Goal: Task Accomplishment & Management: Manage account settings

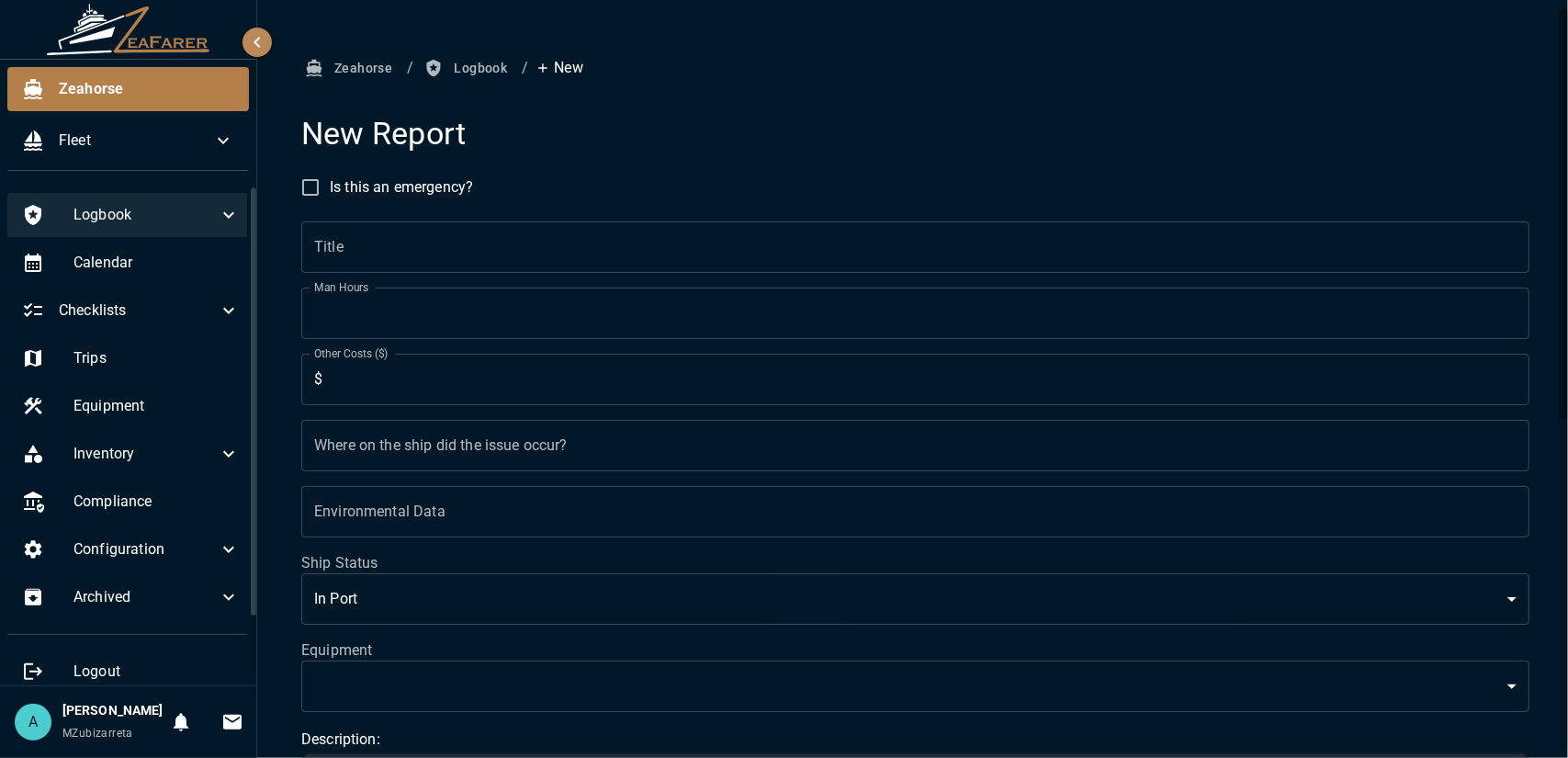
click at [195, 230] on div "Logbook" at bounding box center [131, 215] width 247 height 44
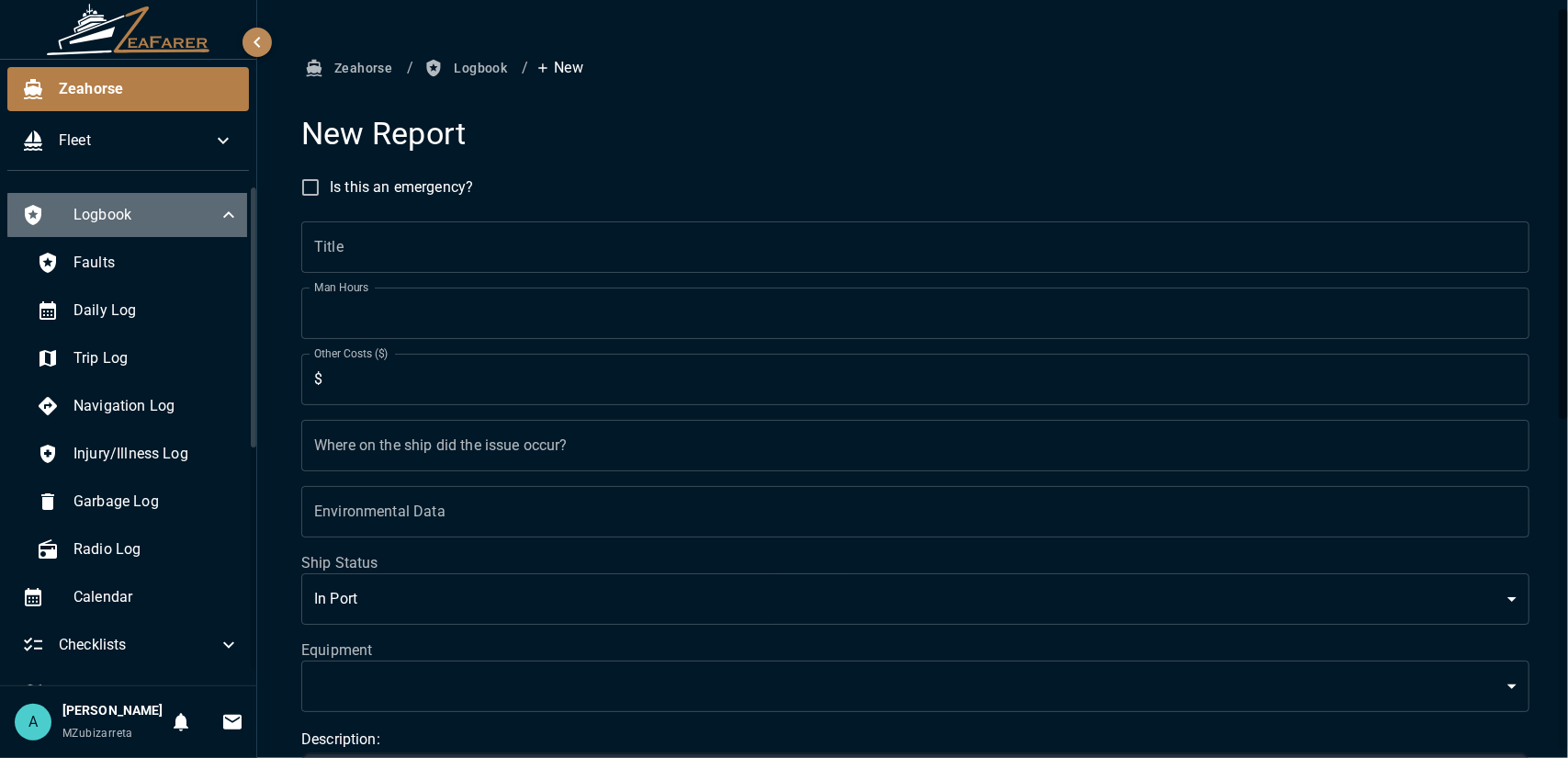
click at [194, 229] on div "Logbook" at bounding box center [131, 215] width 247 height 44
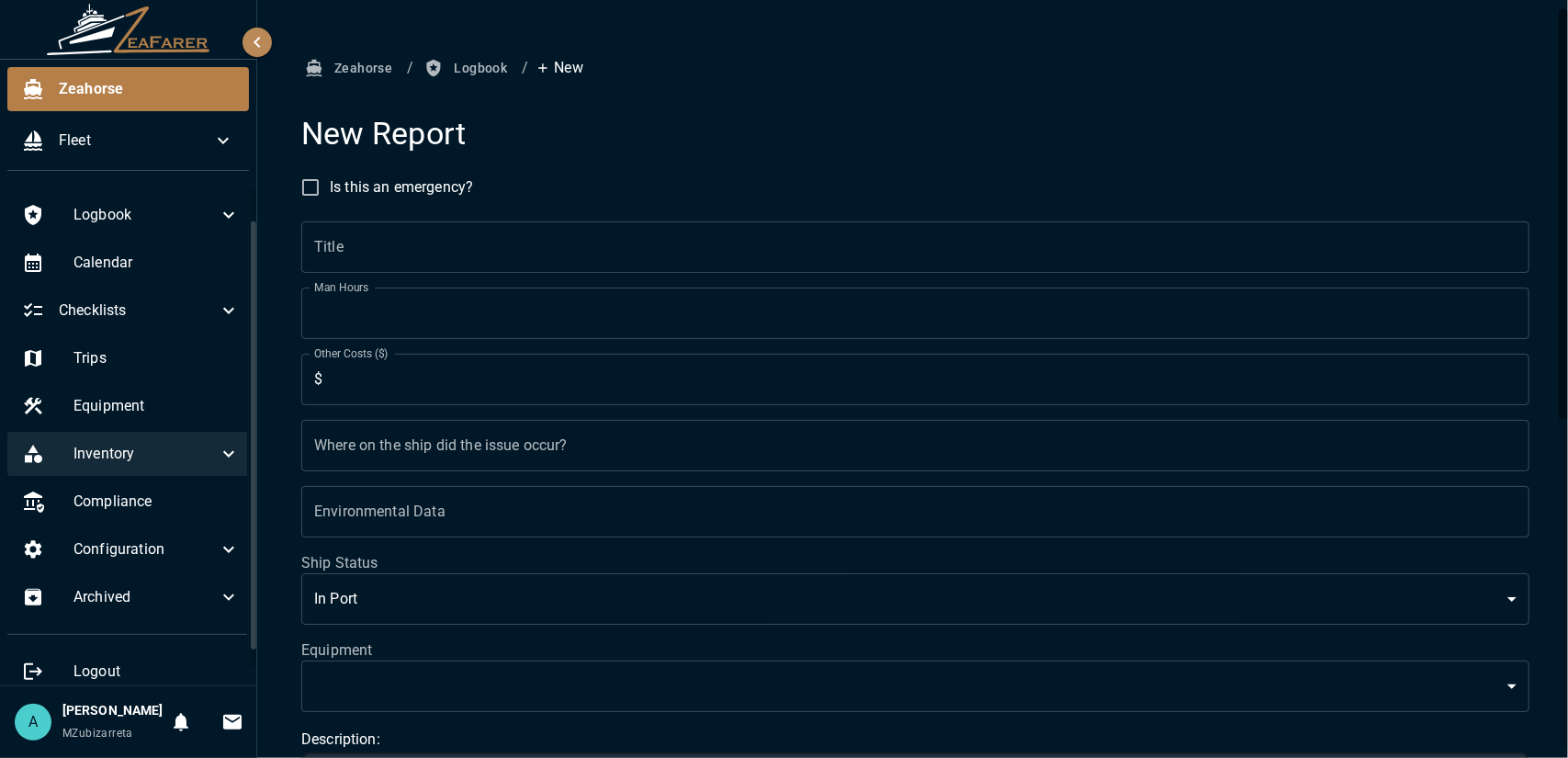
scroll to position [38, 0]
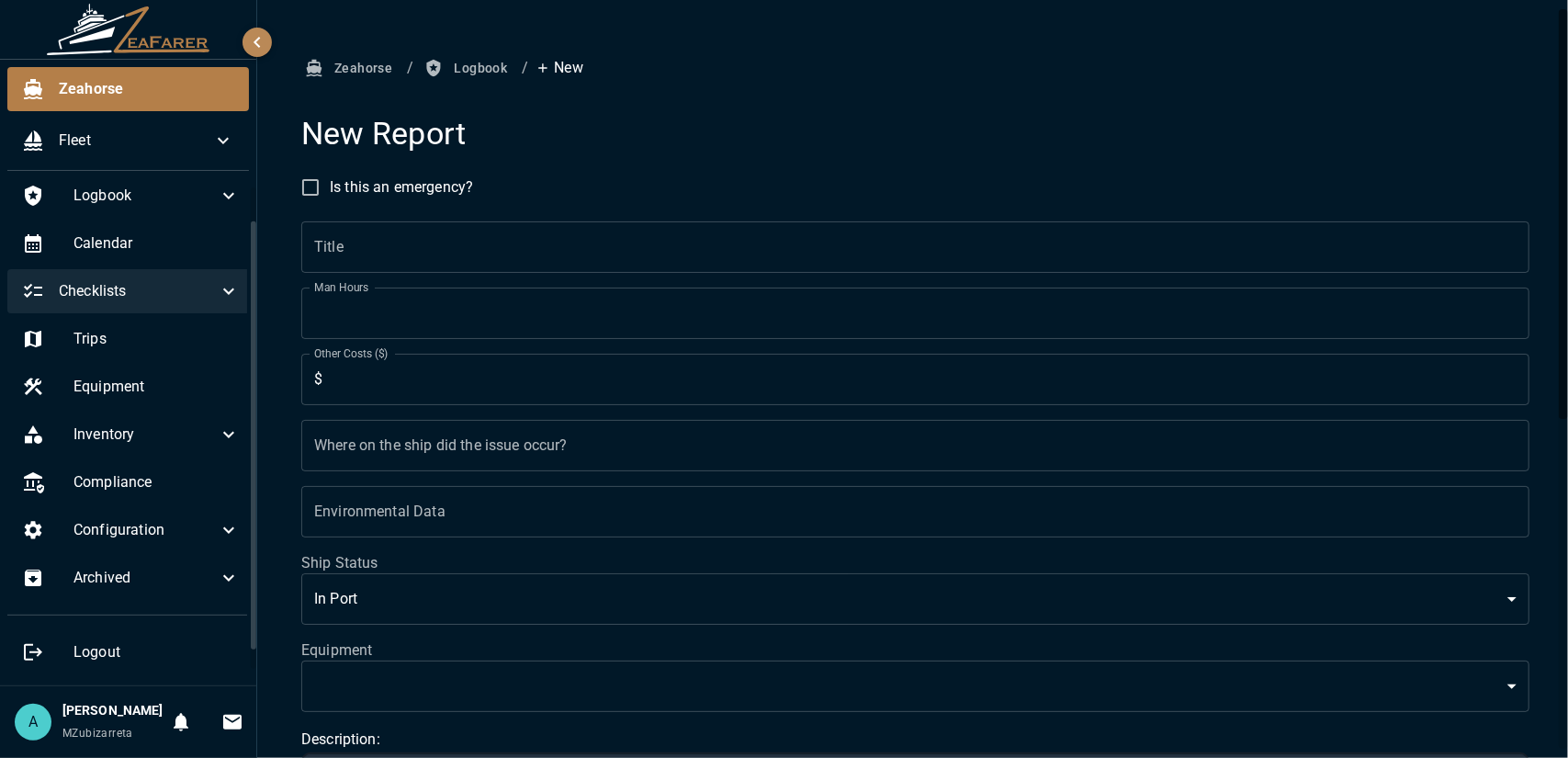
click at [218, 280] on icon at bounding box center [228, 291] width 22 height 22
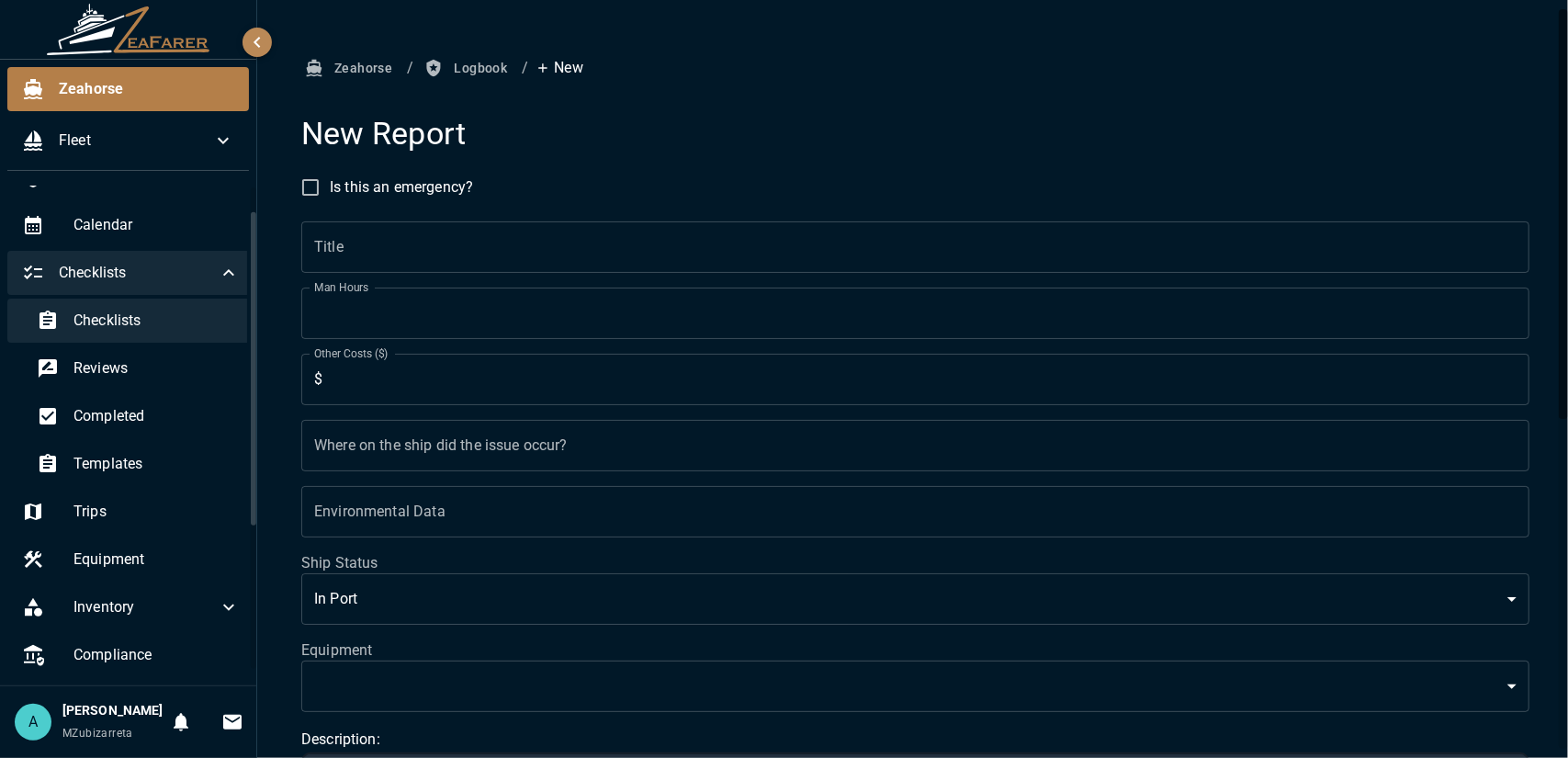
click at [196, 319] on span "Checklists" at bounding box center [156, 320] width 167 height 22
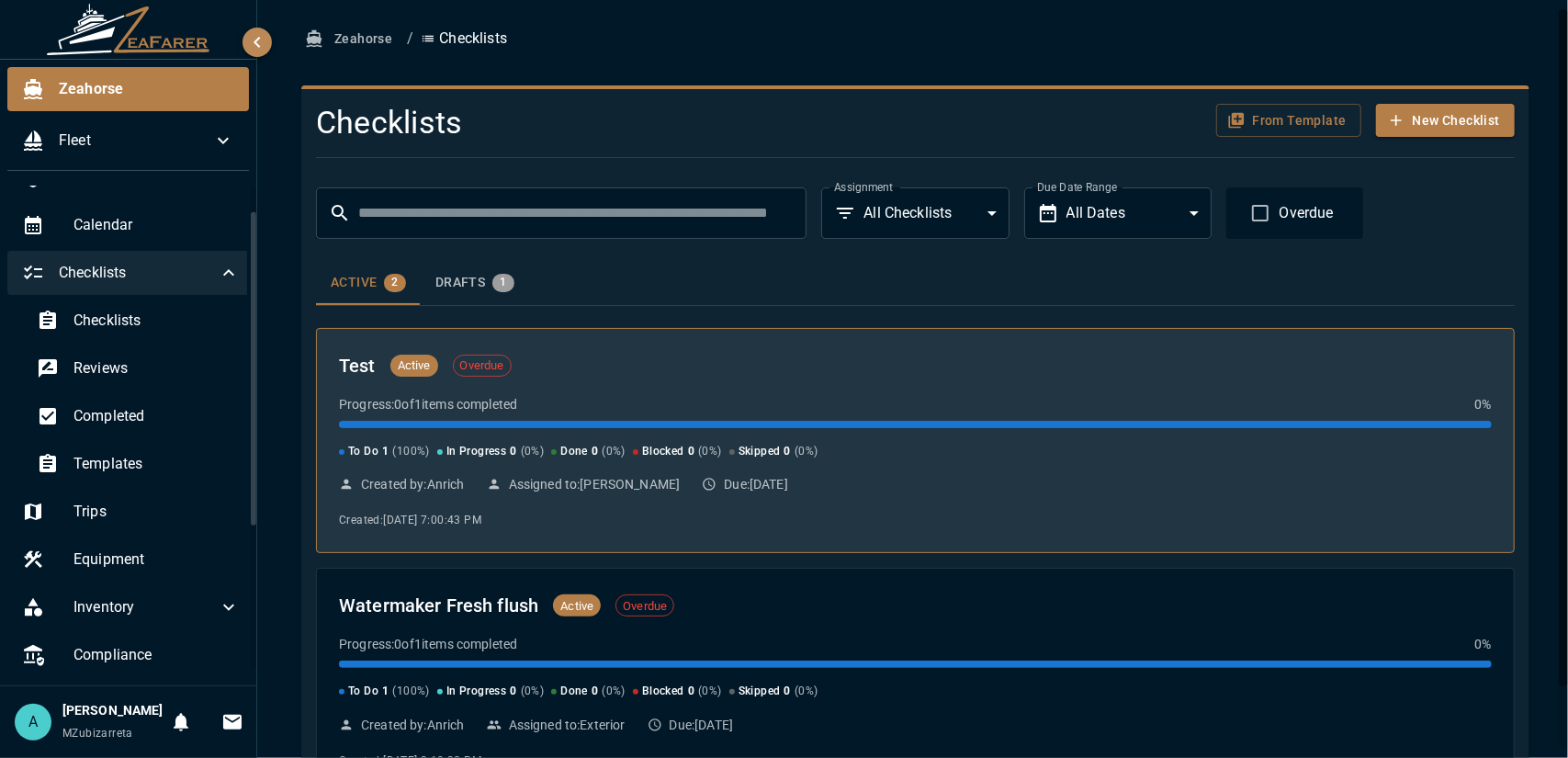
scroll to position [70, 0]
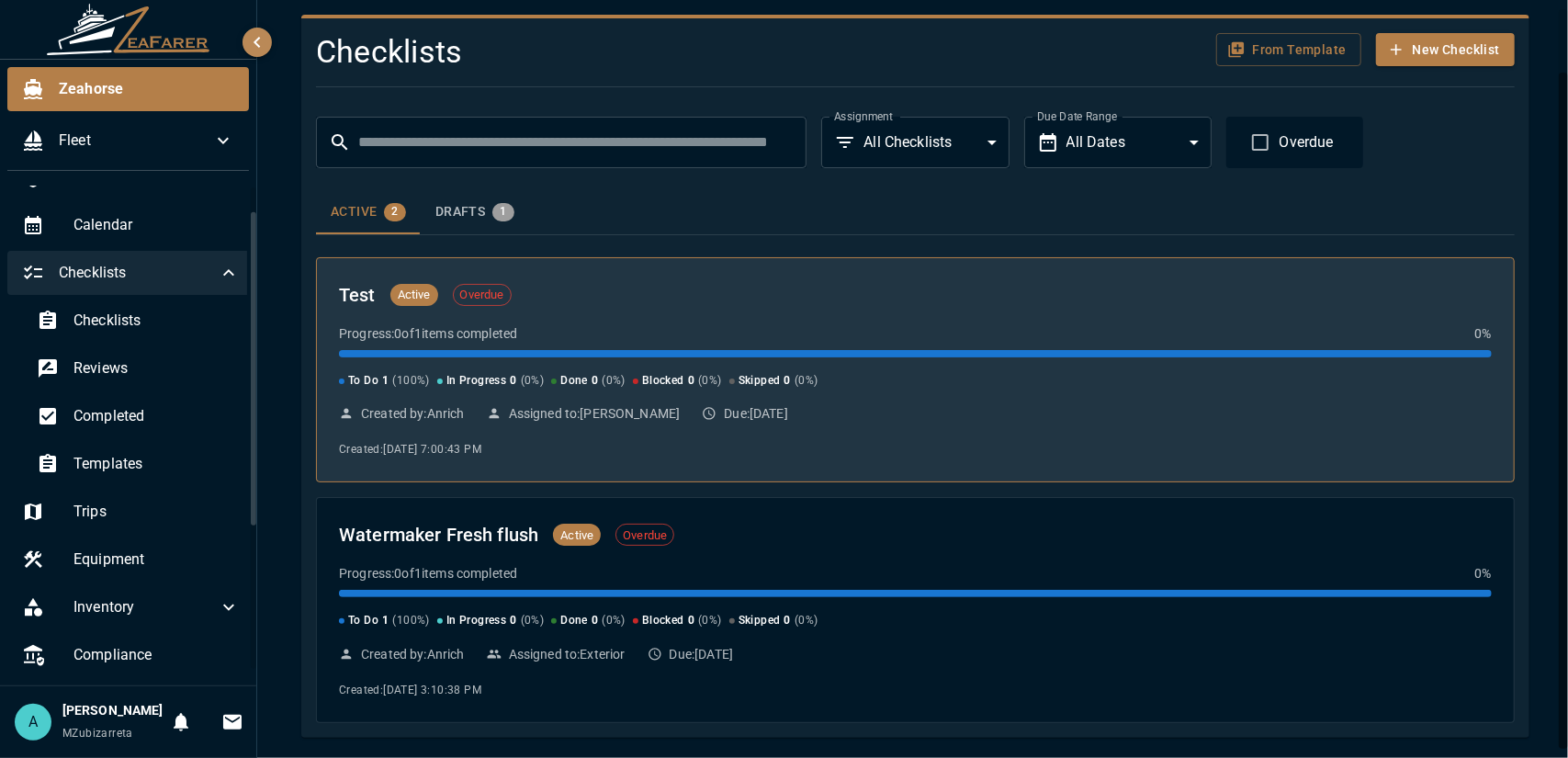
click at [654, 453] on div "Test Active Overdue Progress: 0 of 1 items completed 0 % To Do 1 ( 100 %) In Pr…" at bounding box center [915, 370] width 1153 height 180
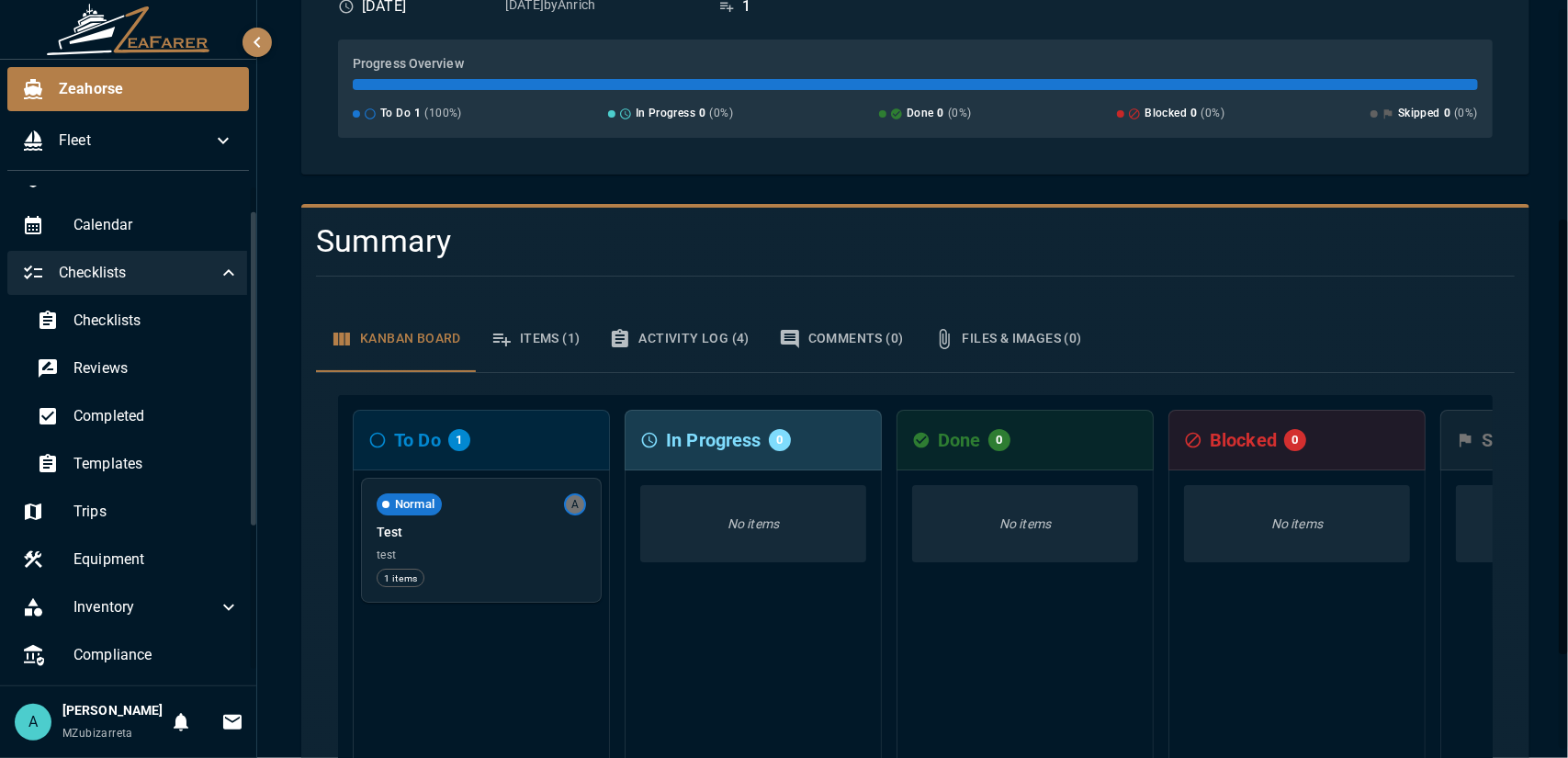
scroll to position [459, 0]
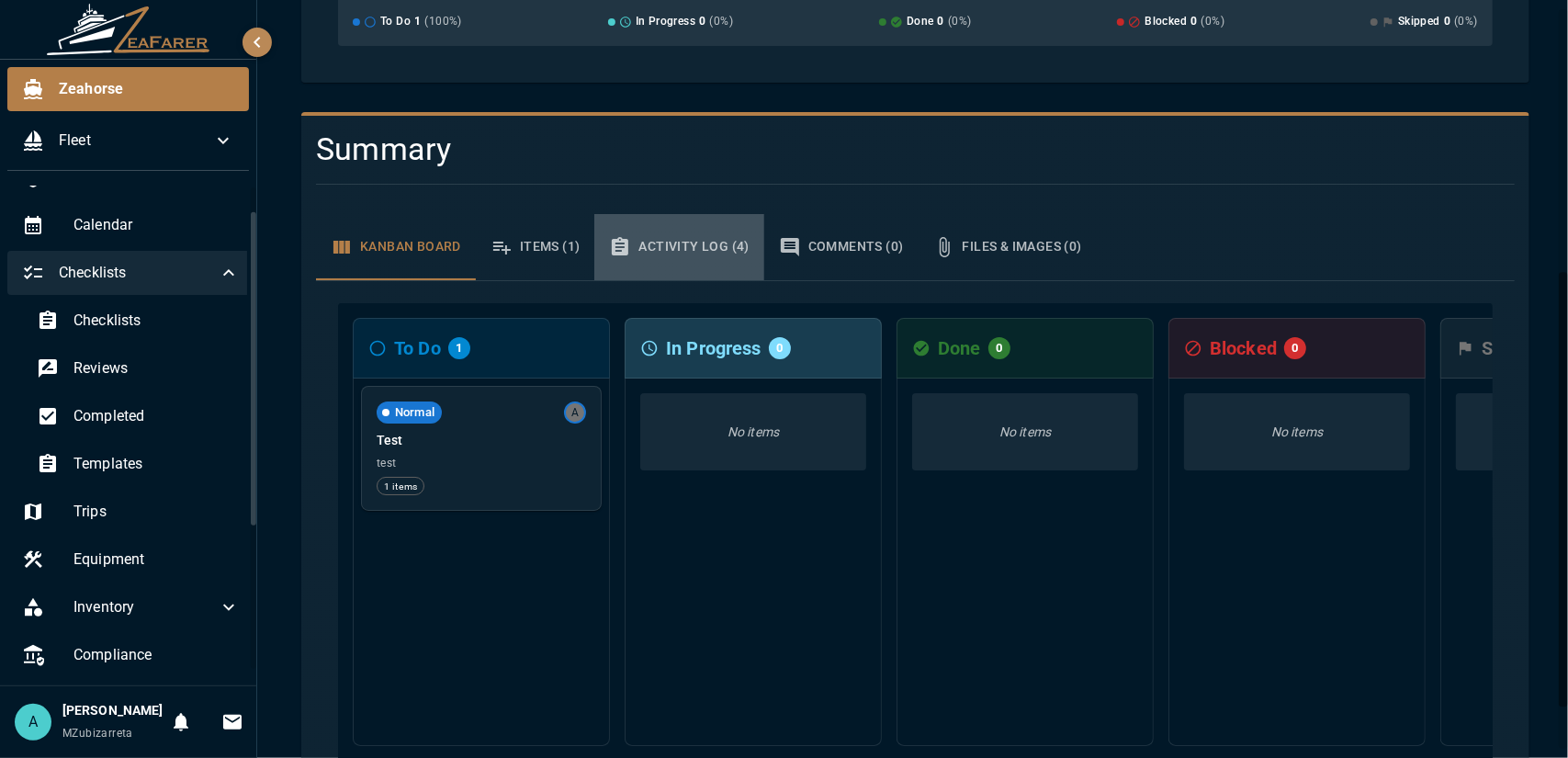
click at [745, 250] on button "Activity Log (4)" at bounding box center [678, 247] width 169 height 66
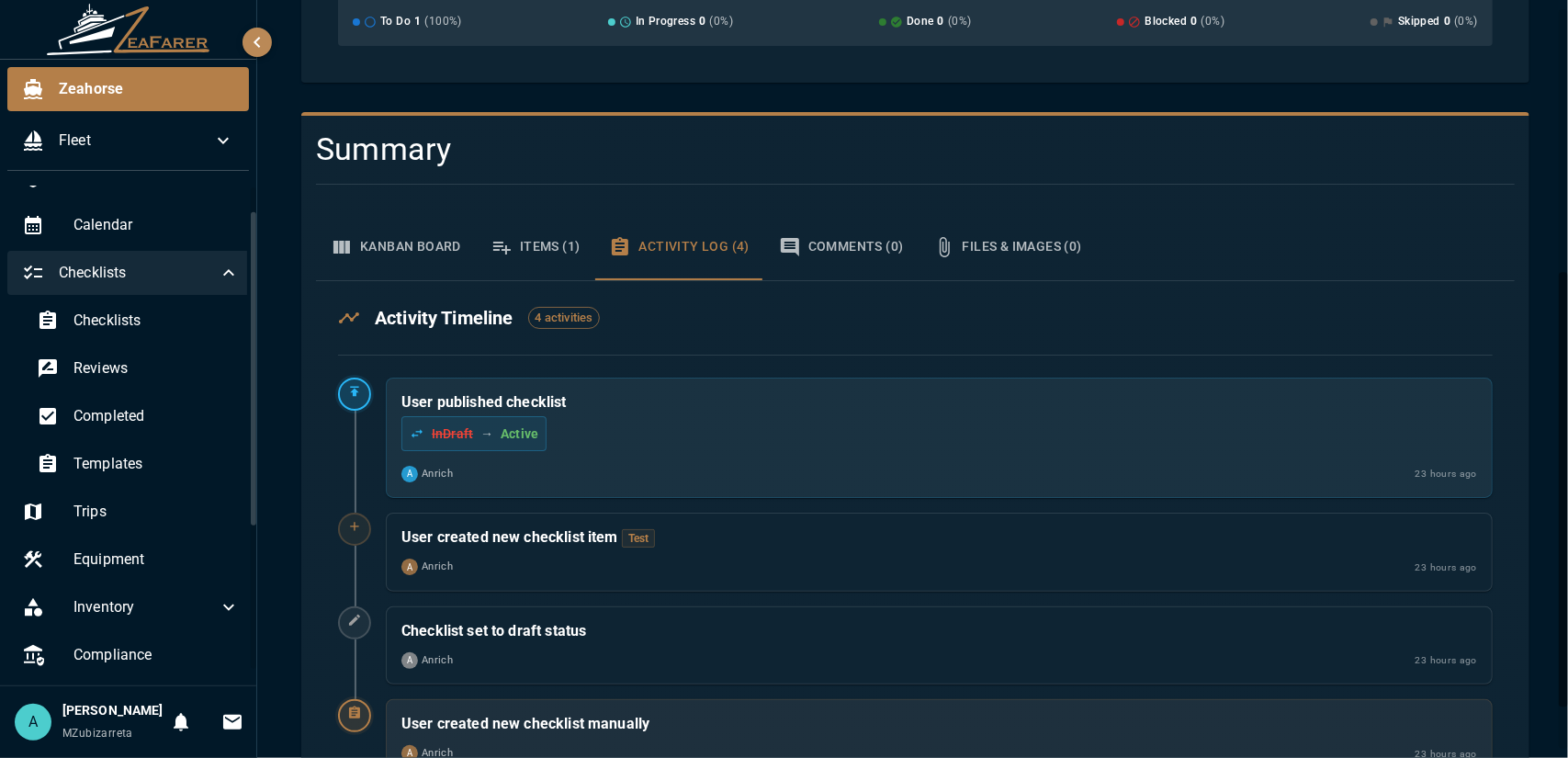
click at [575, 245] on button "Items (1)" at bounding box center [536, 247] width 119 height 66
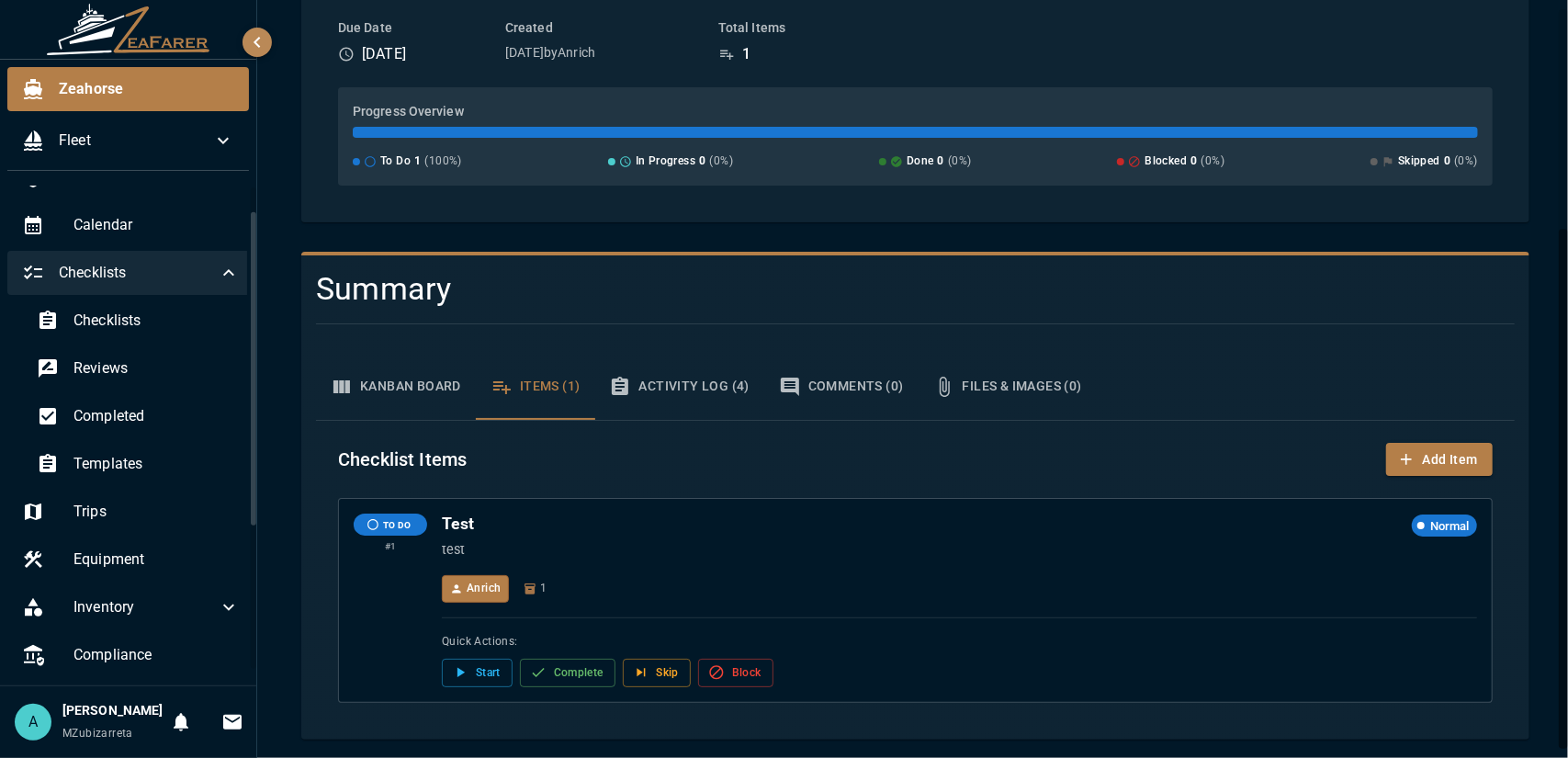
click at [387, 395] on button "Kanban Board" at bounding box center [396, 386] width 160 height 66
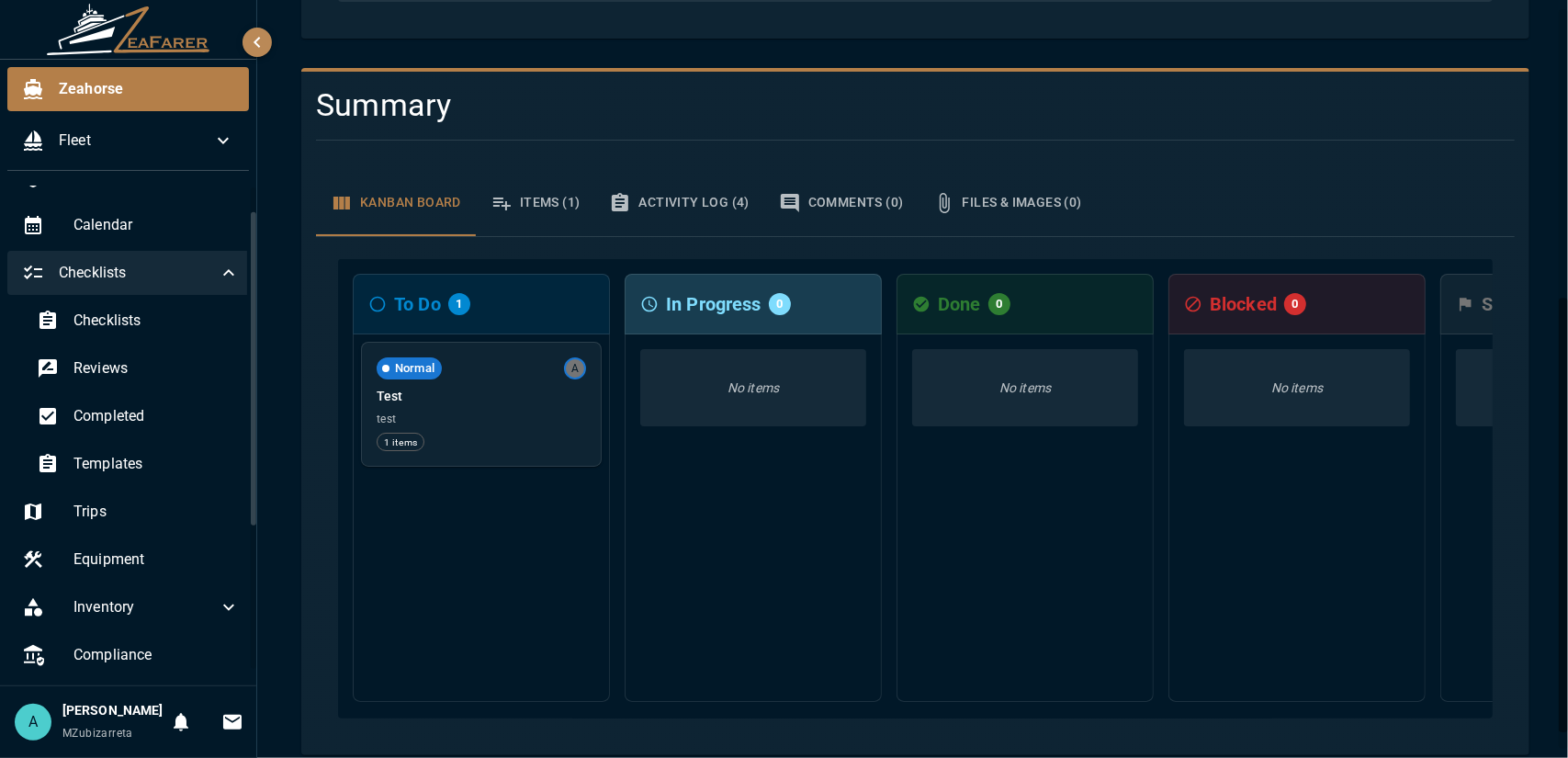
scroll to position [533, 0]
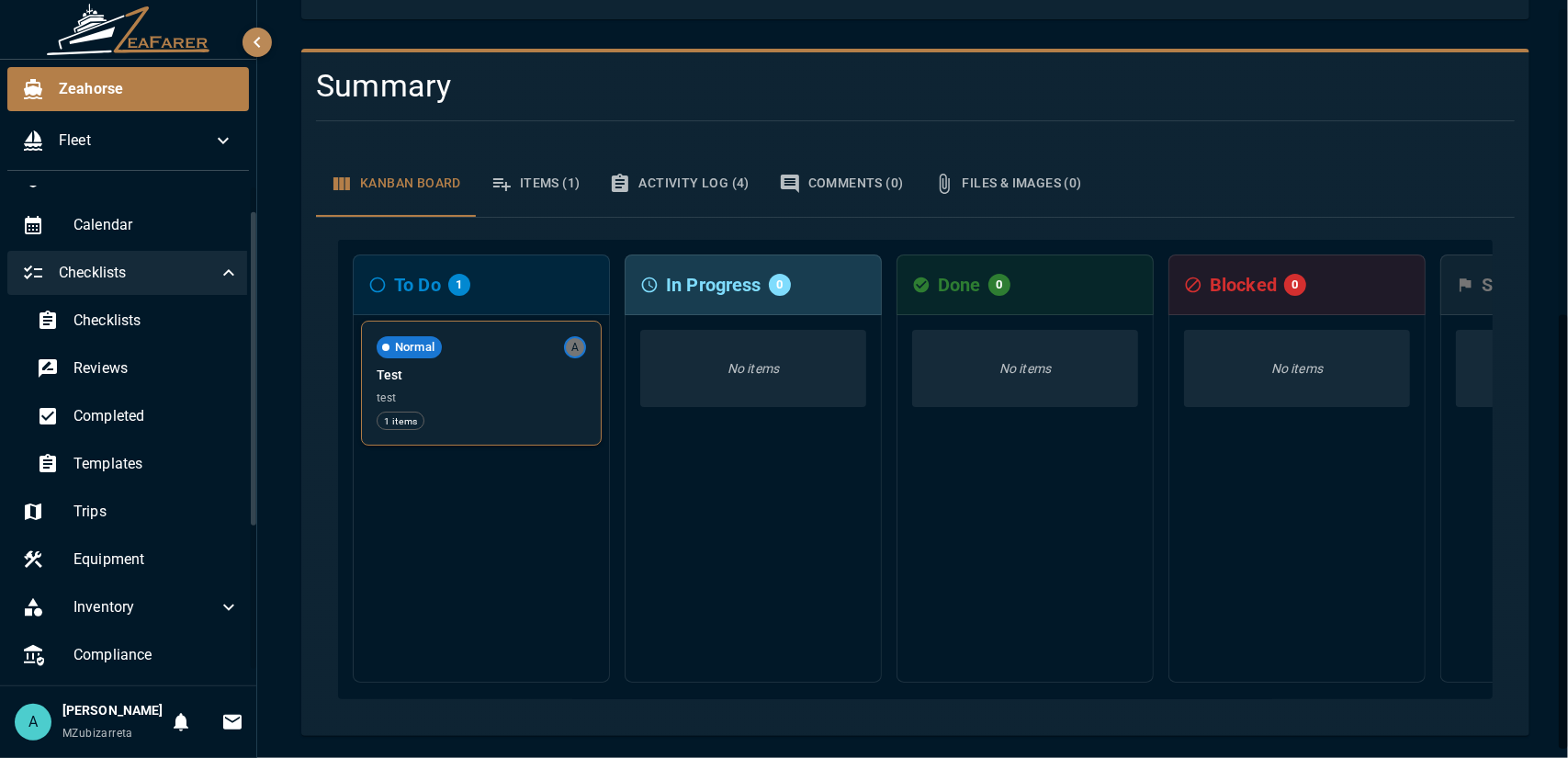
click at [445, 342] on div "Normal A" at bounding box center [481, 347] width 209 height 22
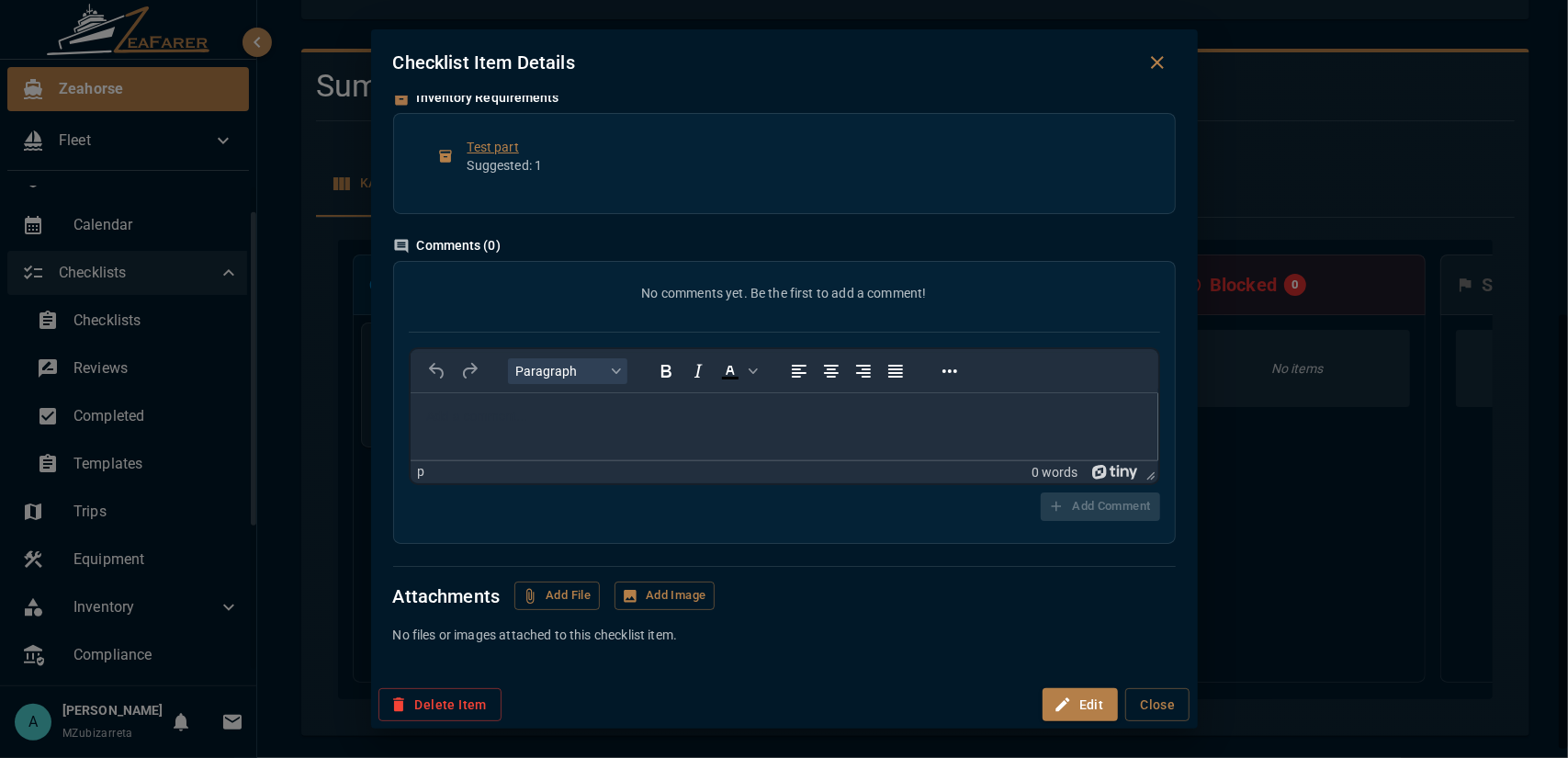
scroll to position [0, 0]
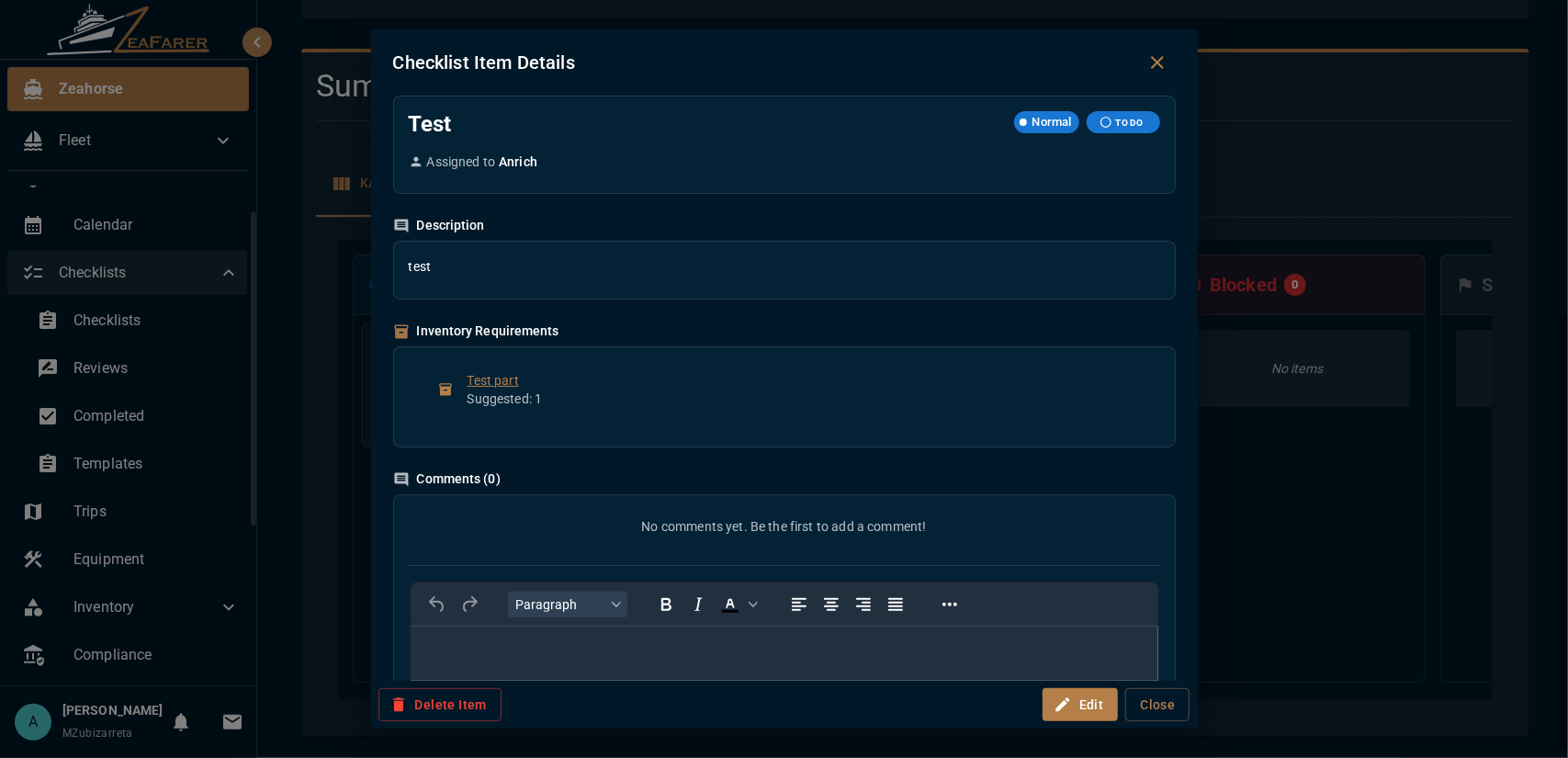
click at [1109, 122] on span "TO DO" at bounding box center [1130, 122] width 42 height 13
click at [1043, 119] on span "Normal" at bounding box center [1052, 121] width 54 height 18
click at [920, 165] on div "Assigned to Anrich" at bounding box center [784, 161] width 751 height 18
click at [876, 287] on div "test" at bounding box center [784, 270] width 781 height 57
click at [879, 439] on div "Test part Suggested: 1" at bounding box center [784, 396] width 781 height 99
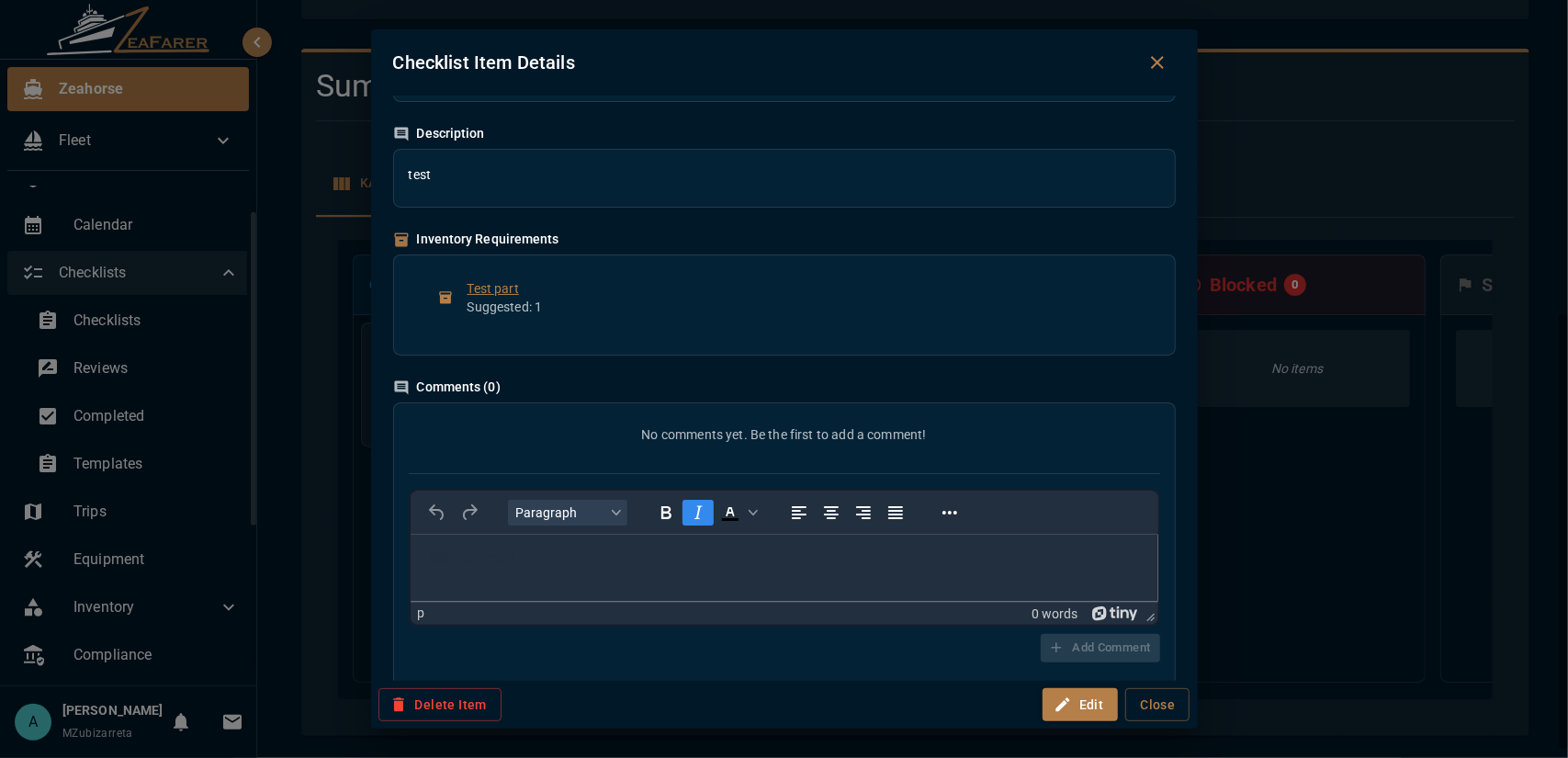
scroll to position [233, 0]
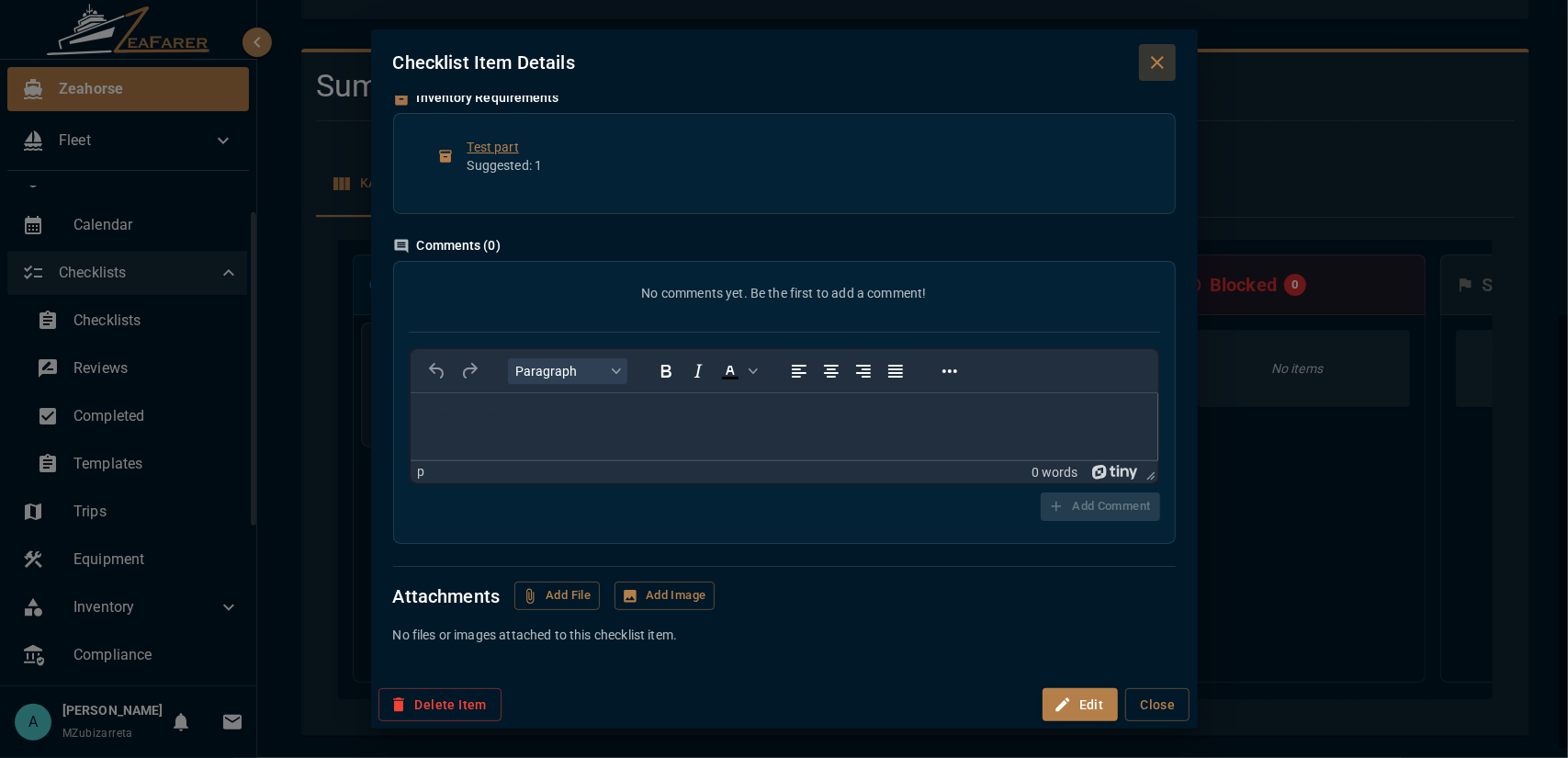
click at [1157, 58] on icon "Close dialog" at bounding box center [1157, 62] width 22 height 22
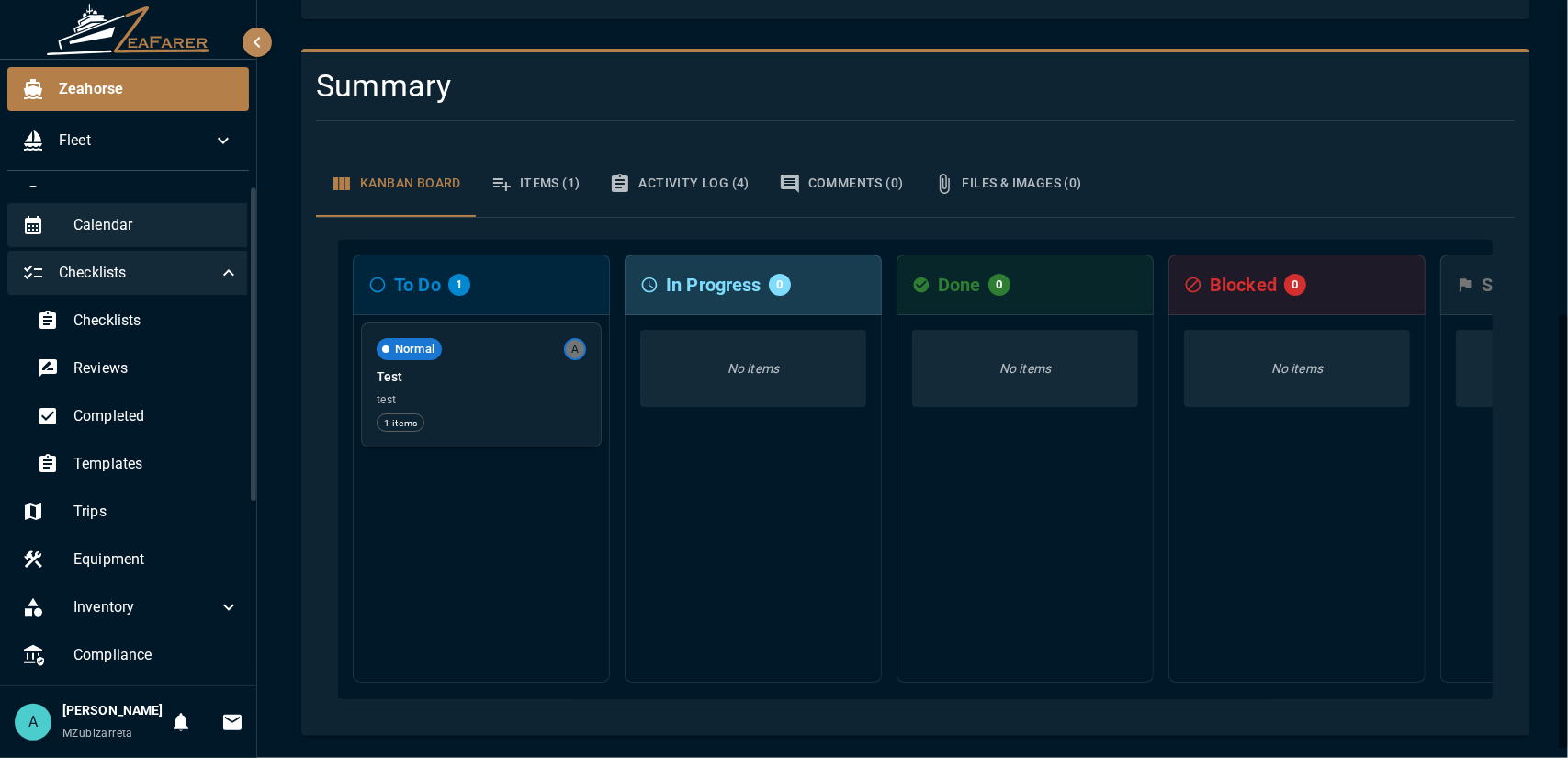
scroll to position [0, 0]
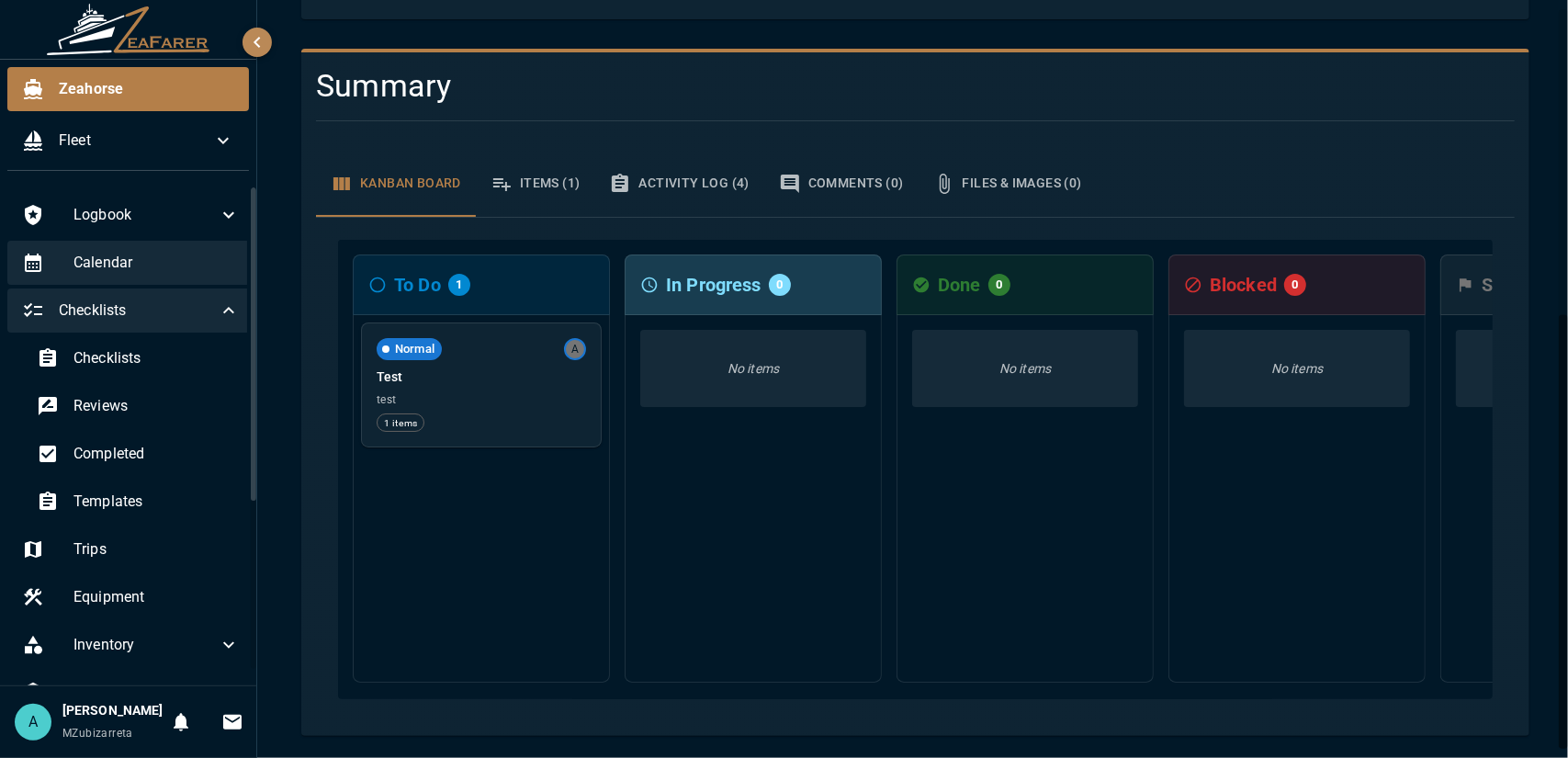
click at [117, 264] on span "Calendar" at bounding box center [156, 262] width 167 height 22
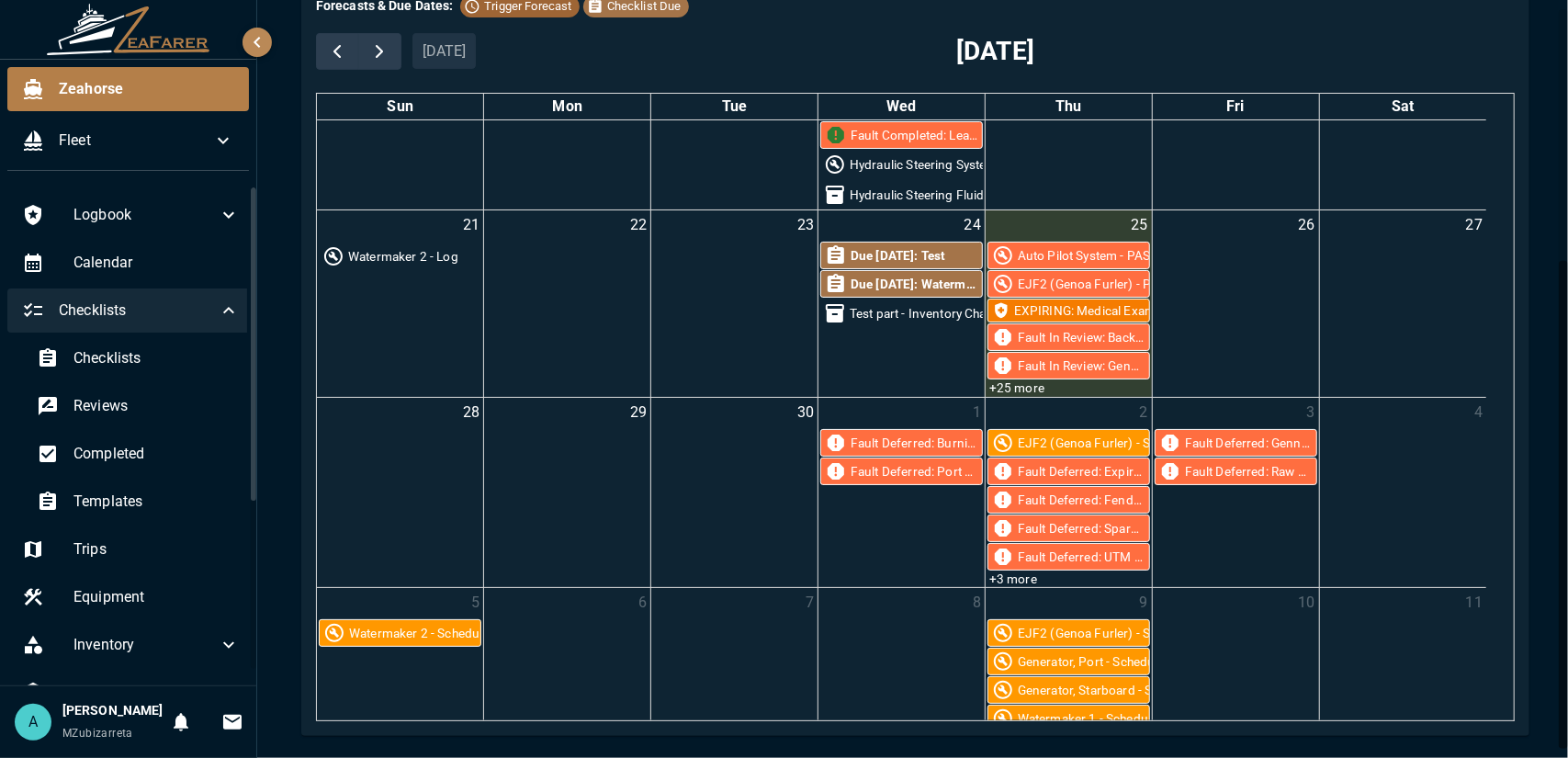
scroll to position [274, 0]
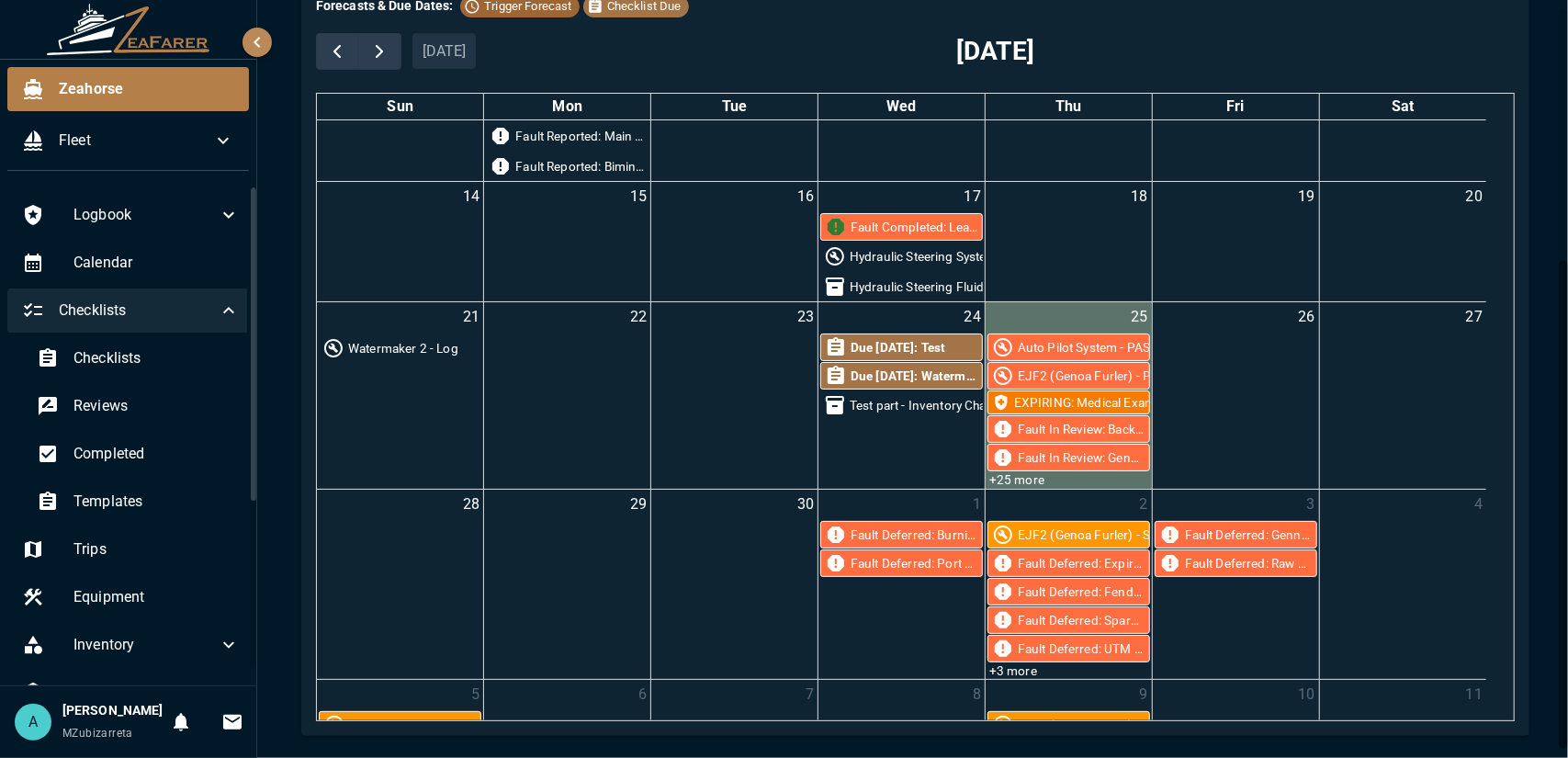
click at [1061, 313] on div "25 Auto Pilot System - PAST DUE Maintenance EJF2 (Genoa Furler) - PAST DUE Main…" at bounding box center [1068, 396] width 167 height 187
click at [1059, 343] on div "Auto Pilot System - PAST DUE Maintenance" at bounding box center [1139, 347] width 244 height 18
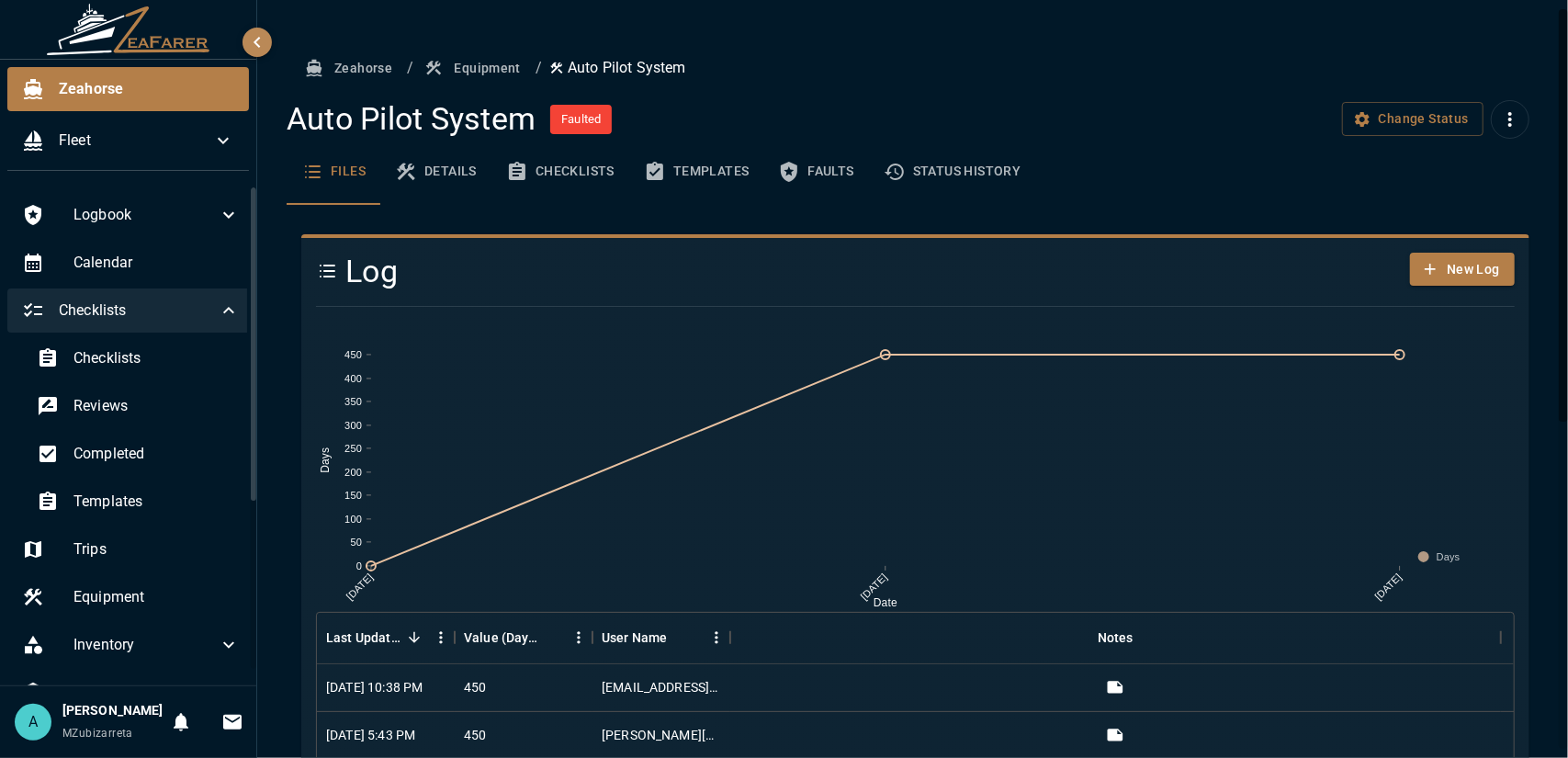
click at [421, 181] on button "Details" at bounding box center [435, 171] width 111 height 66
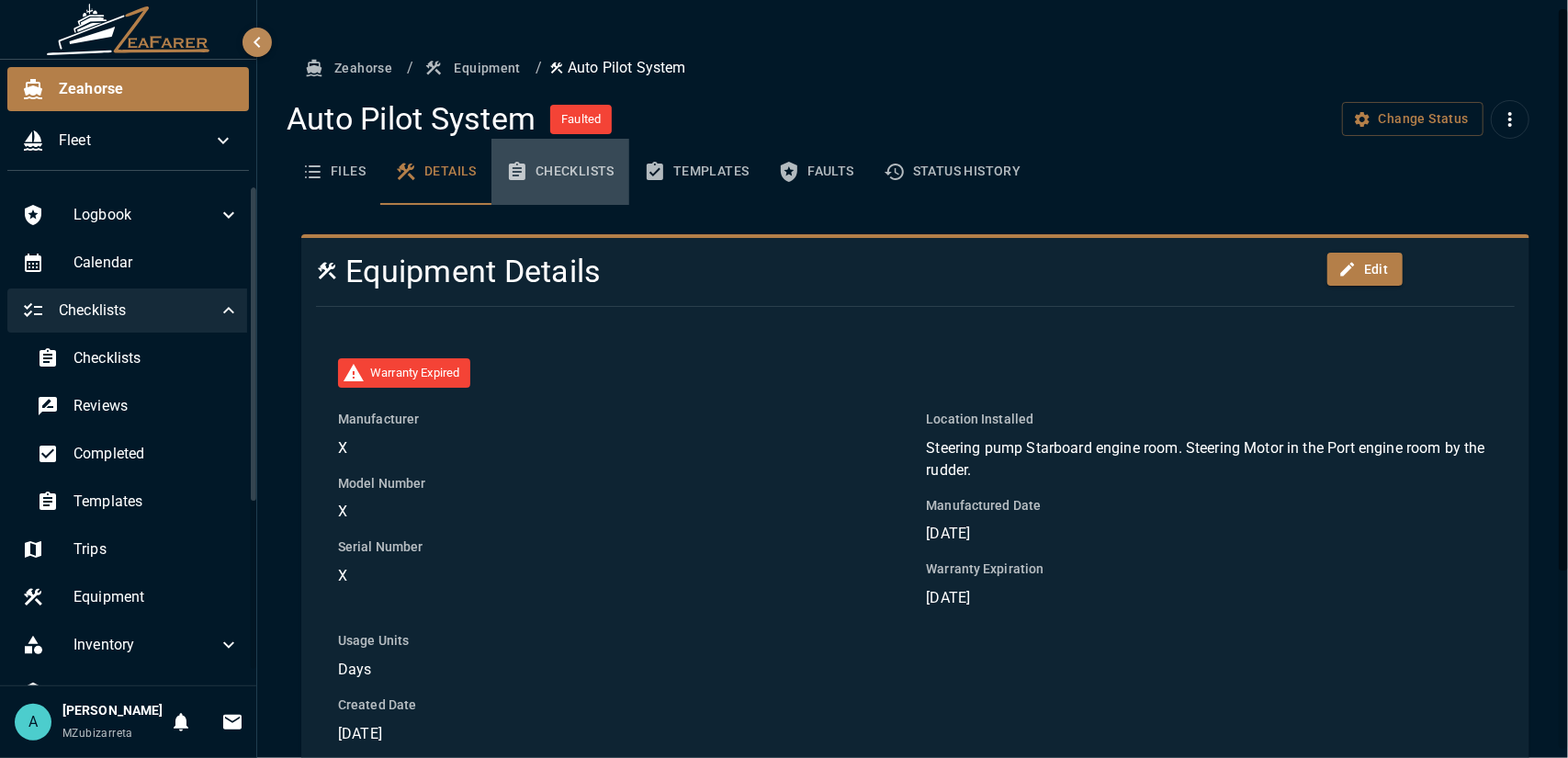
click at [572, 174] on button "Checklists" at bounding box center [560, 171] width 138 height 66
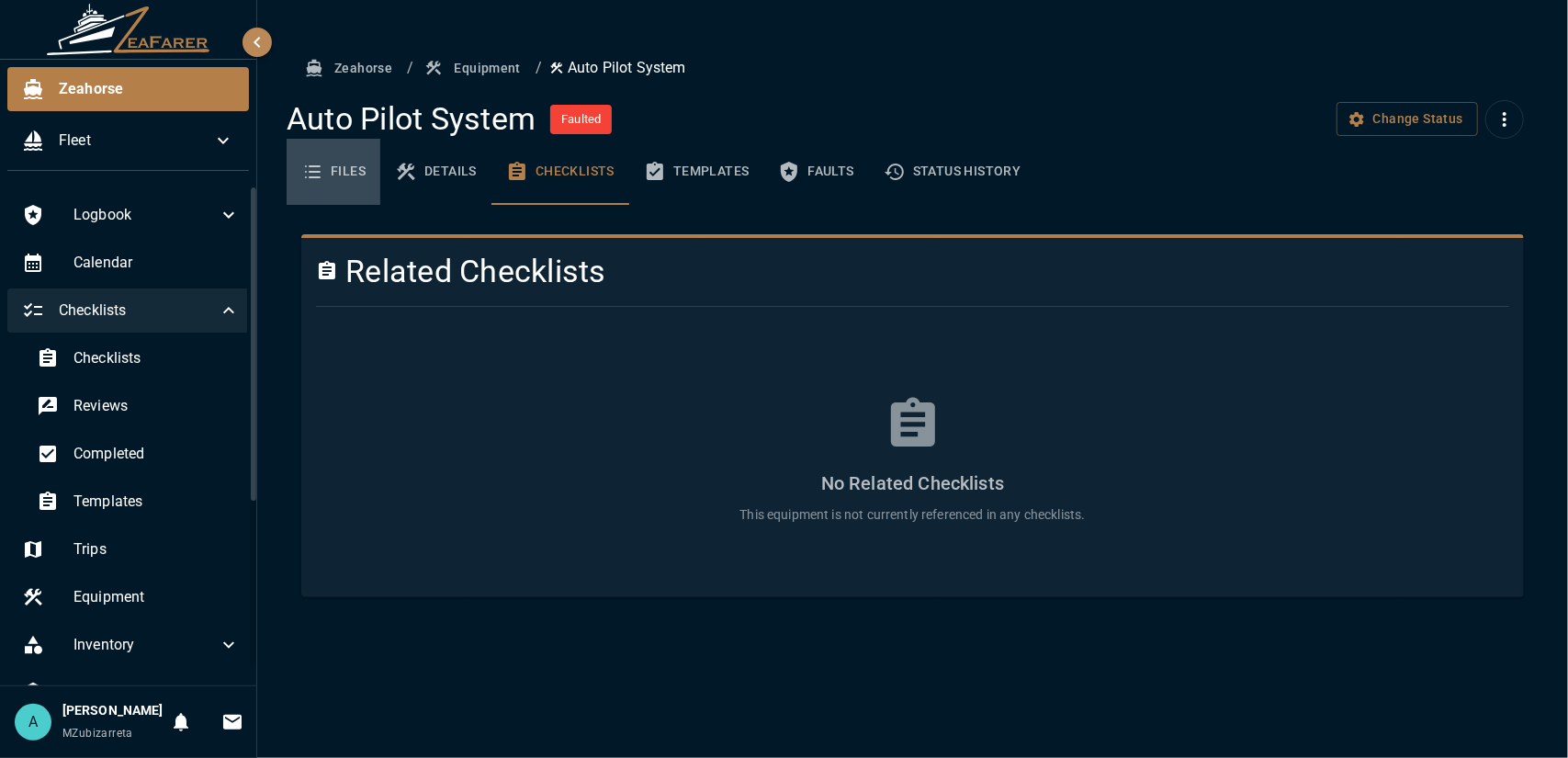
click at [307, 187] on button "Files" at bounding box center [333, 171] width 93 height 66
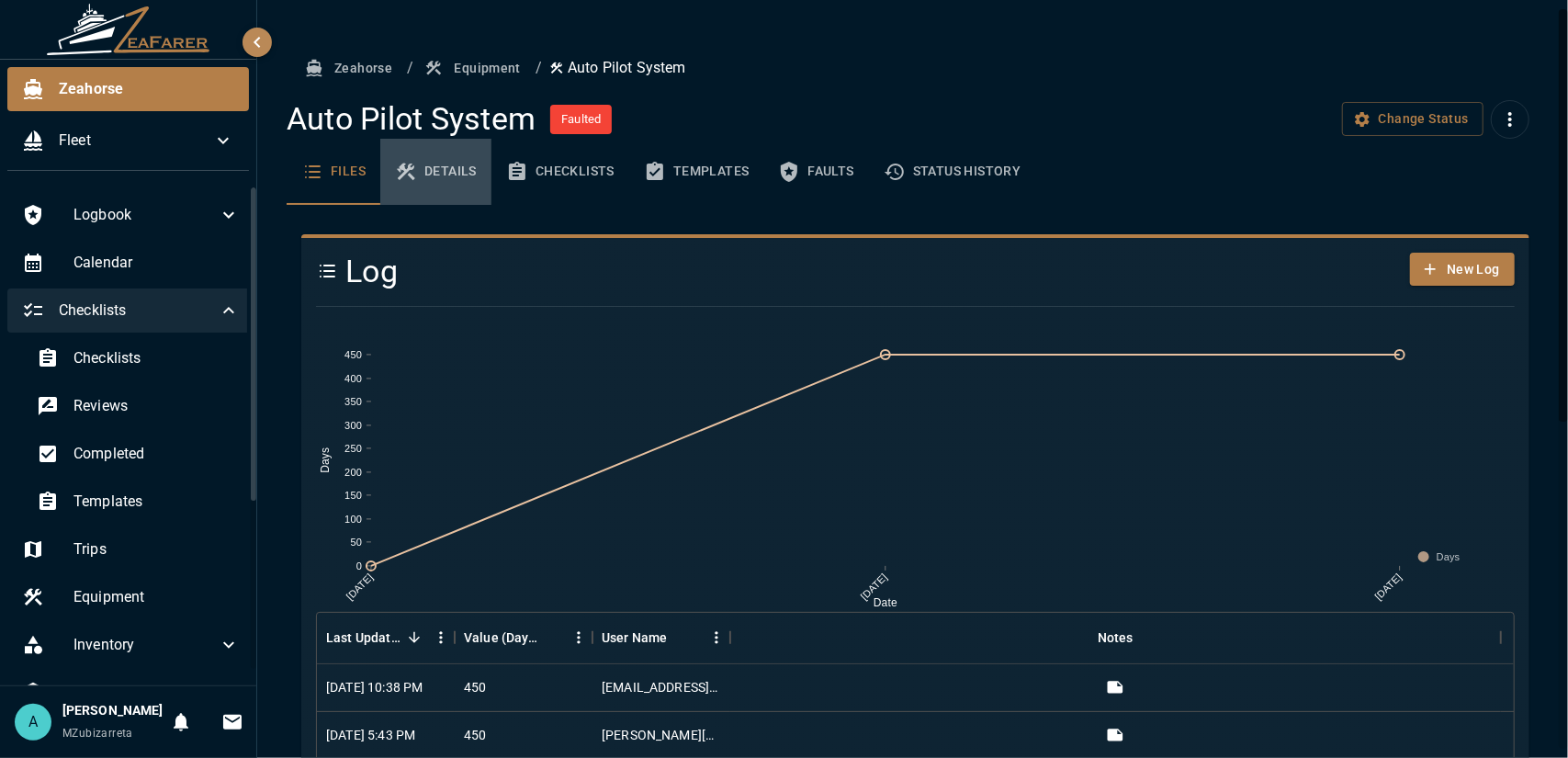
click at [443, 184] on button "Details" at bounding box center [435, 171] width 111 height 66
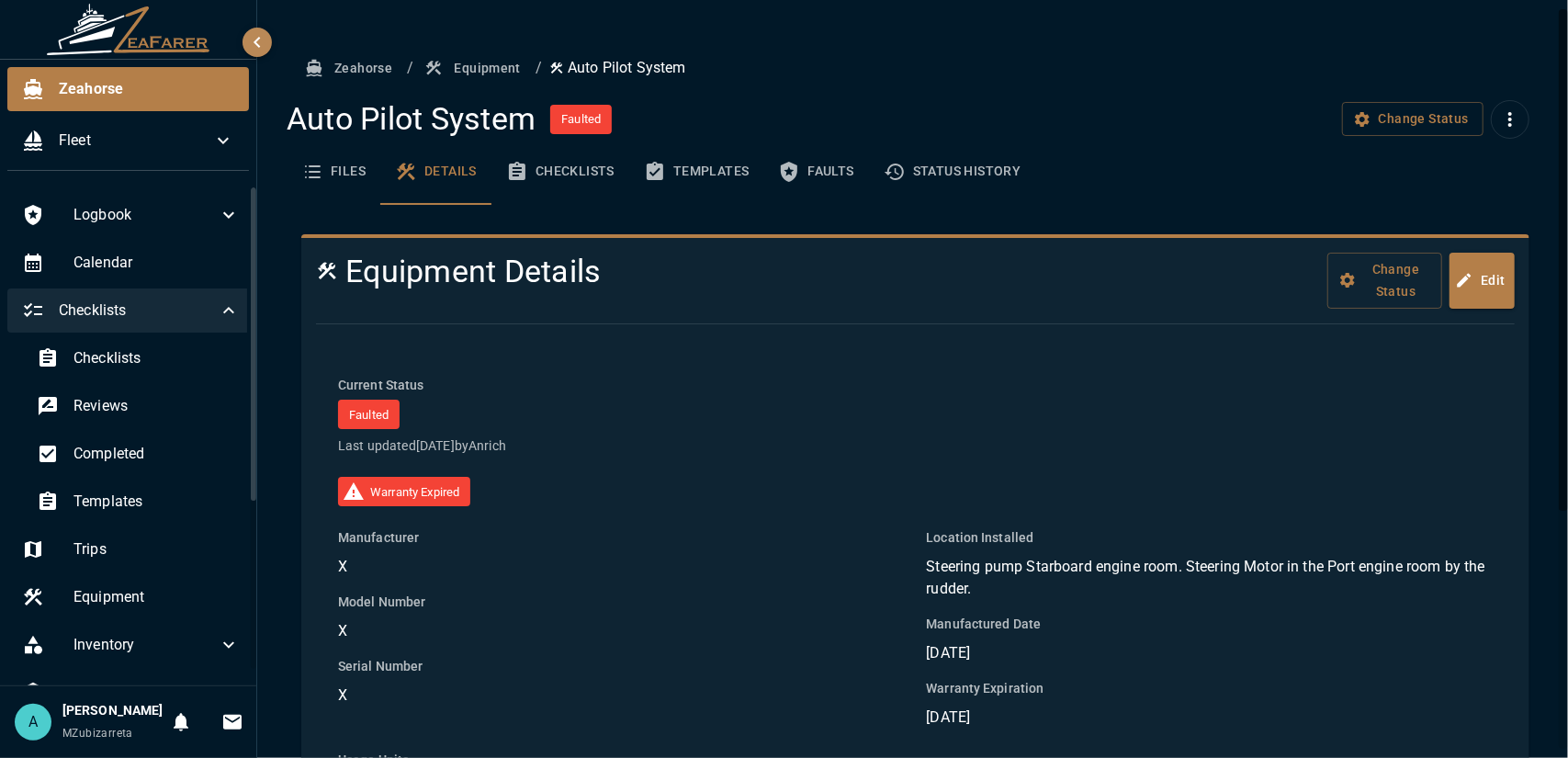
click at [698, 167] on button "Templates" at bounding box center [696, 171] width 135 height 66
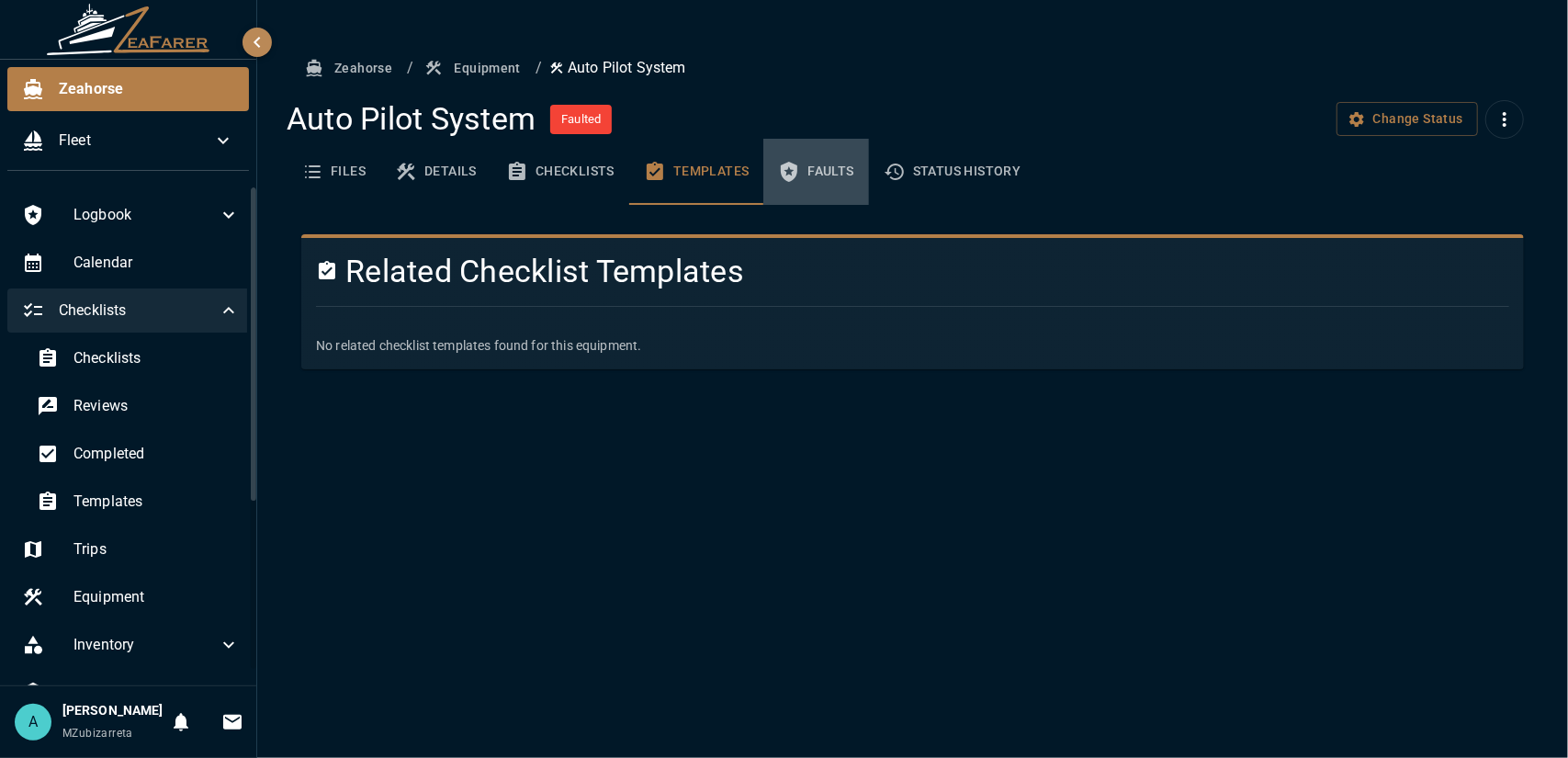
click at [834, 177] on button "Faults" at bounding box center [815, 171] width 105 height 66
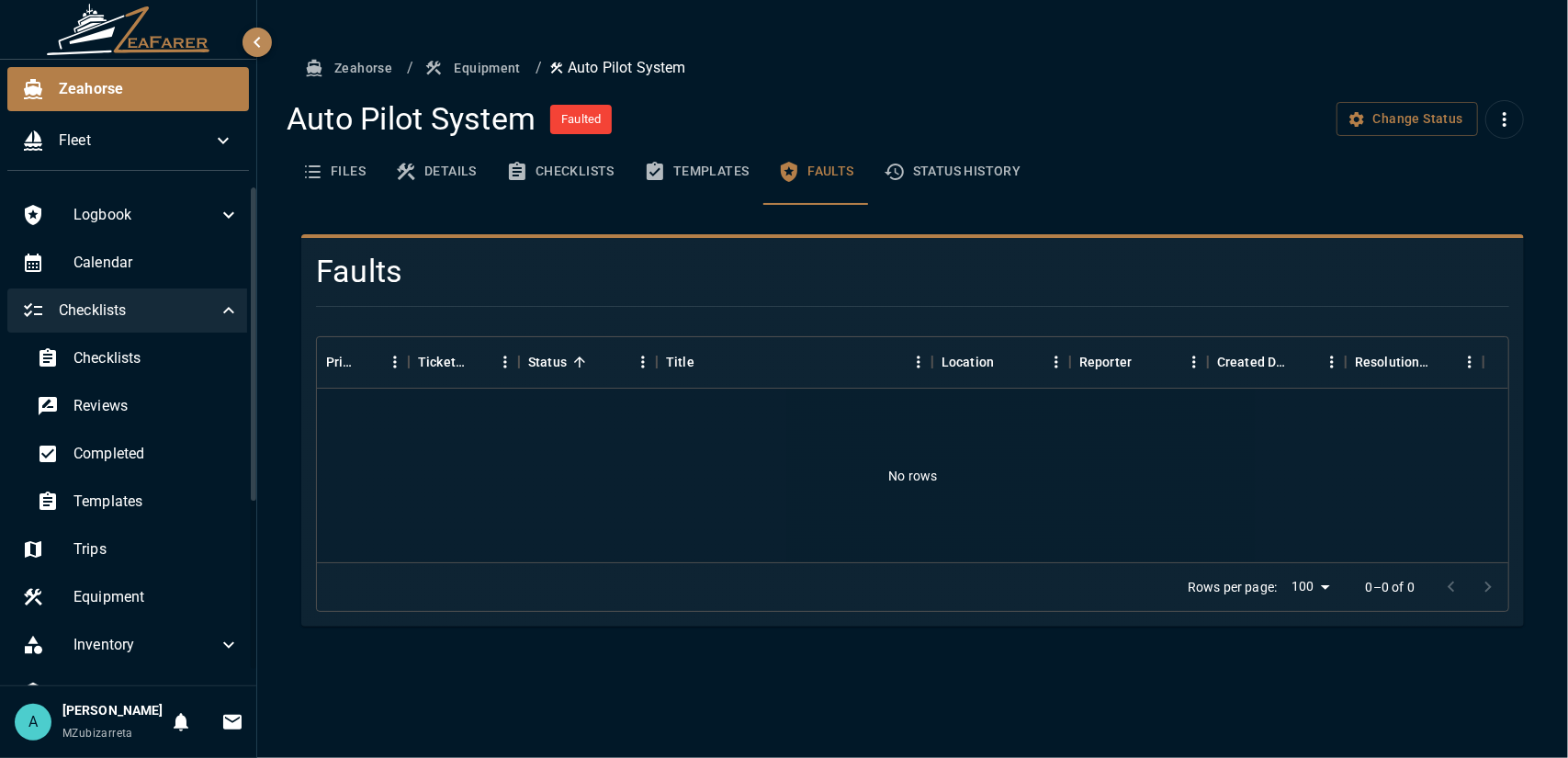
click at [334, 176] on button "Files" at bounding box center [333, 171] width 93 height 66
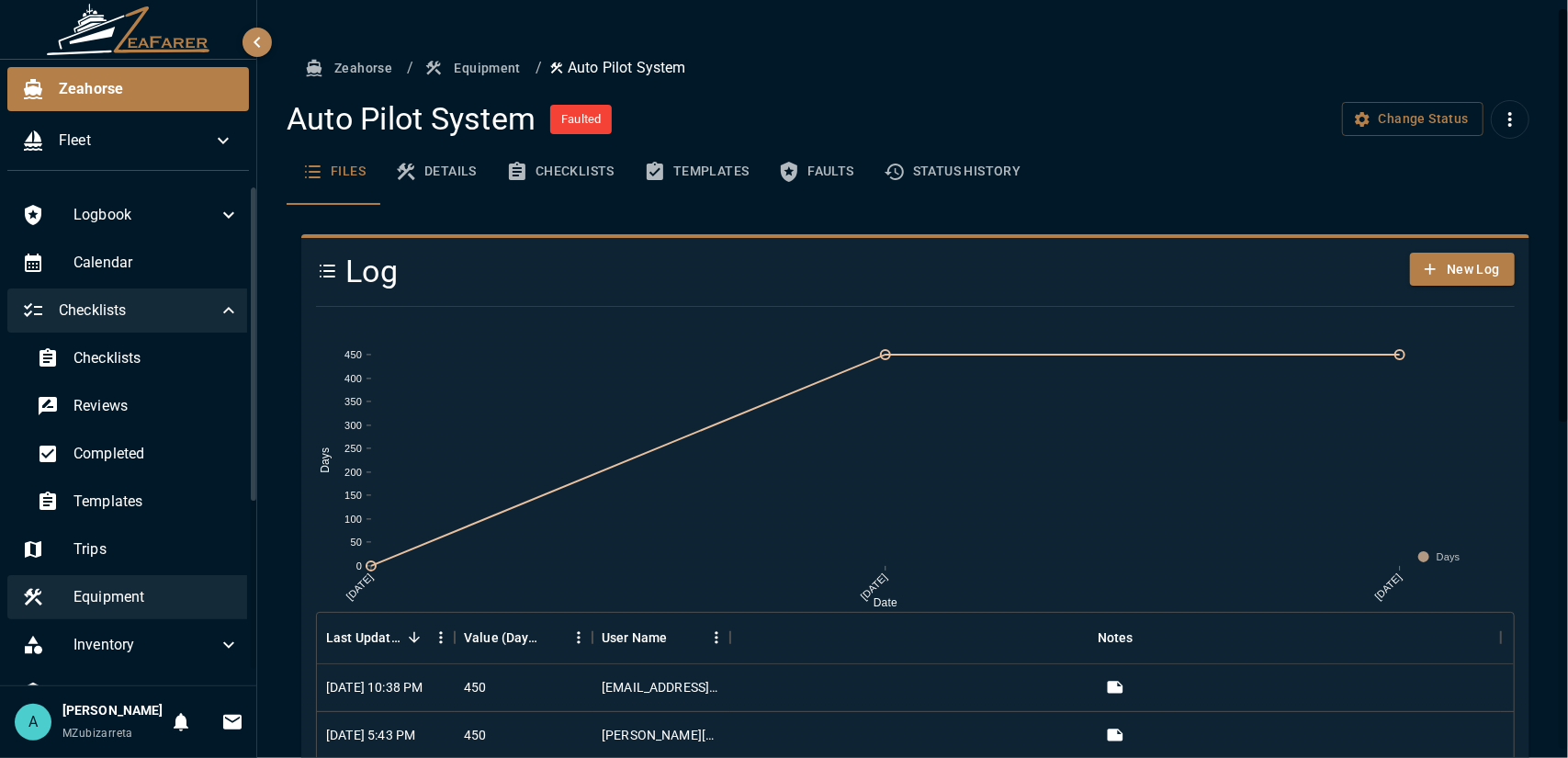
click at [210, 603] on span "Equipment" at bounding box center [156, 596] width 167 height 22
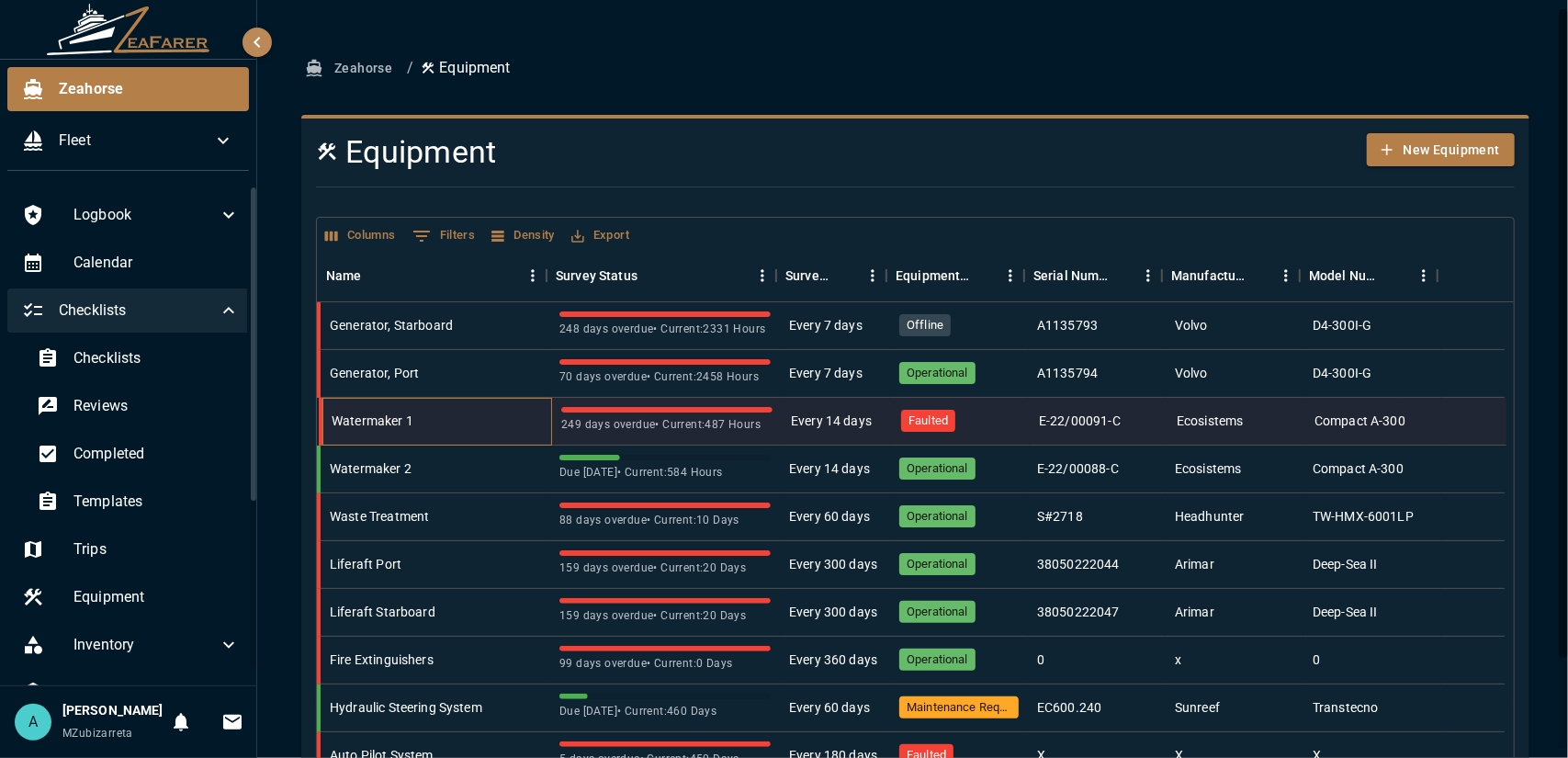
click at [456, 420] on div "Watermaker 1" at bounding box center [437, 422] width 229 height 48
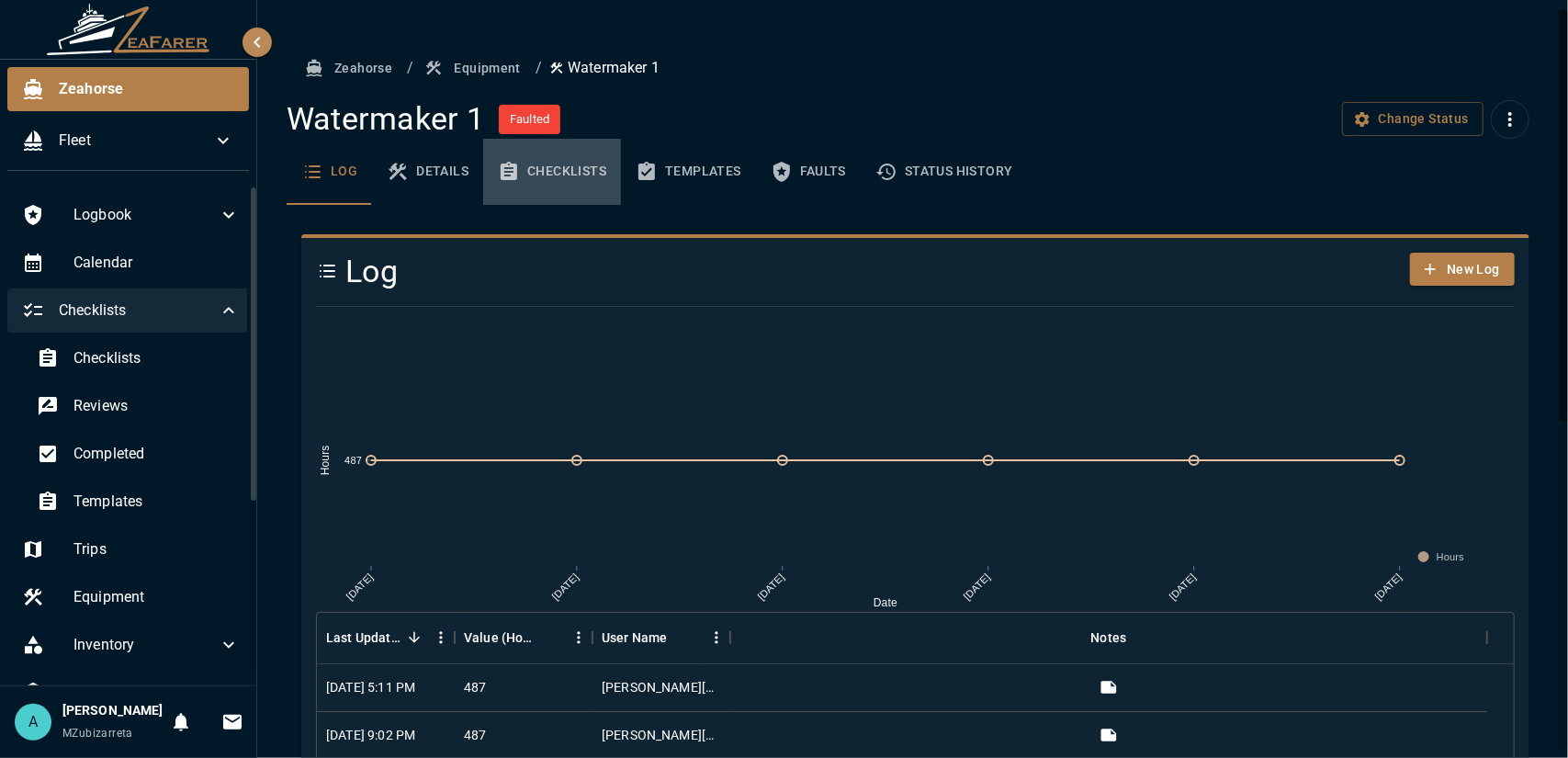
click at [535, 159] on button "Checklists" at bounding box center [552, 171] width 138 height 66
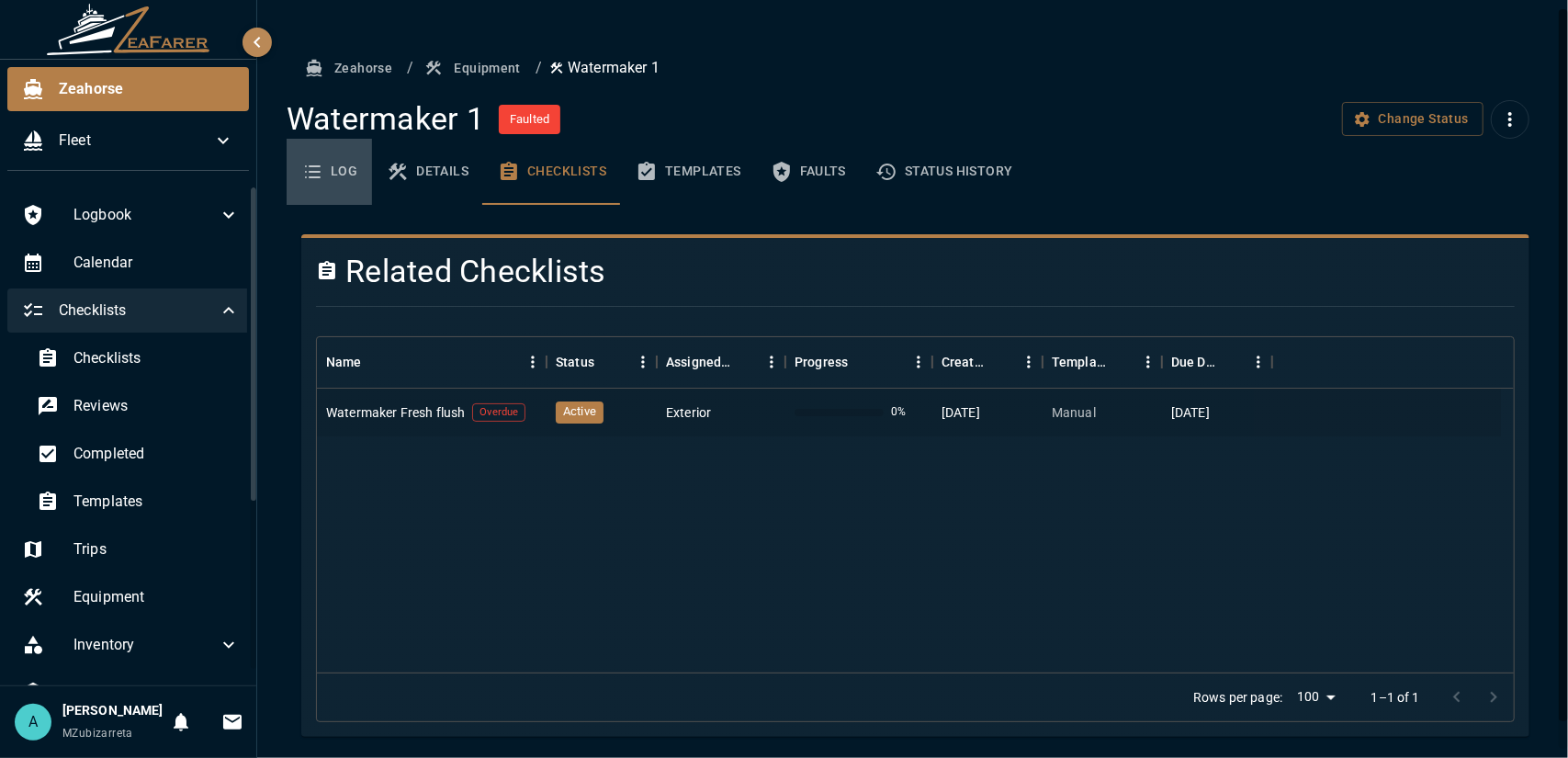
click at [358, 179] on button "Log" at bounding box center [329, 171] width 86 height 66
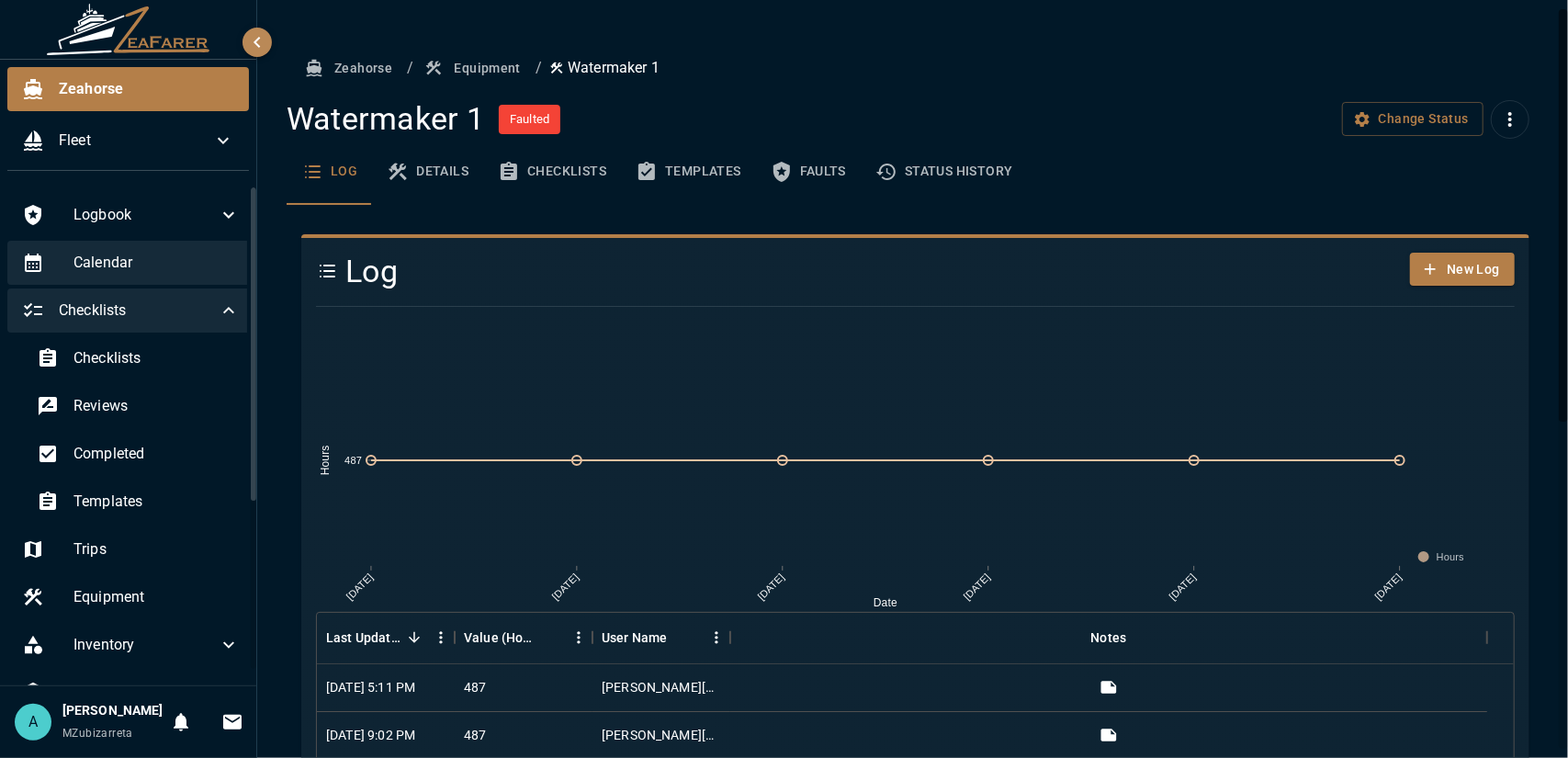
click at [132, 268] on span "Calendar" at bounding box center [156, 262] width 167 height 22
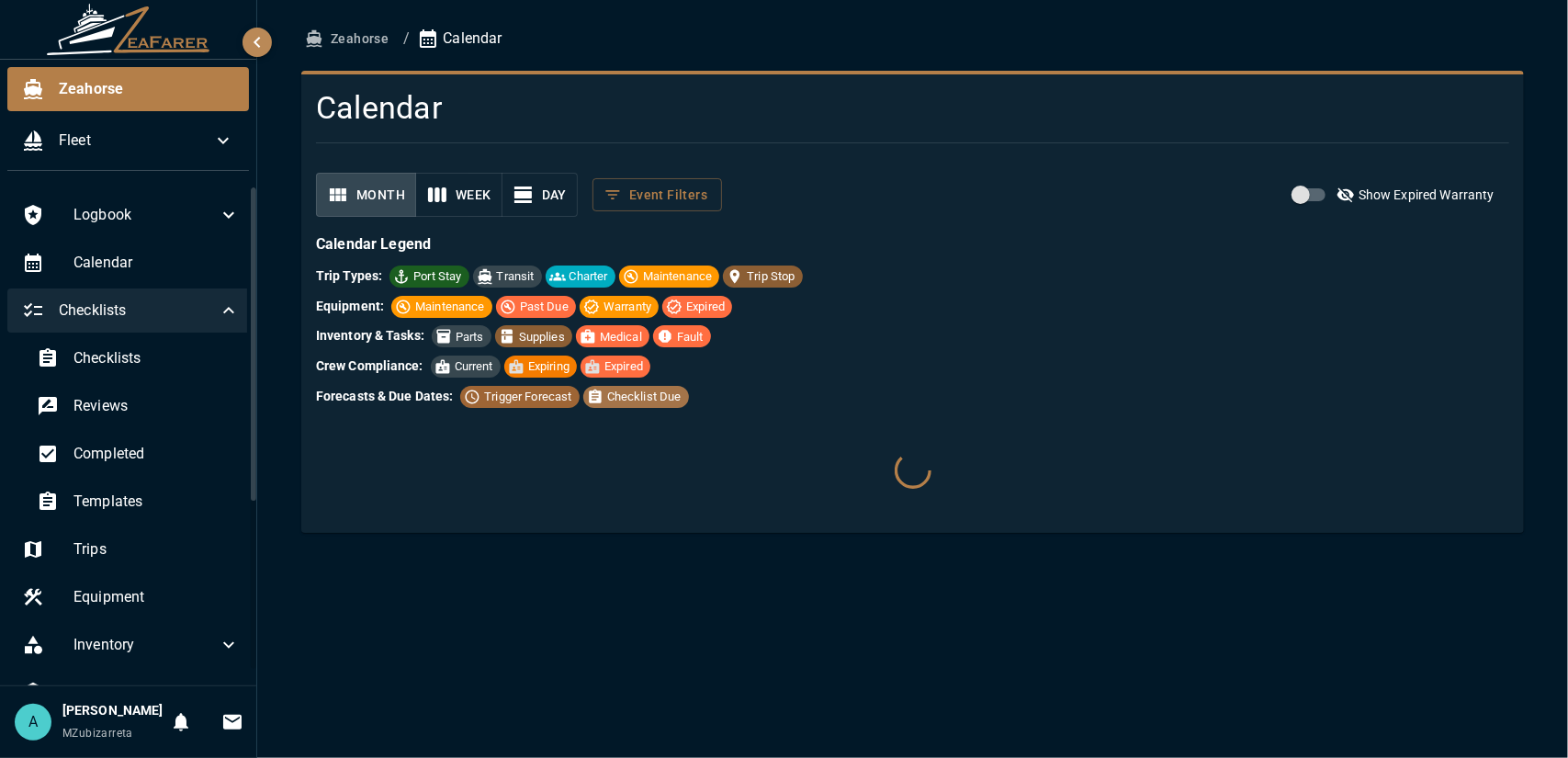
click at [144, 291] on div "Checklists" at bounding box center [131, 310] width 247 height 44
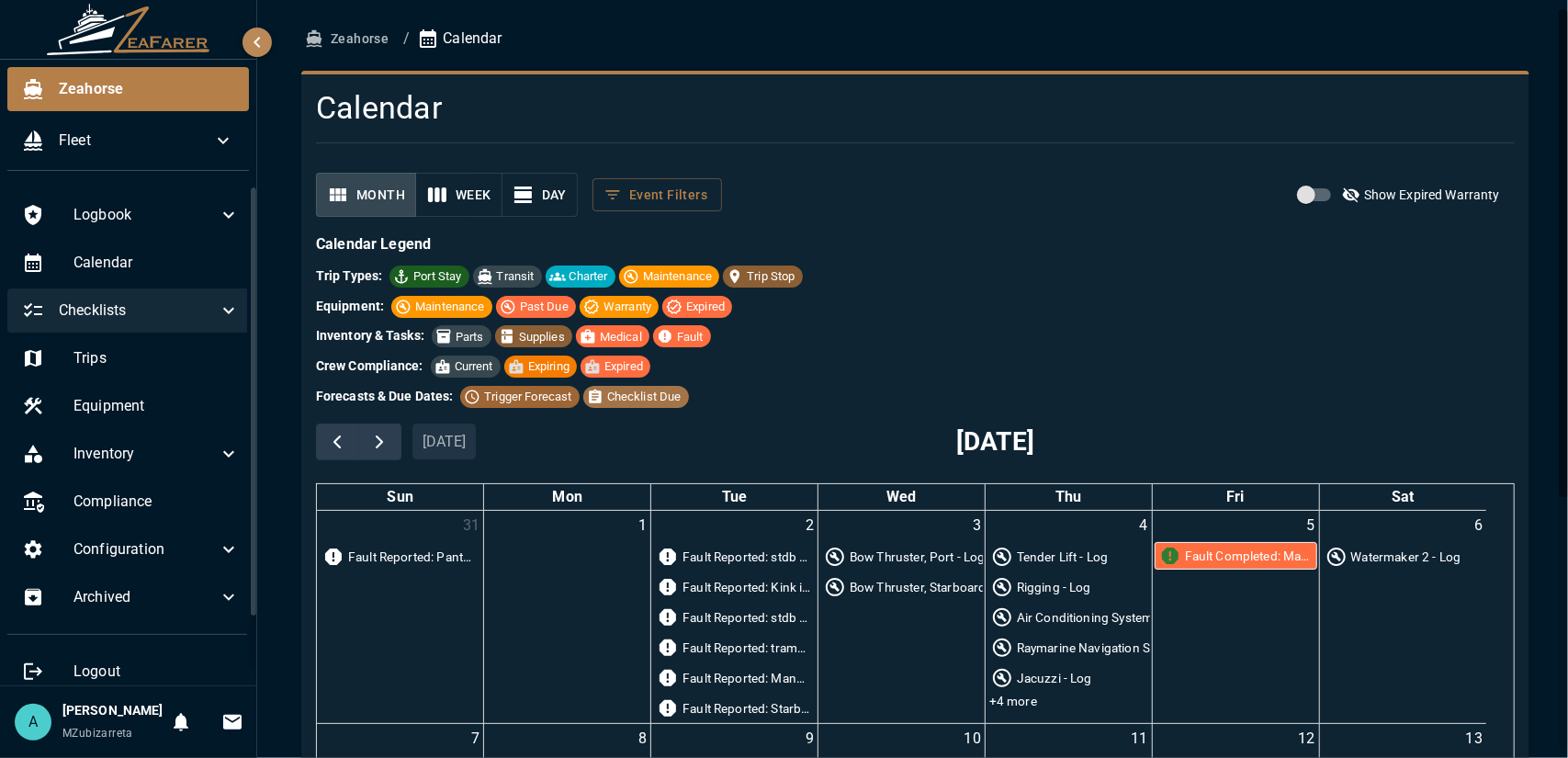
click at [106, 327] on div "Checklists" at bounding box center [131, 310] width 247 height 44
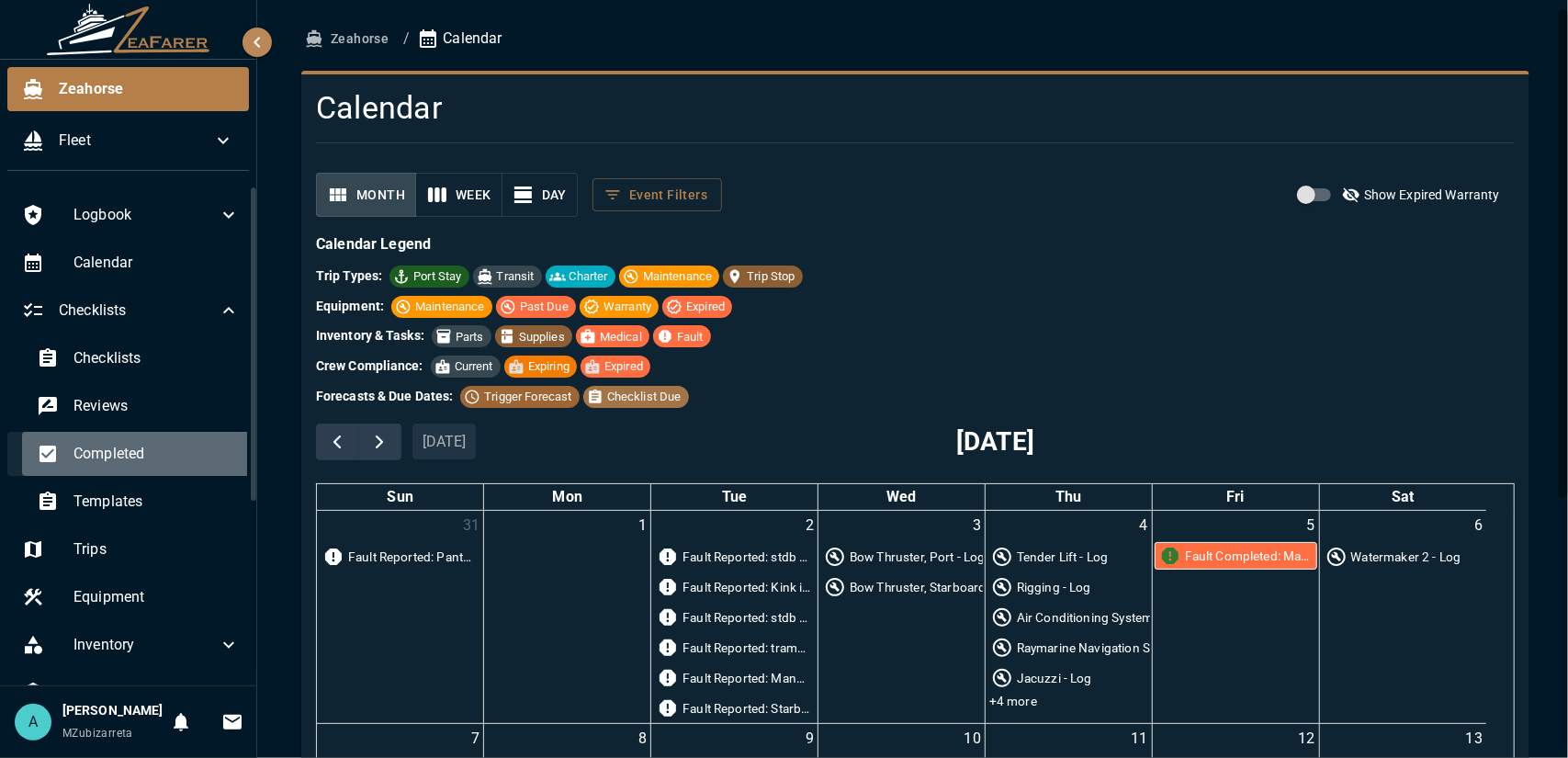
click at [170, 458] on span "Completed" at bounding box center [156, 454] width 167 height 22
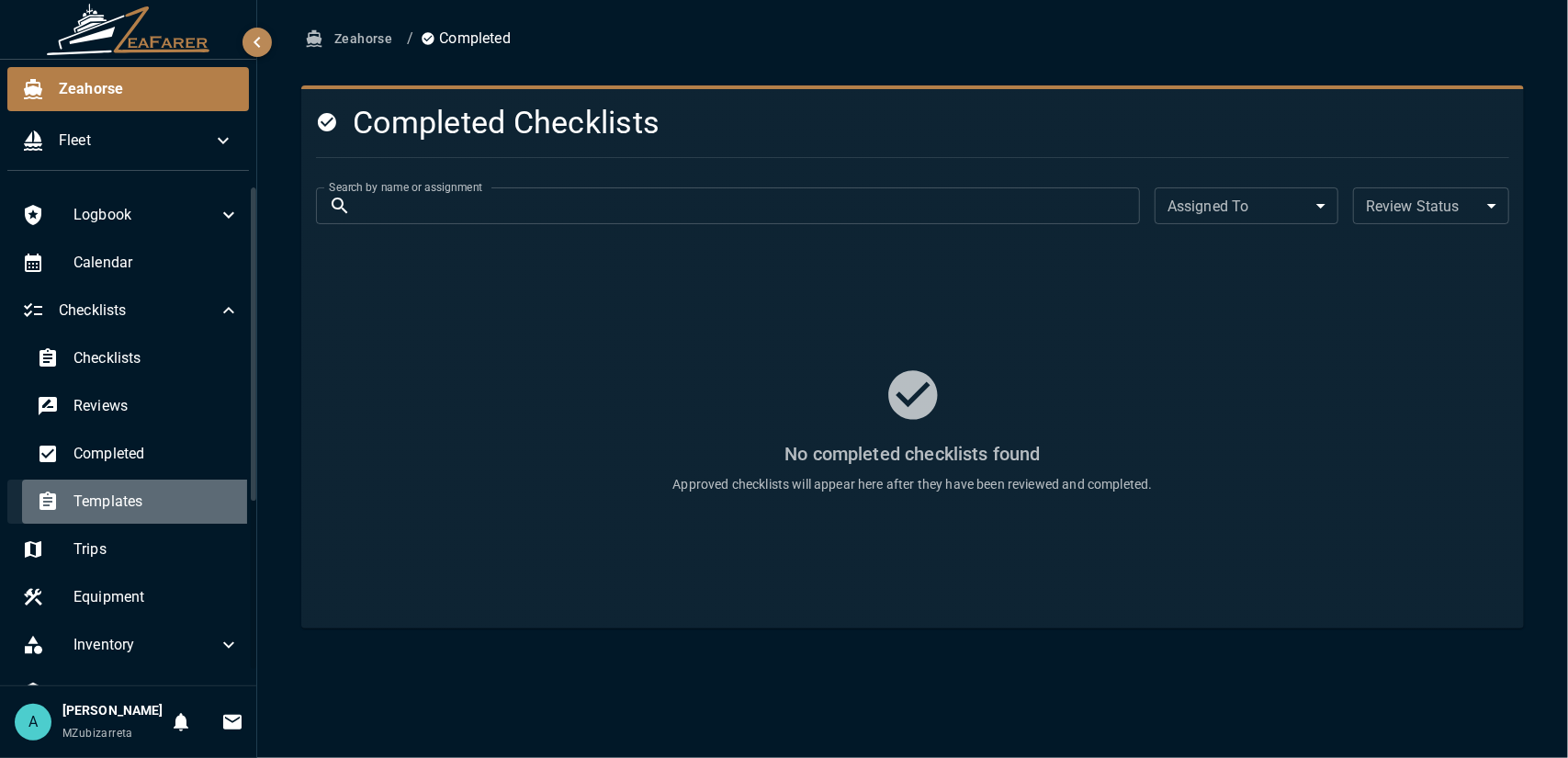
click at [168, 495] on span "Templates" at bounding box center [156, 501] width 167 height 22
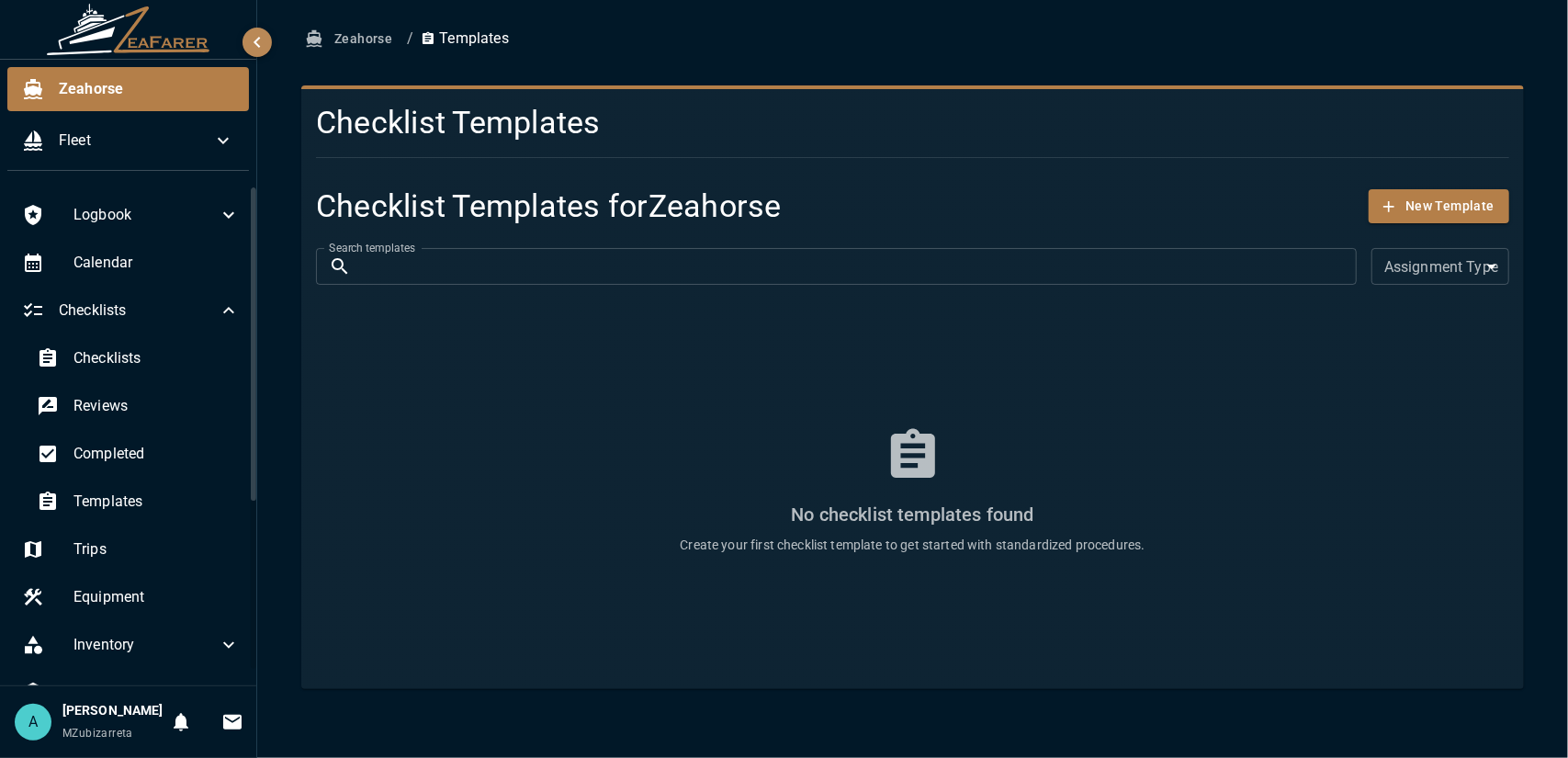
click at [166, 427] on div "Reviews" at bounding box center [138, 406] width 232 height 44
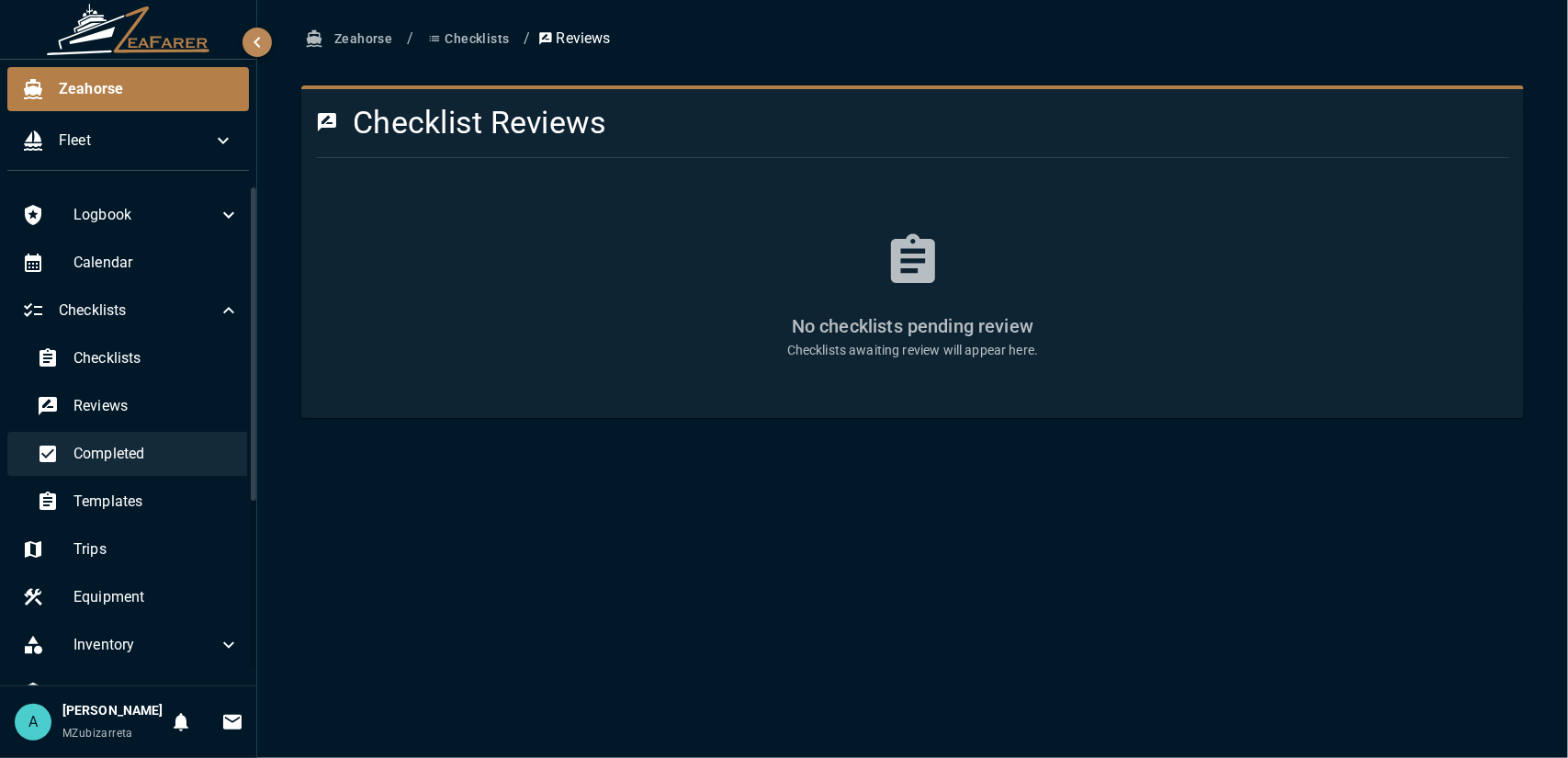
click at [172, 451] on span "Completed" at bounding box center [156, 454] width 167 height 22
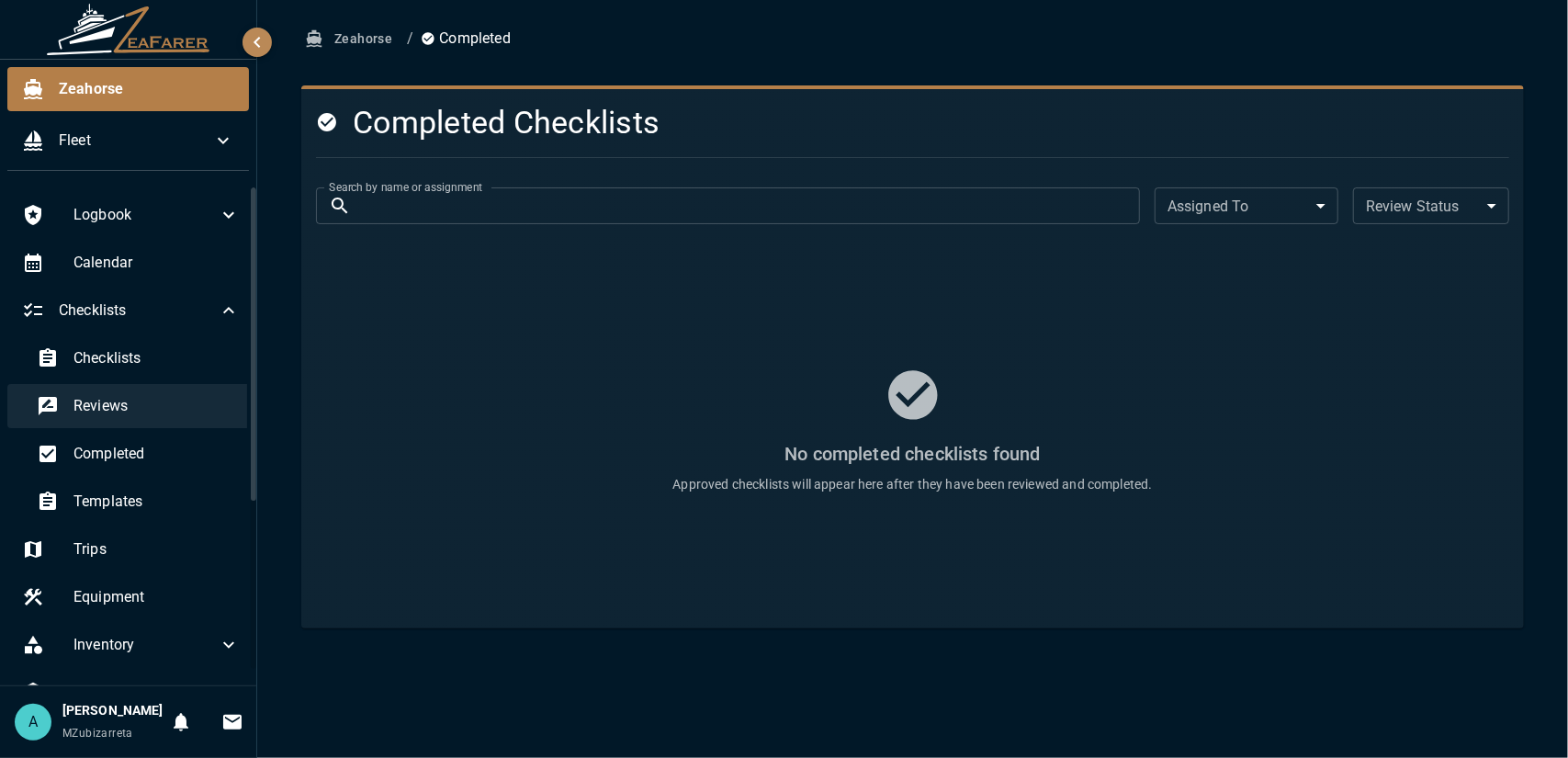
click at [176, 424] on div "Reviews" at bounding box center [138, 406] width 232 height 44
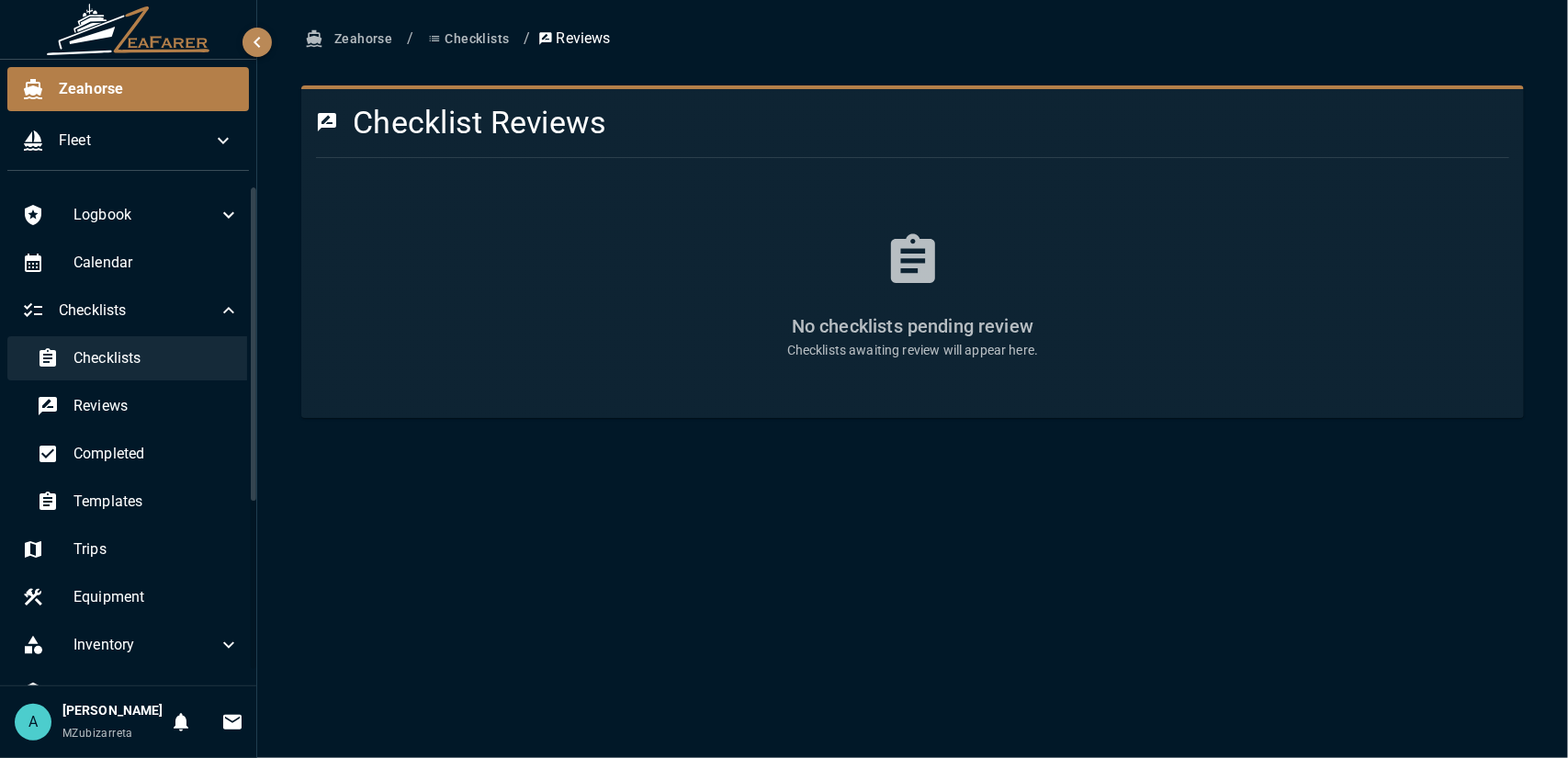
click at [178, 379] on div "Checklists Reviews Completed Templates" at bounding box center [131, 431] width 247 height 191
click at [178, 379] on div "Checklists" at bounding box center [138, 358] width 232 height 44
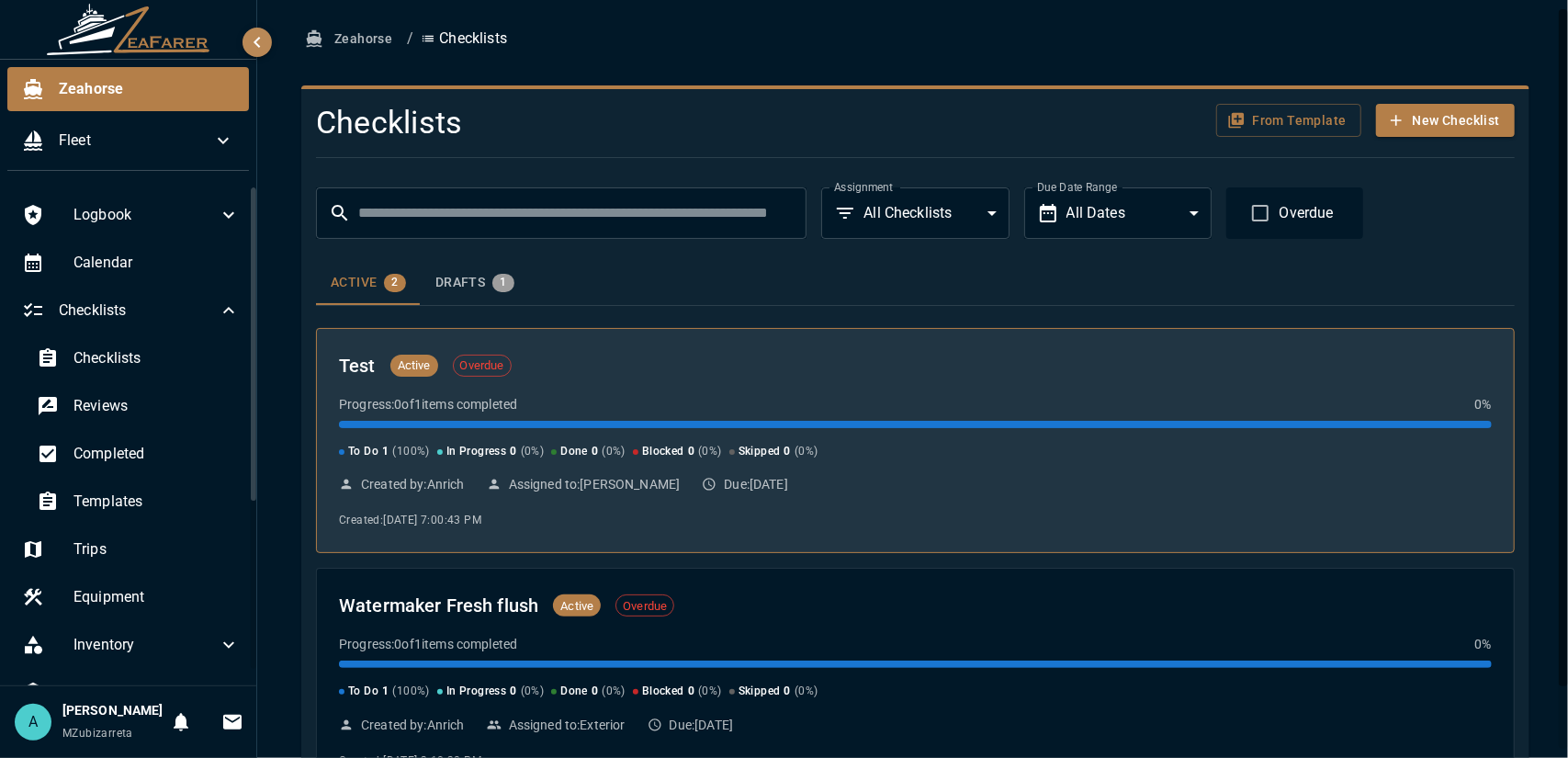
scroll to position [70, 0]
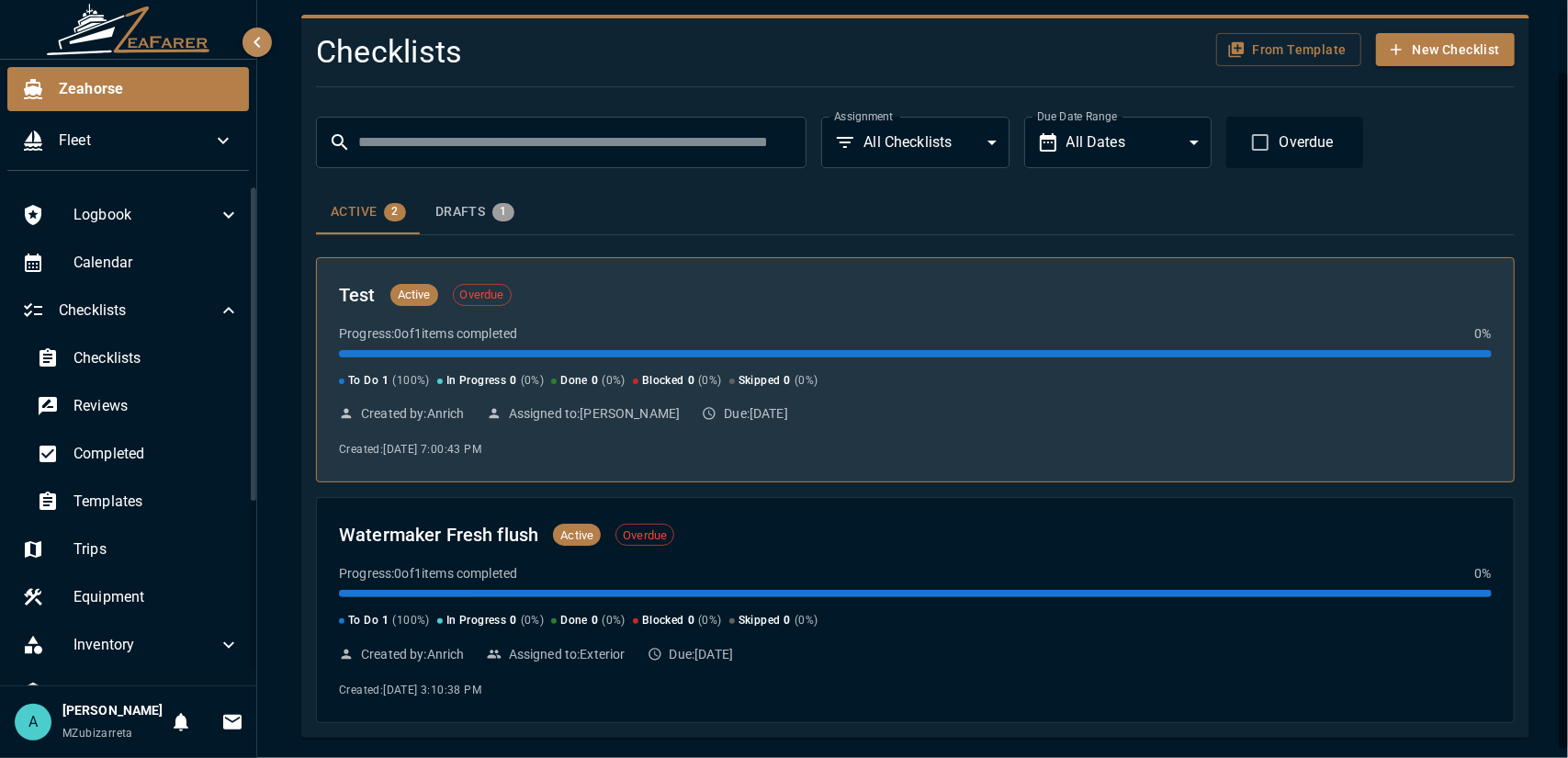
click at [593, 304] on div "Test Active Overdue" at bounding box center [915, 295] width 1153 height 30
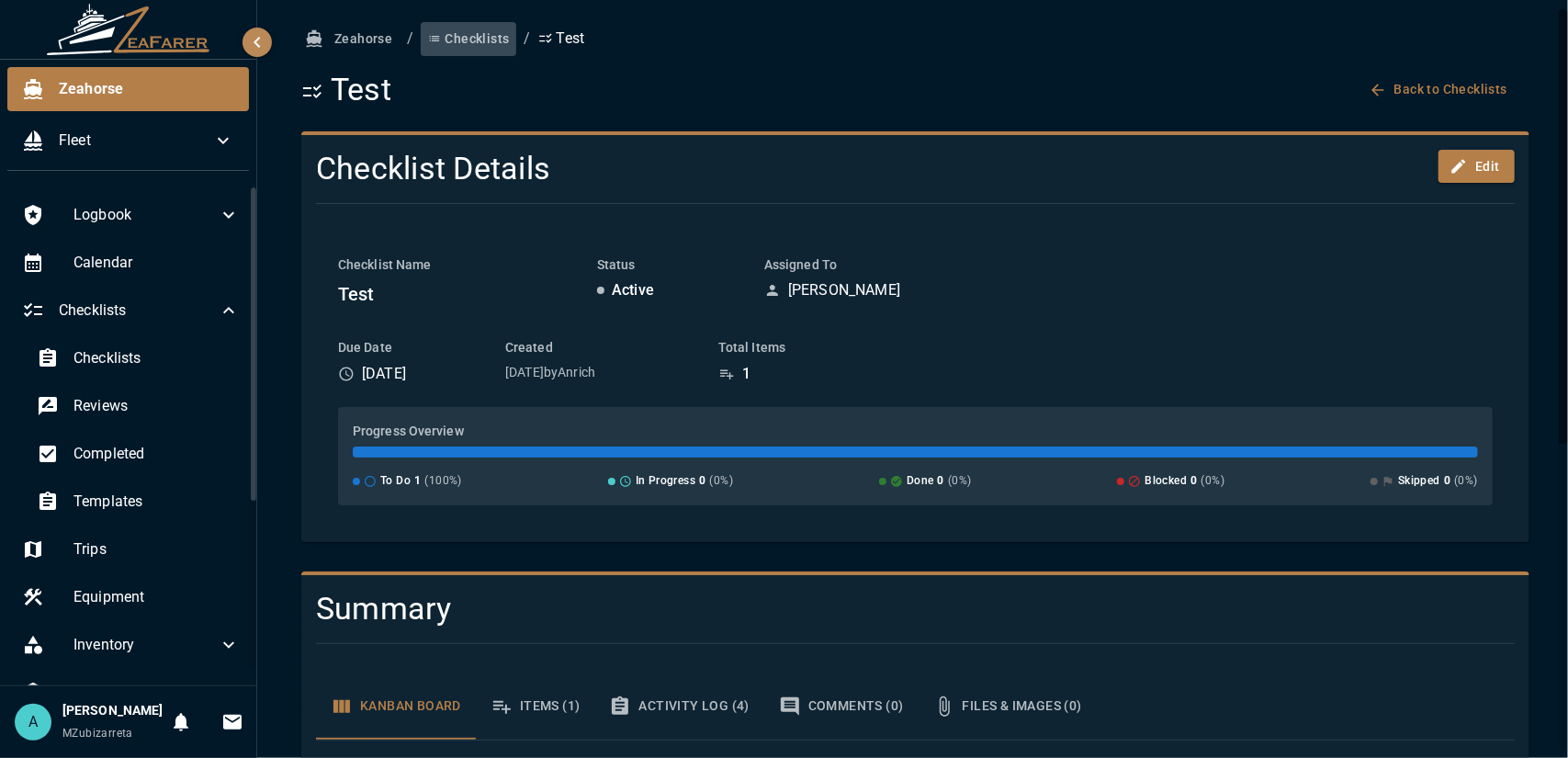
click at [479, 46] on button "Checklists" at bounding box center [468, 39] width 95 height 34
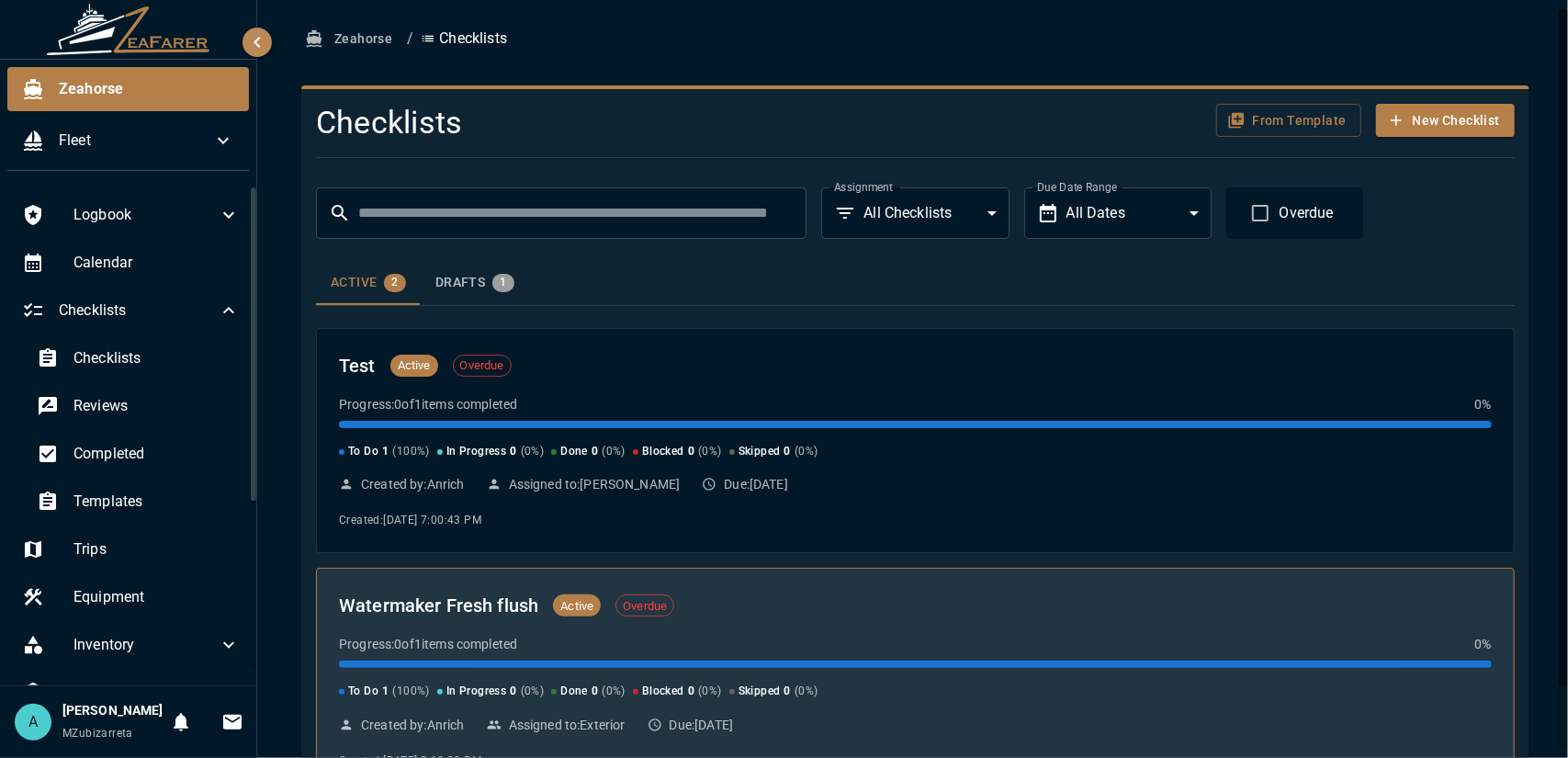
click at [737, 607] on div "Watermaker Fresh flush Active Overdue" at bounding box center [915, 605] width 1153 height 30
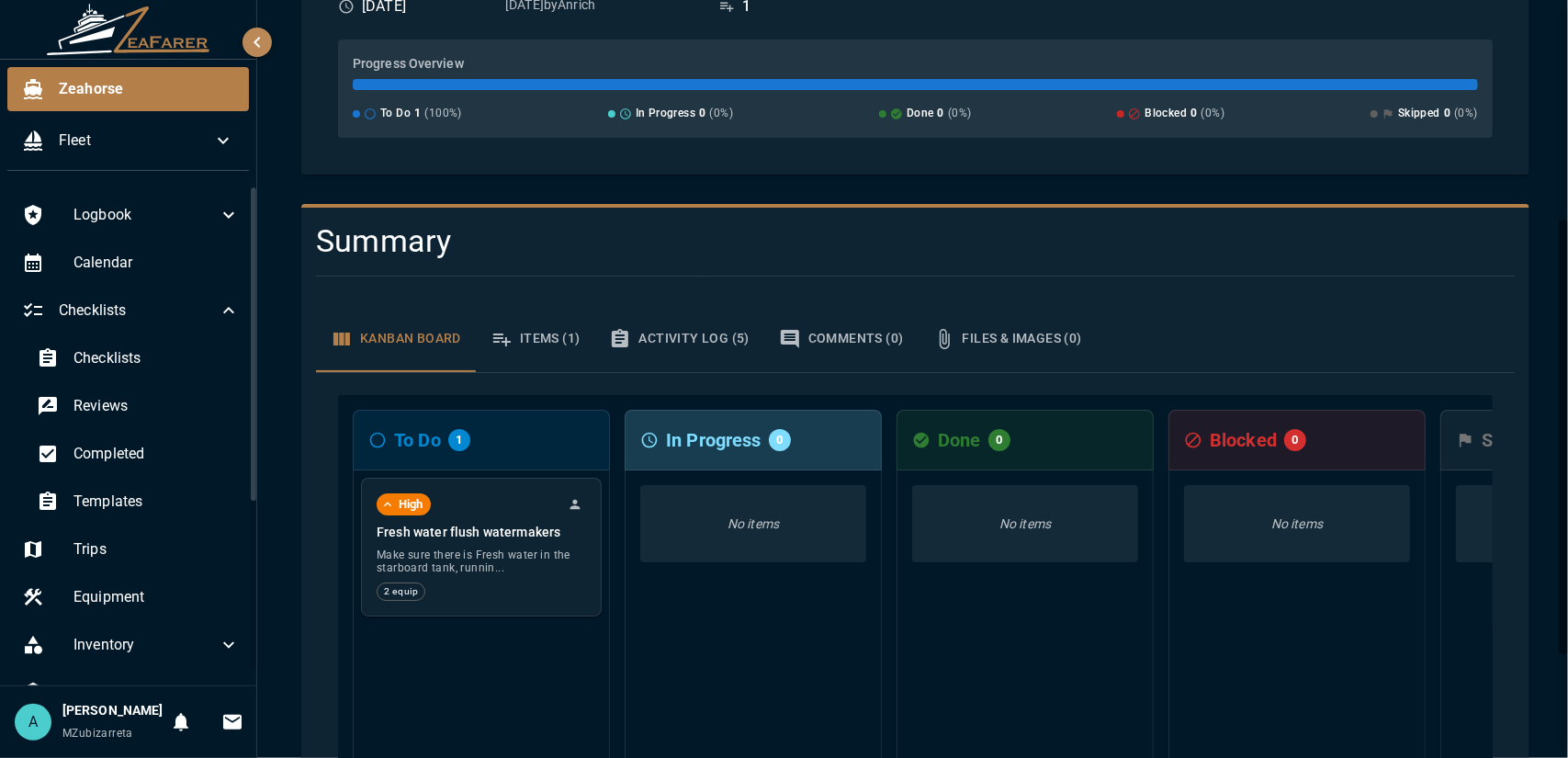
scroll to position [459, 0]
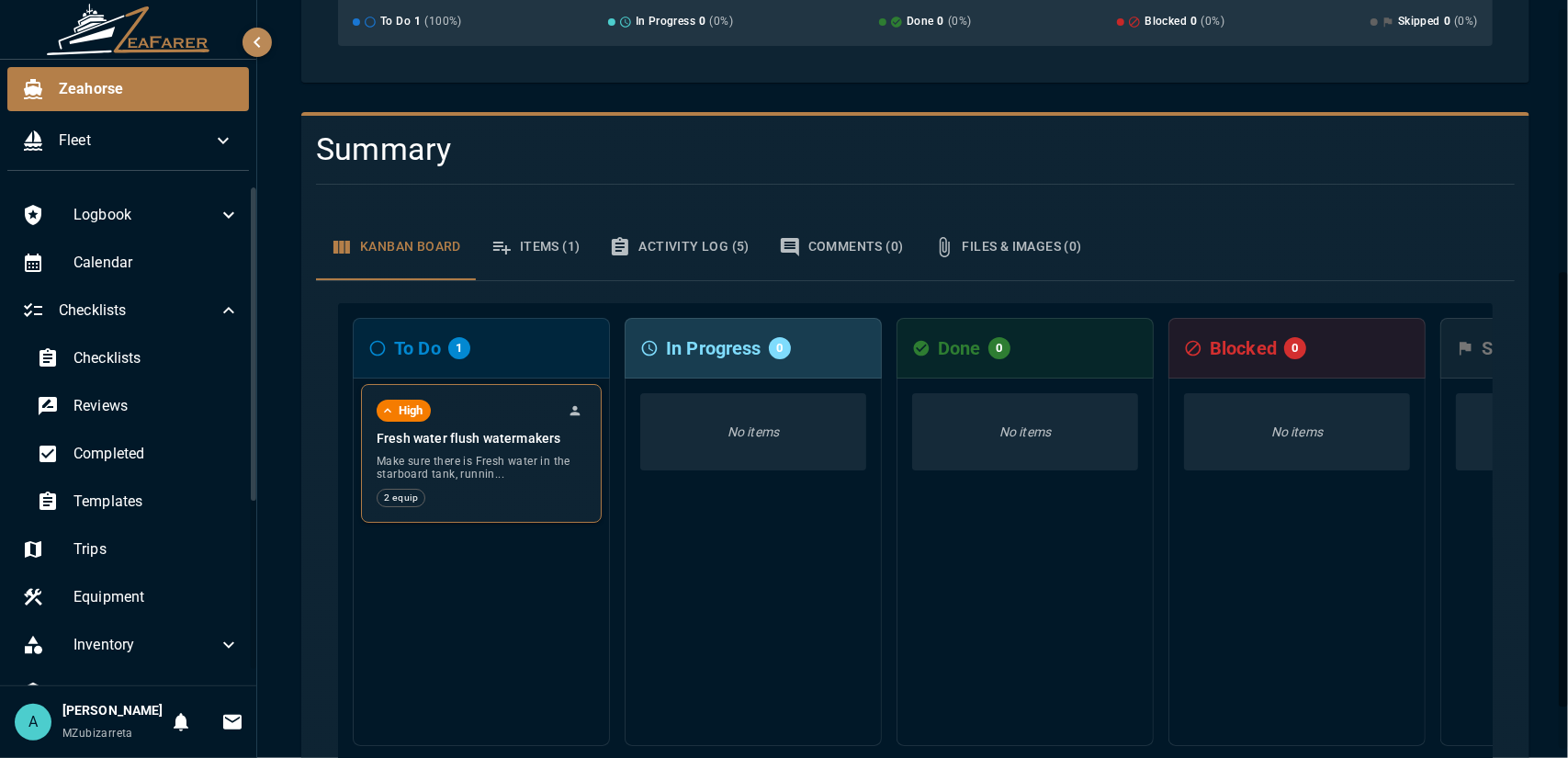
click at [433, 488] on div "2 equip" at bounding box center [481, 497] width 209 height 18
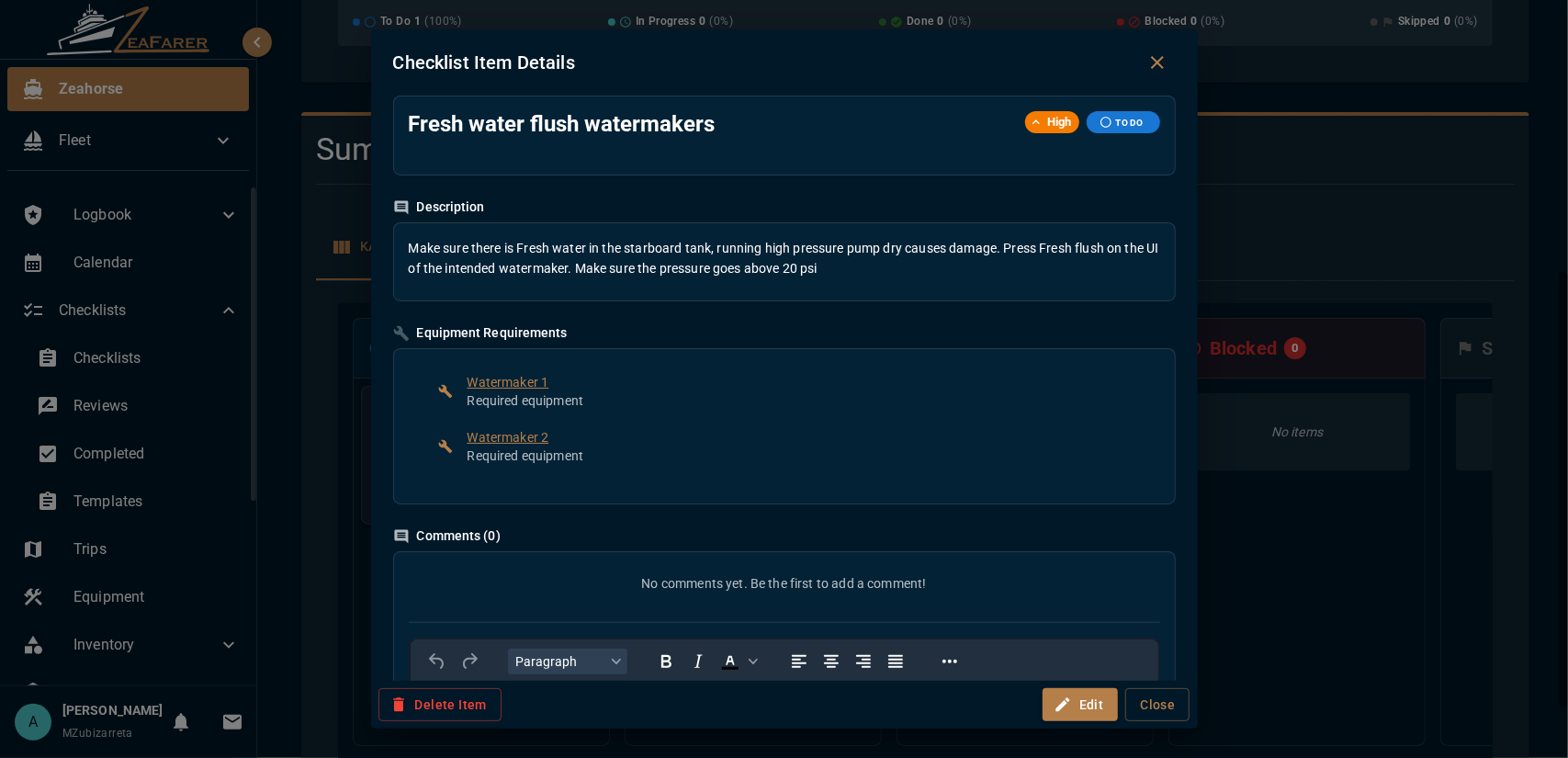
scroll to position [0, 0]
drag, startPoint x: 1159, startPoint y: 61, endPoint x: 997, endPoint y: 208, distance: 218.8
click at [1158, 62] on icon "Close dialog" at bounding box center [1157, 62] width 13 height 13
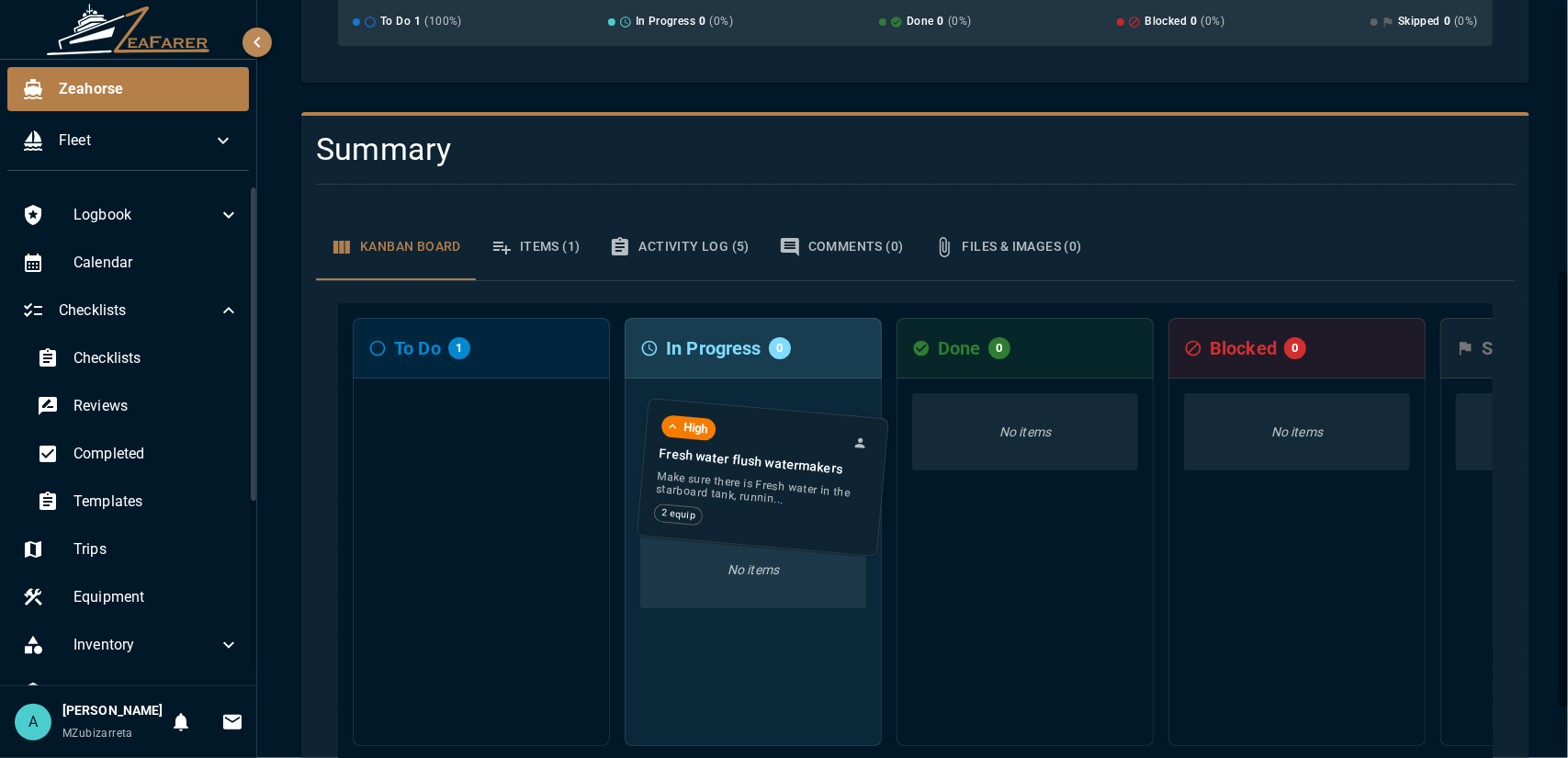
drag, startPoint x: 533, startPoint y: 399, endPoint x: 821, endPoint y: 419, distance: 288.7
click at [821, 419] on div "To Do 1 High Fresh water flush watermakers Make sure there is Fresh water in th…" at bounding box center [915, 533] width 1155 height 459
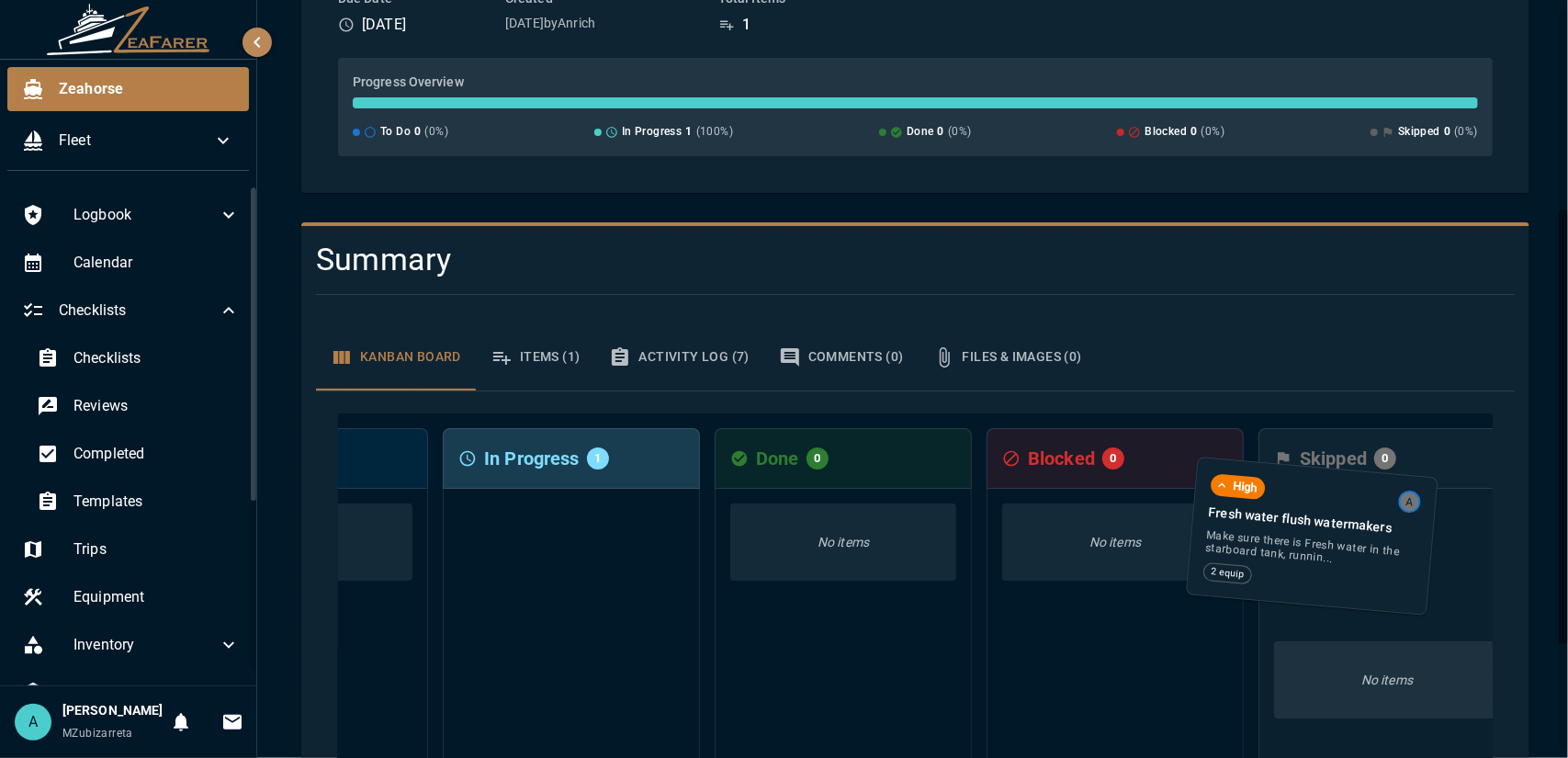
scroll to position [0, 233]
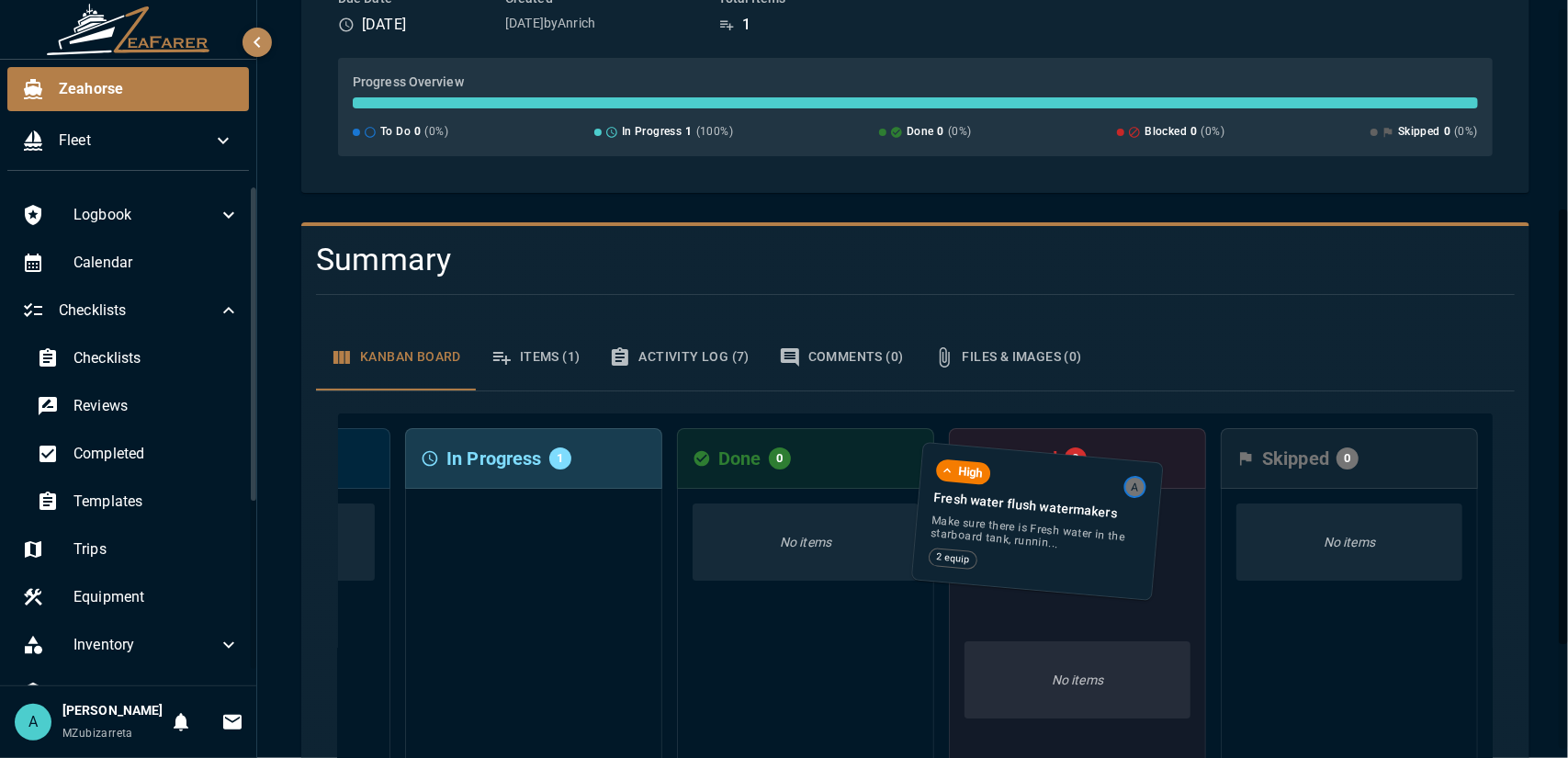
drag, startPoint x: 734, startPoint y: 534, endPoint x: 1023, endPoint y: 497, distance: 291.4
click at [1023, 497] on div "To Do 0 No items In Progress 1 High A Fresh water flush watermakers Make sure t…" at bounding box center [915, 642] width 1155 height 459
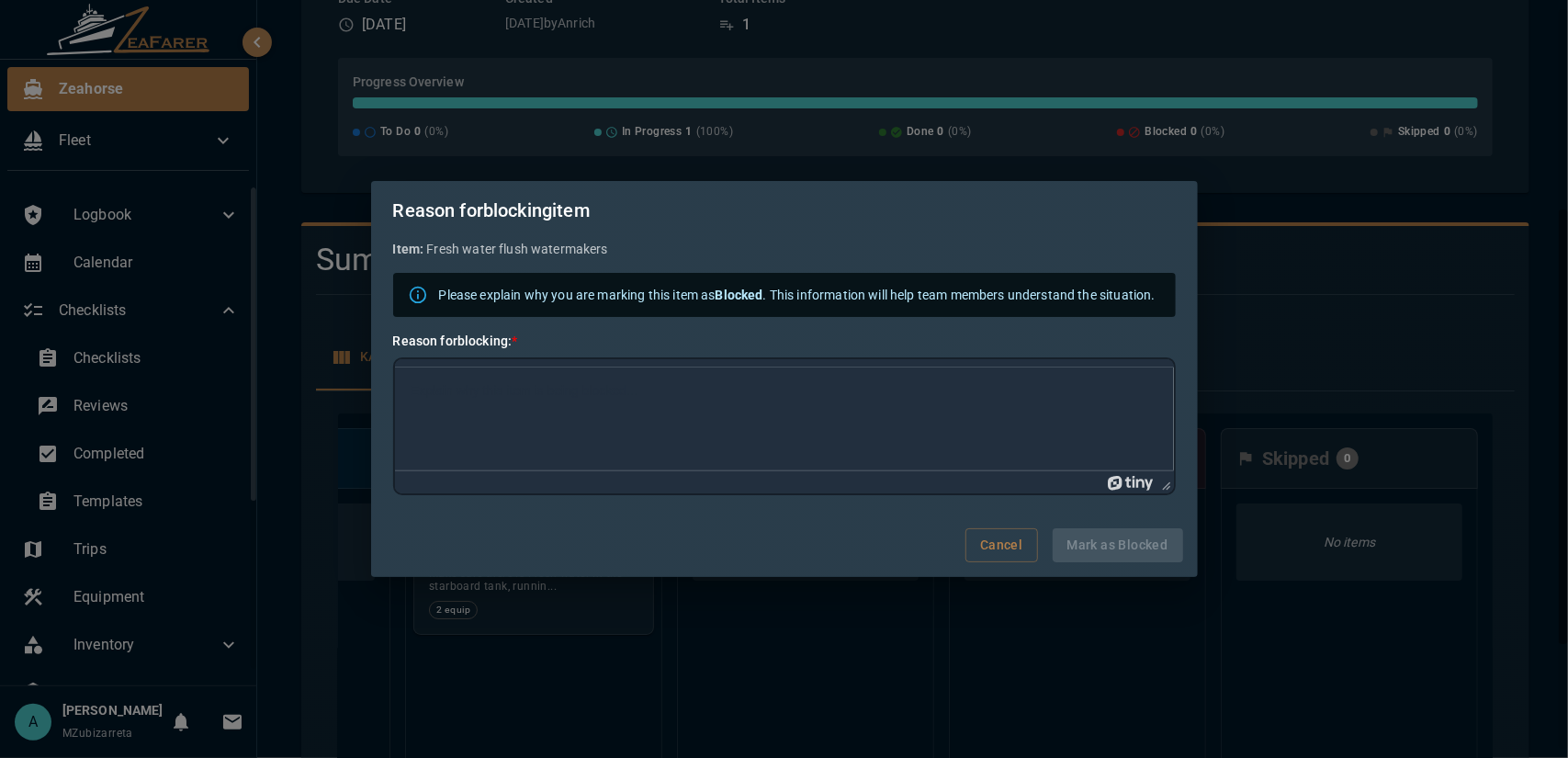
scroll to position [0, 0]
click at [580, 431] on body "Rich Text Area. Press ALT-0 for help." at bounding box center [783, 427] width 749 height 18
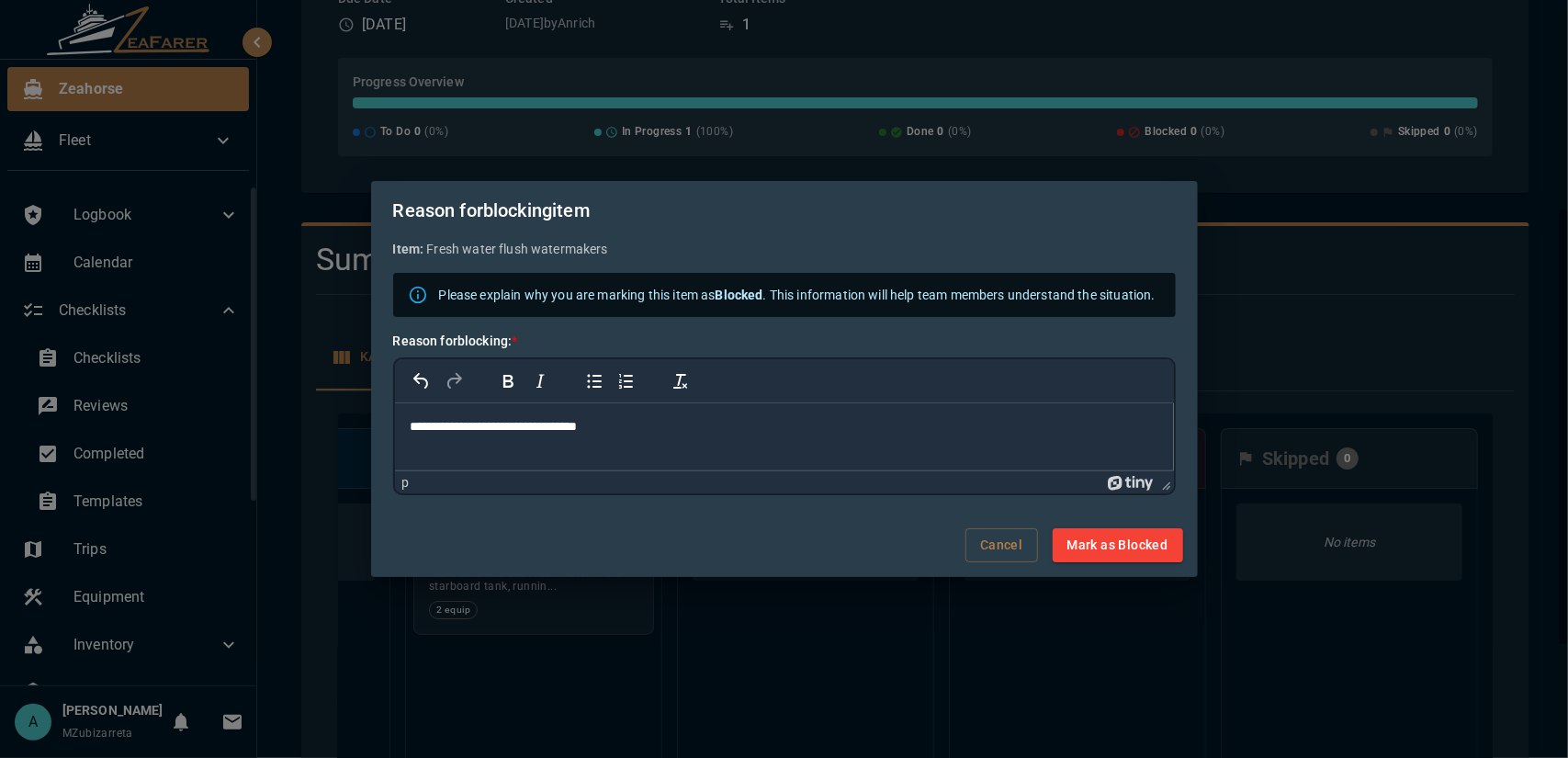
click at [530, 427] on p "**********" at bounding box center [783, 427] width 749 height 18
click at [544, 424] on p "**********" at bounding box center [783, 427] width 749 height 18
click at [1130, 556] on button "Mark as Blocked" at bounding box center [1117, 544] width 130 height 34
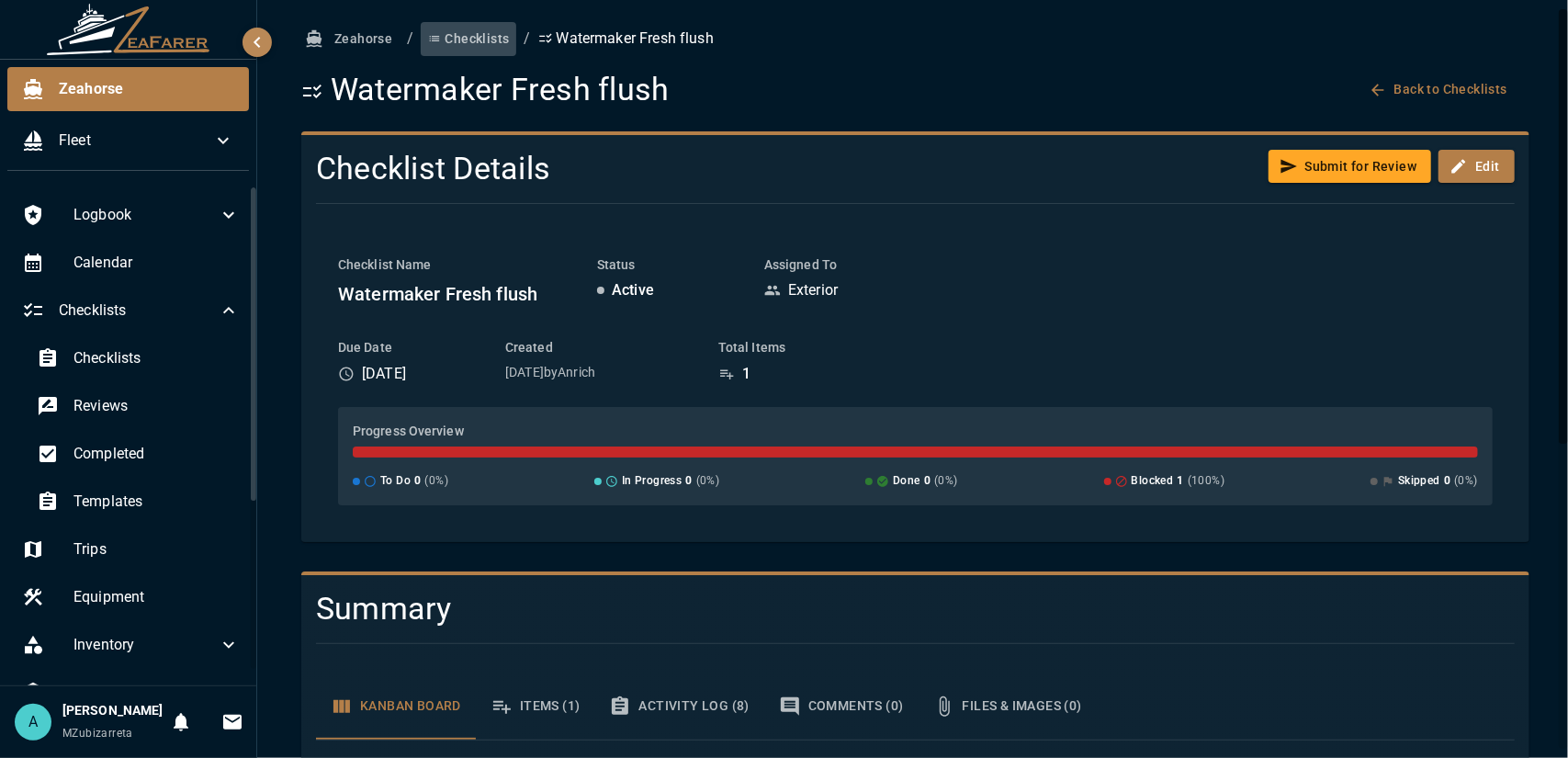
click at [454, 39] on button "Checklists" at bounding box center [468, 39] width 95 height 34
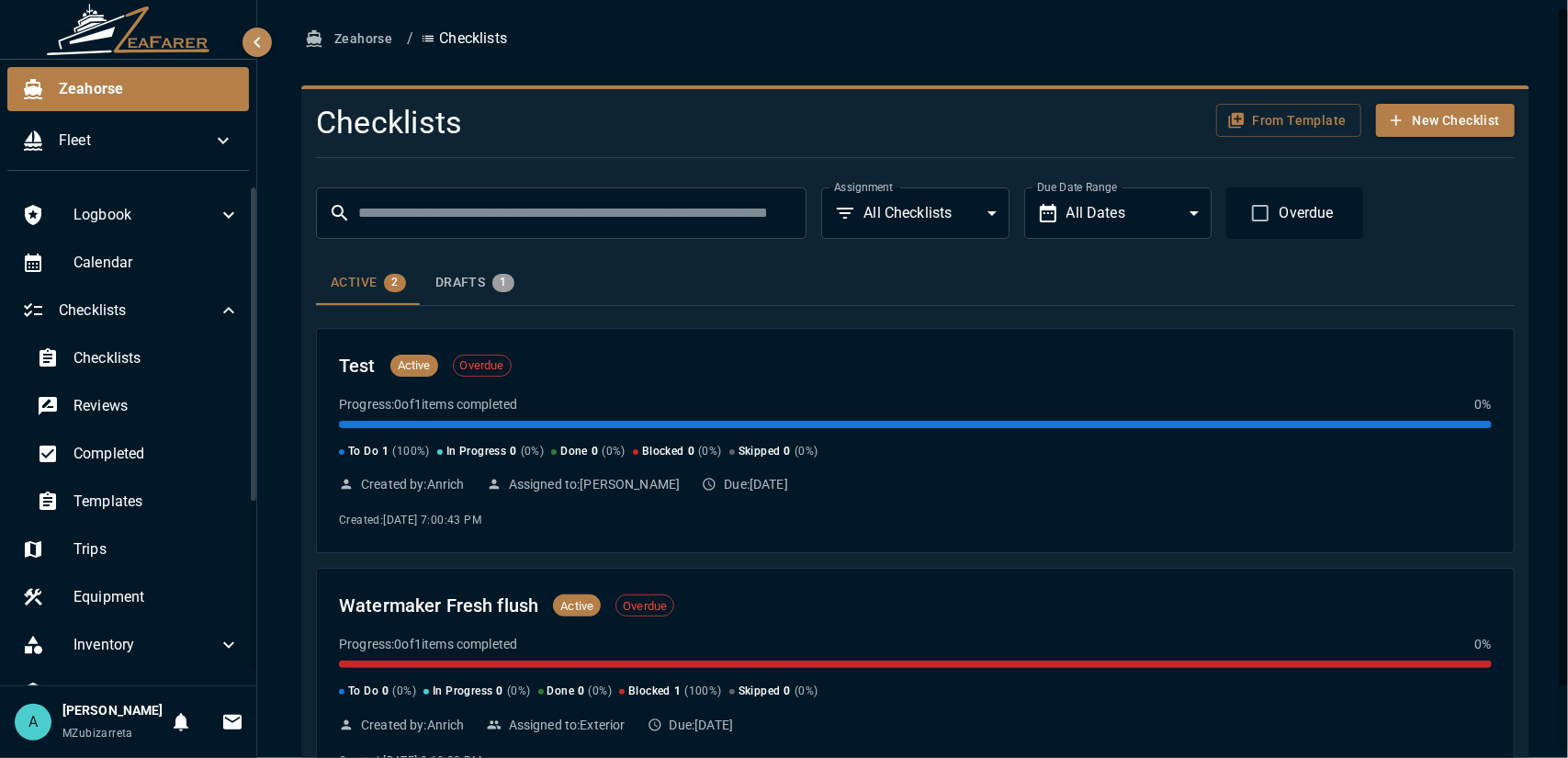
scroll to position [70, 0]
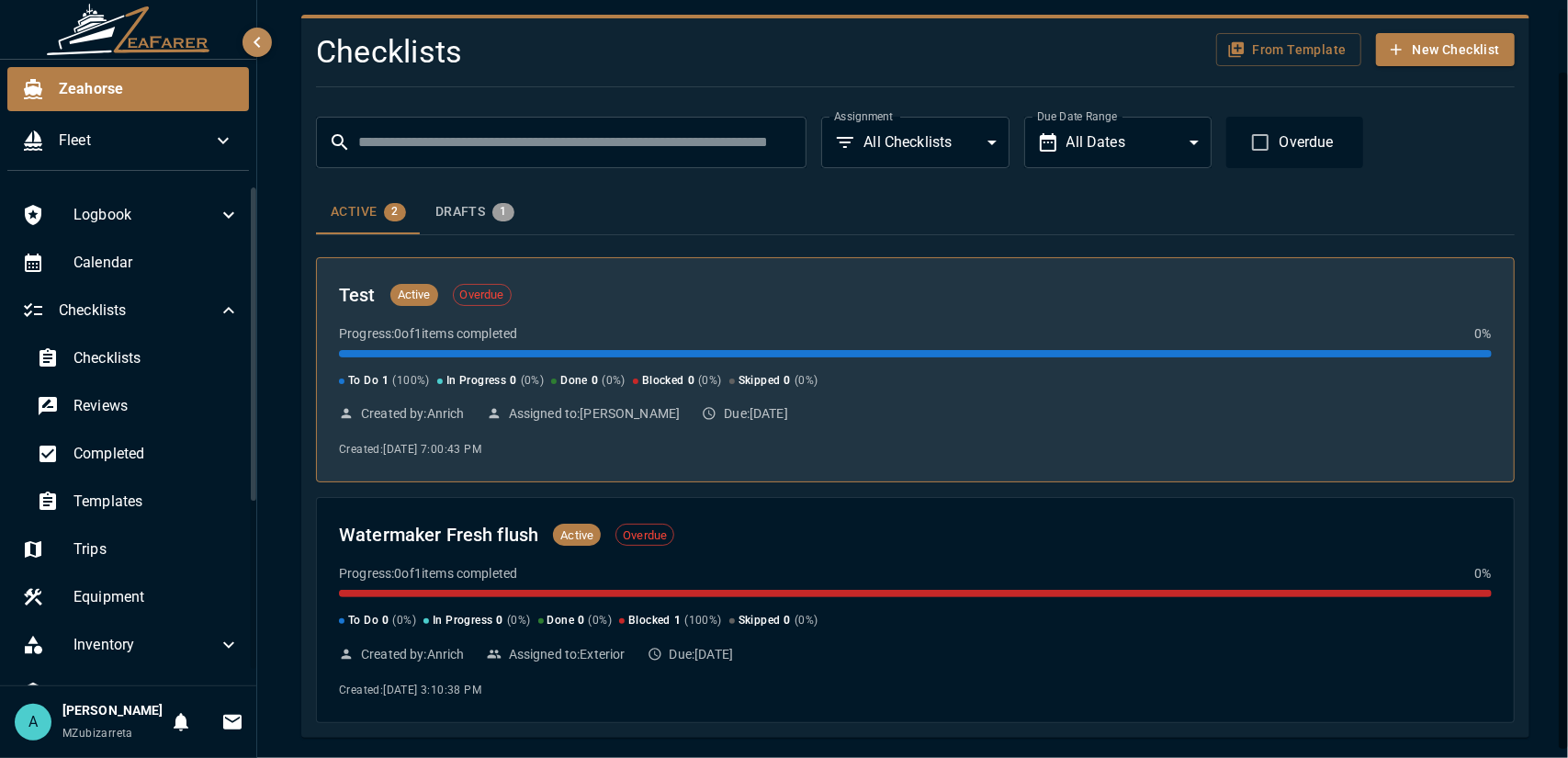
click at [654, 304] on div "Test Active Overdue" at bounding box center [915, 295] width 1153 height 30
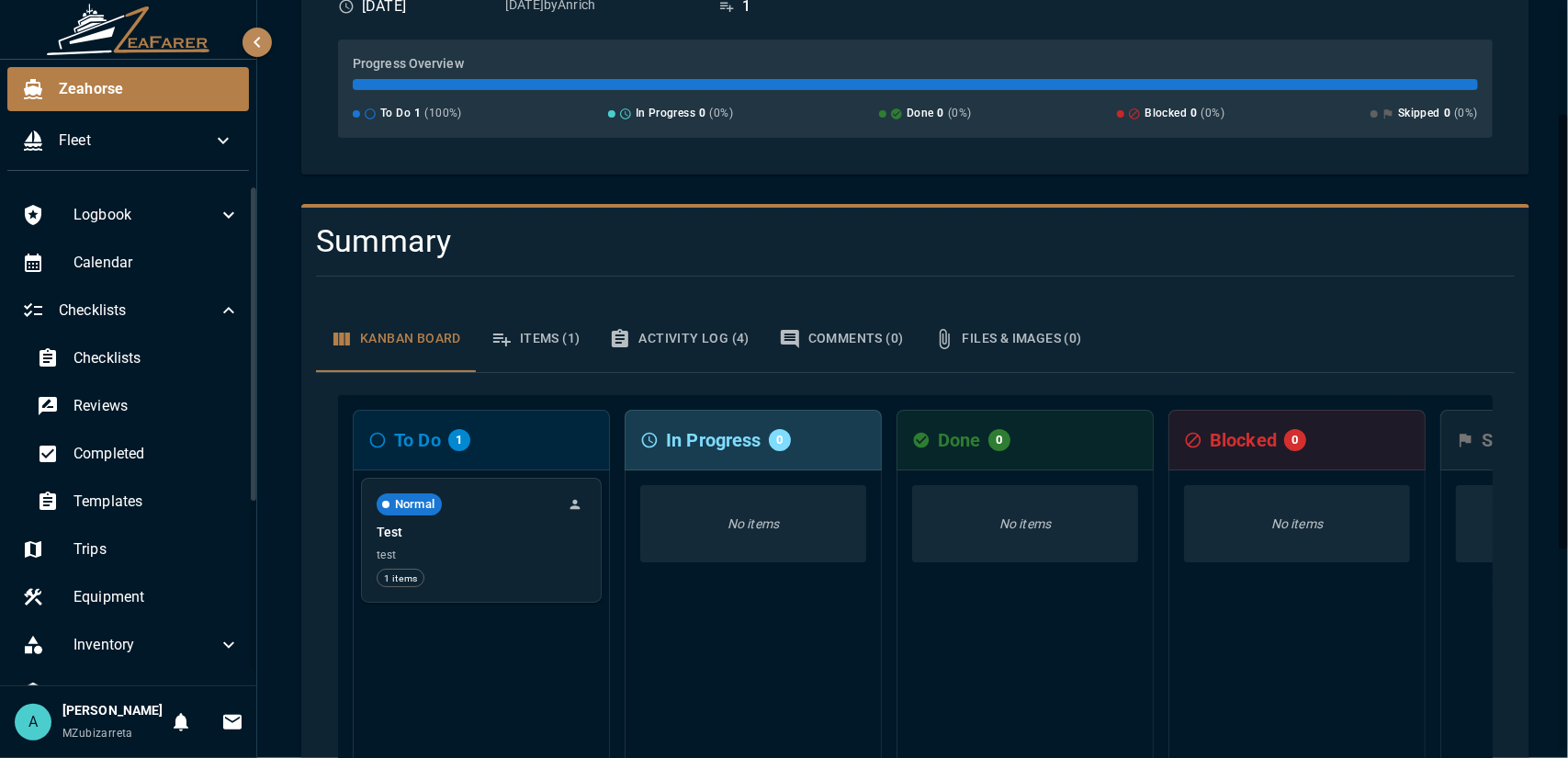
scroll to position [459, 0]
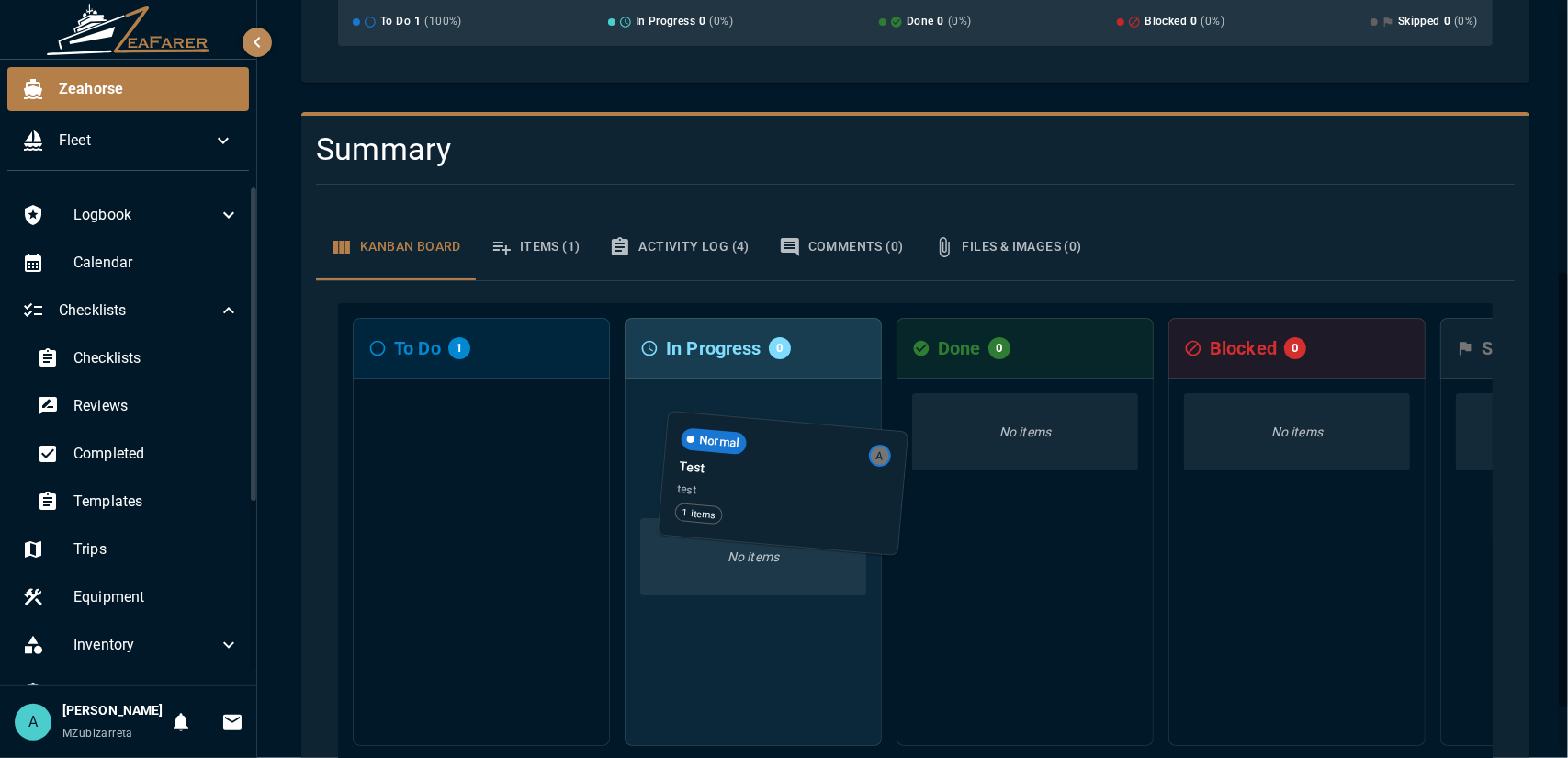
drag, startPoint x: 482, startPoint y: 444, endPoint x: 811, endPoint y: 465, distance: 329.7
click at [802, 475] on div "To Do 1 Normal A Test test 1 items In Progress 0 No items Done 0 No items Block…" at bounding box center [915, 533] width 1155 height 459
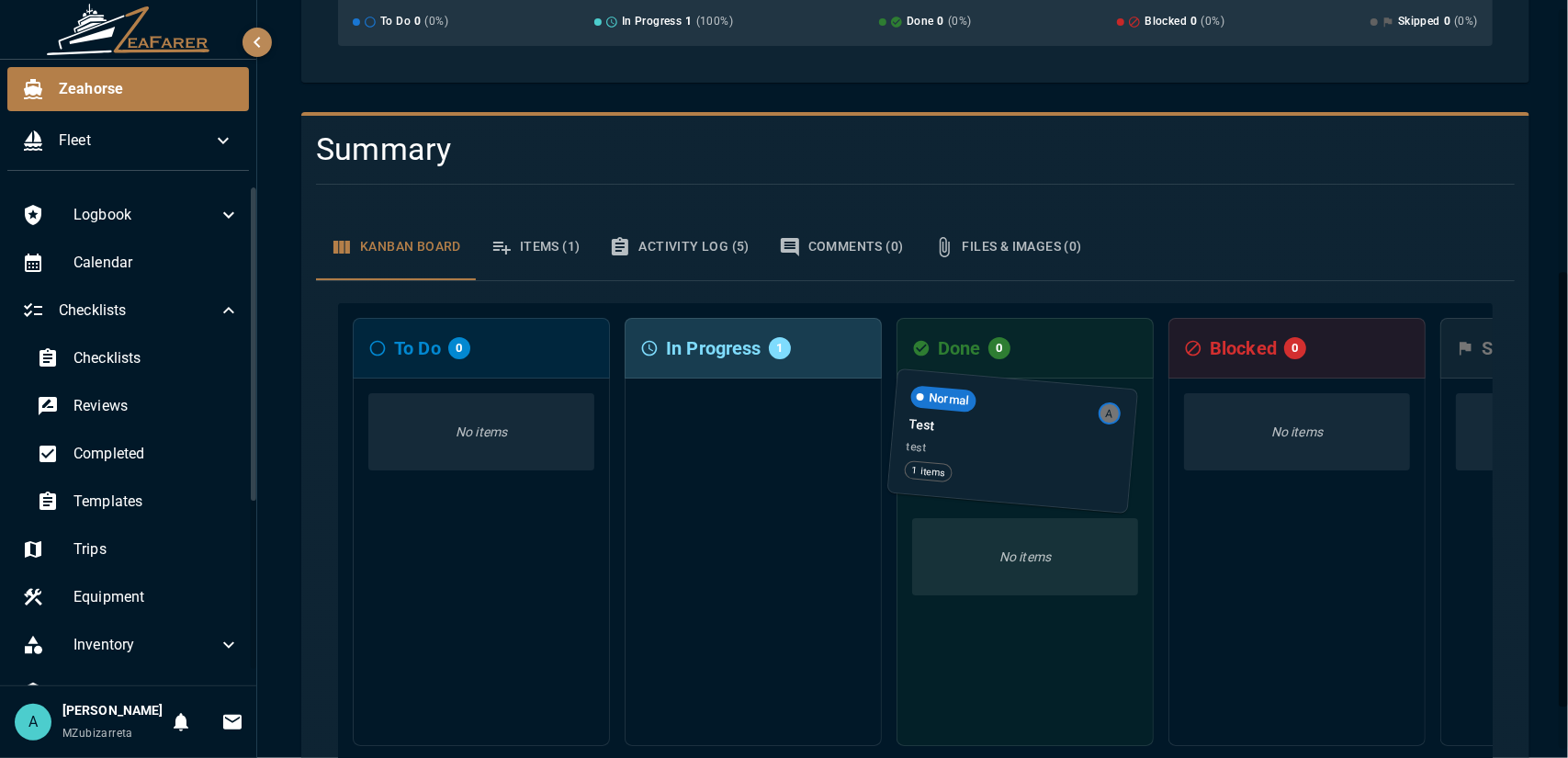
drag, startPoint x: 741, startPoint y: 466, endPoint x: 1010, endPoint y: 457, distance: 269.2
click at [1009, 457] on div "To Do 0 No items In Progress 1 Normal A Test test 1 items Done 0 No items Block…" at bounding box center [915, 533] width 1155 height 459
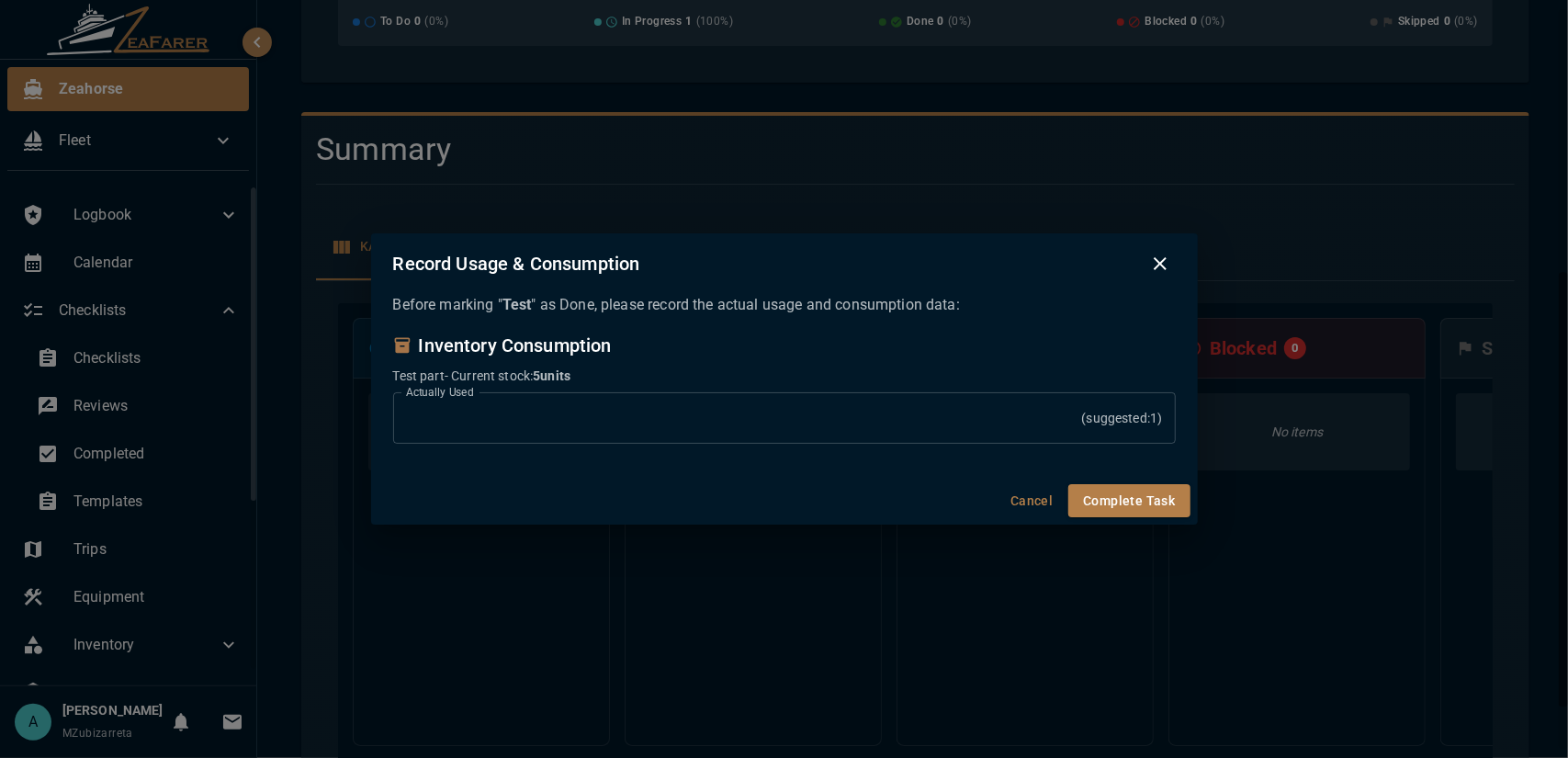
click at [612, 421] on input "*" at bounding box center [737, 417] width 689 height 51
click at [1078, 410] on input "***" at bounding box center [737, 417] width 689 height 51
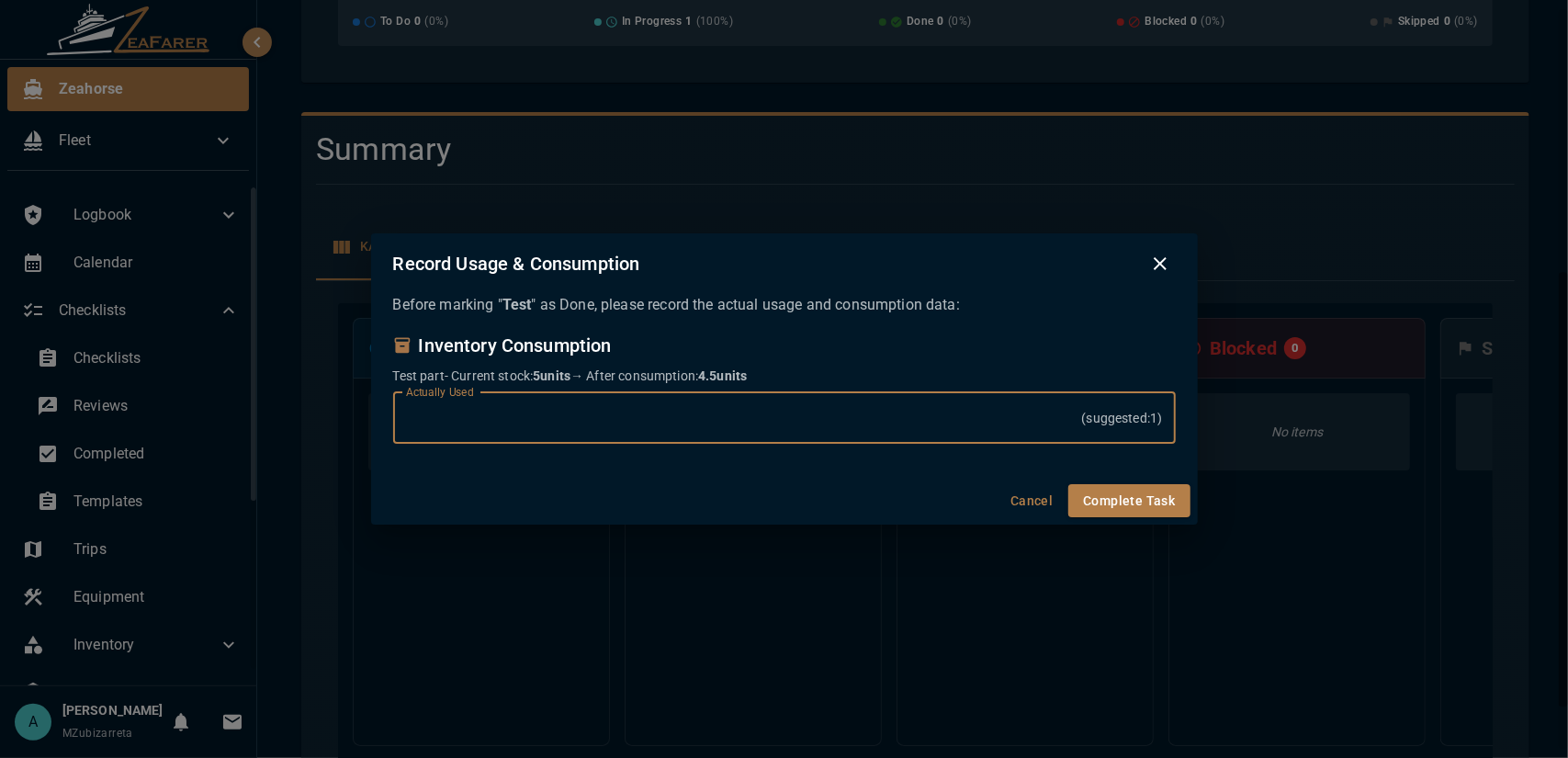
click at [1078, 410] on input "***" at bounding box center [737, 417] width 689 height 51
click at [1078, 410] on input "*" at bounding box center [737, 417] width 689 height 51
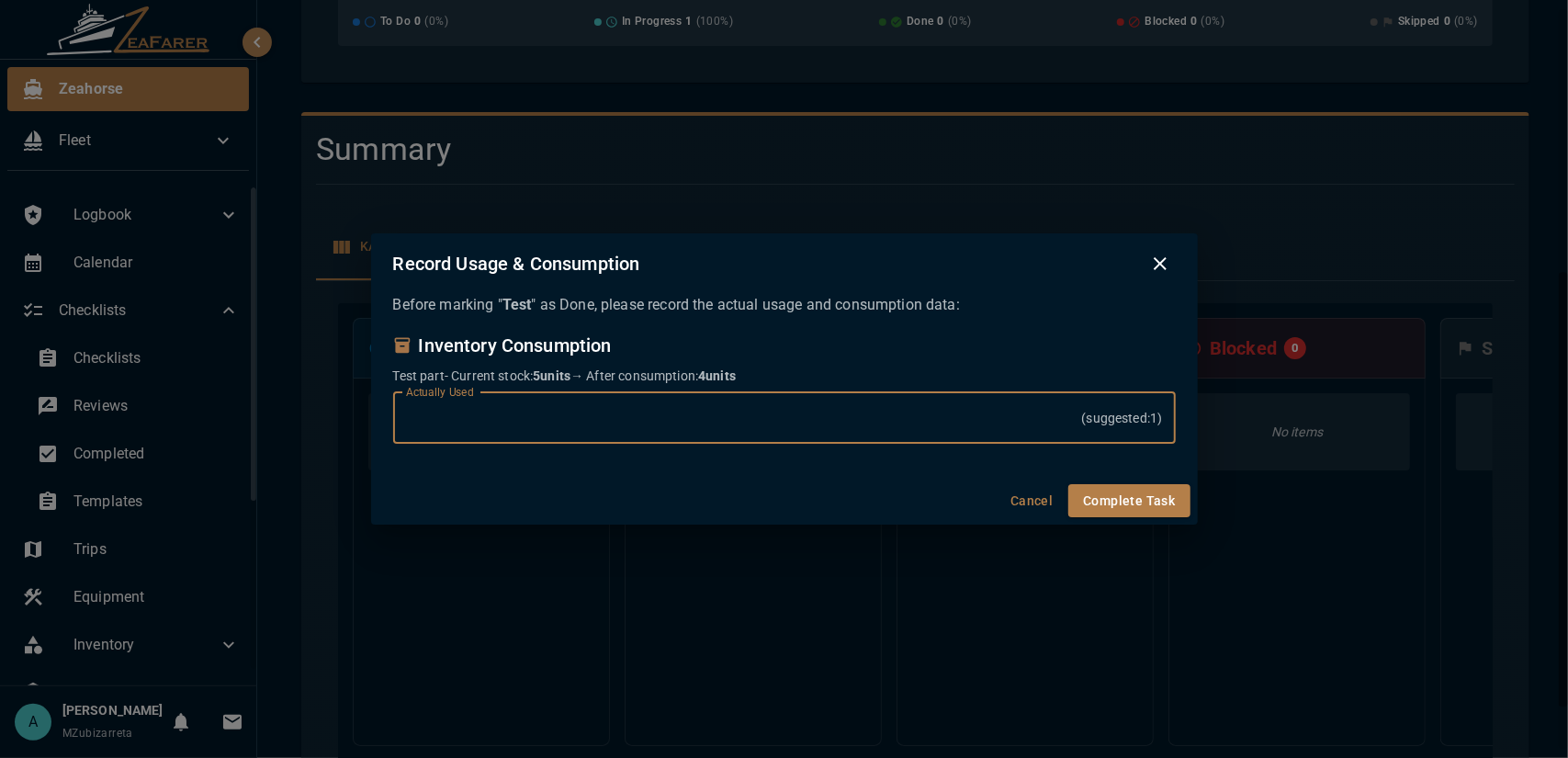
click at [1077, 425] on input "***" at bounding box center [737, 417] width 689 height 51
click at [1080, 412] on input "*" at bounding box center [737, 417] width 689 height 51
click at [1078, 427] on input "*" at bounding box center [737, 417] width 689 height 51
click at [1082, 431] on input "*" at bounding box center [737, 417] width 689 height 51
click at [1079, 425] on input "***" at bounding box center [737, 417] width 689 height 51
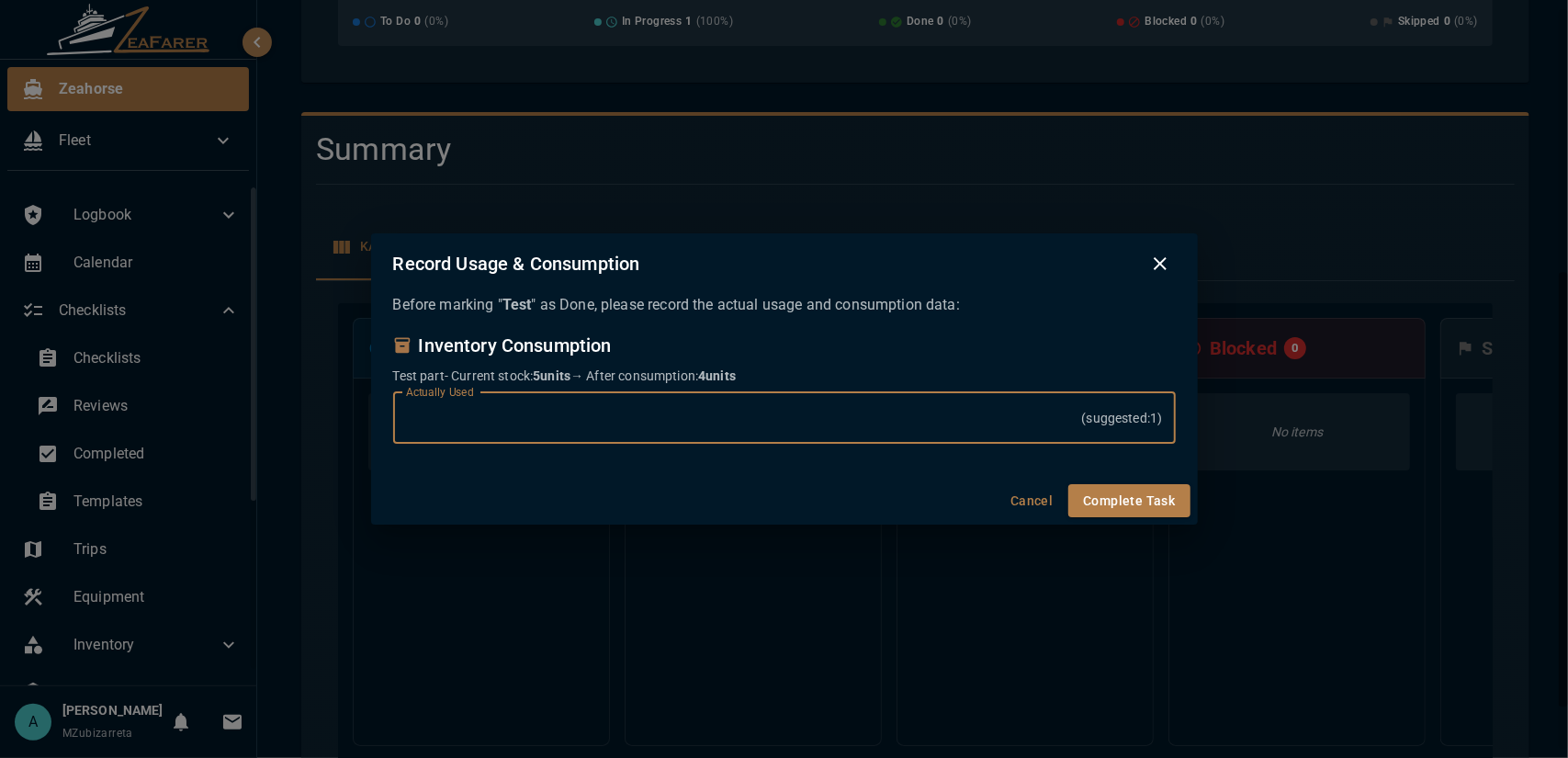
type input "*"
click at [1081, 415] on input "*" at bounding box center [737, 417] width 689 height 51
click at [1163, 493] on button "Complete Task" at bounding box center [1129, 501] width 121 height 34
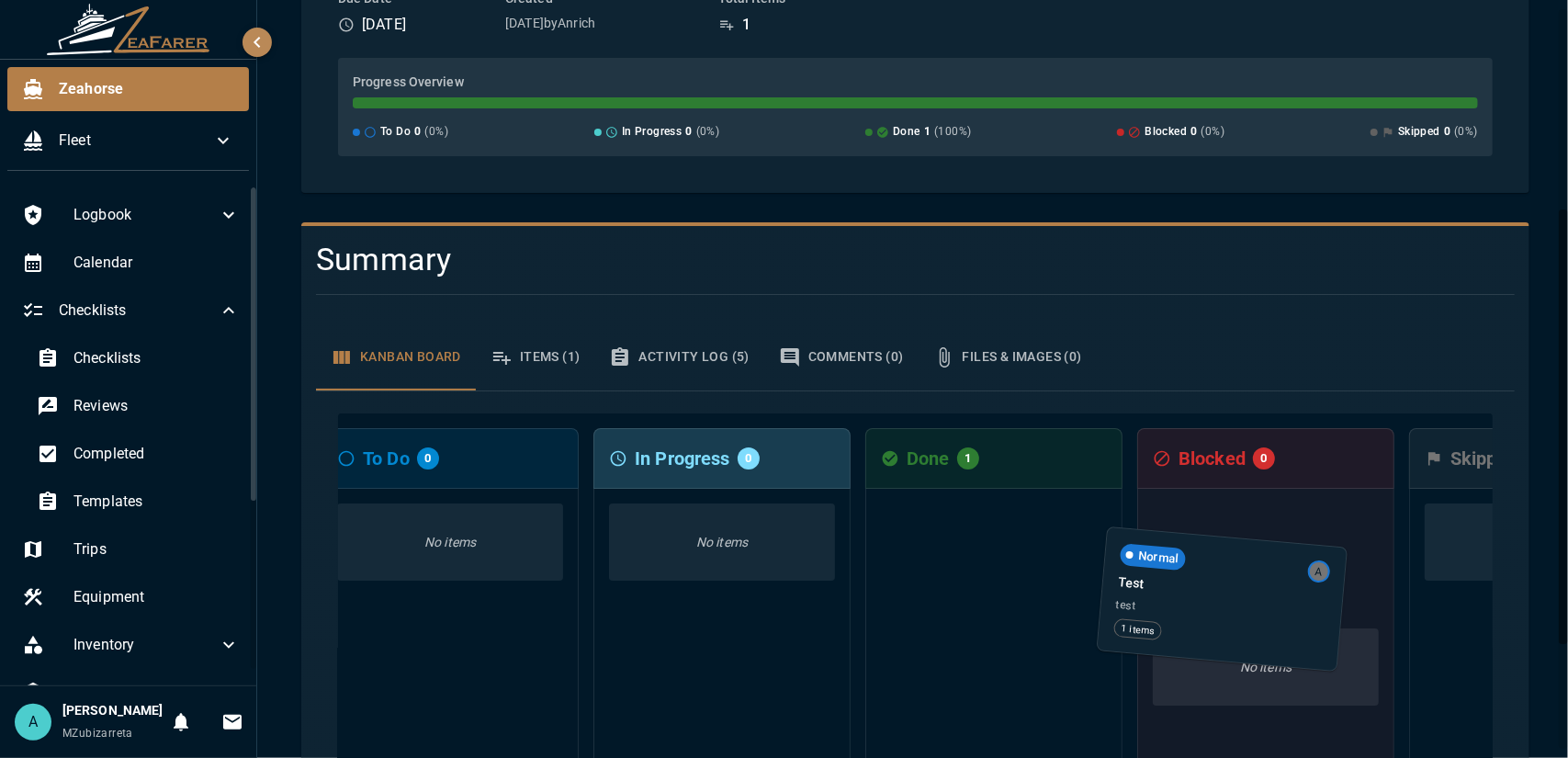
scroll to position [0, 51]
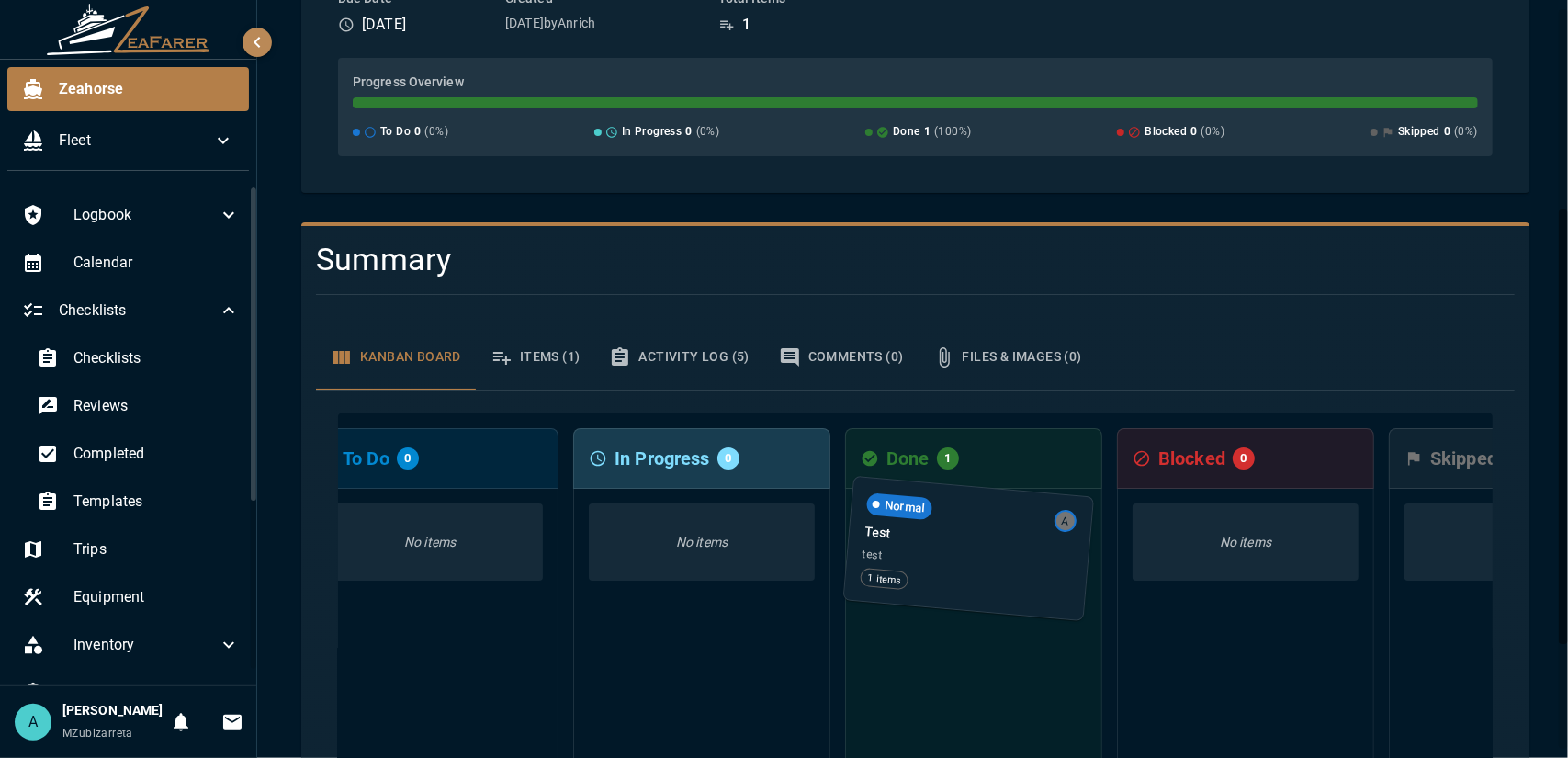
drag, startPoint x: 1079, startPoint y: 569, endPoint x: 1016, endPoint y: 558, distance: 64.0
click at [1016, 558] on div "Normal A Test test 1 items" at bounding box center [973, 671] width 257 height 367
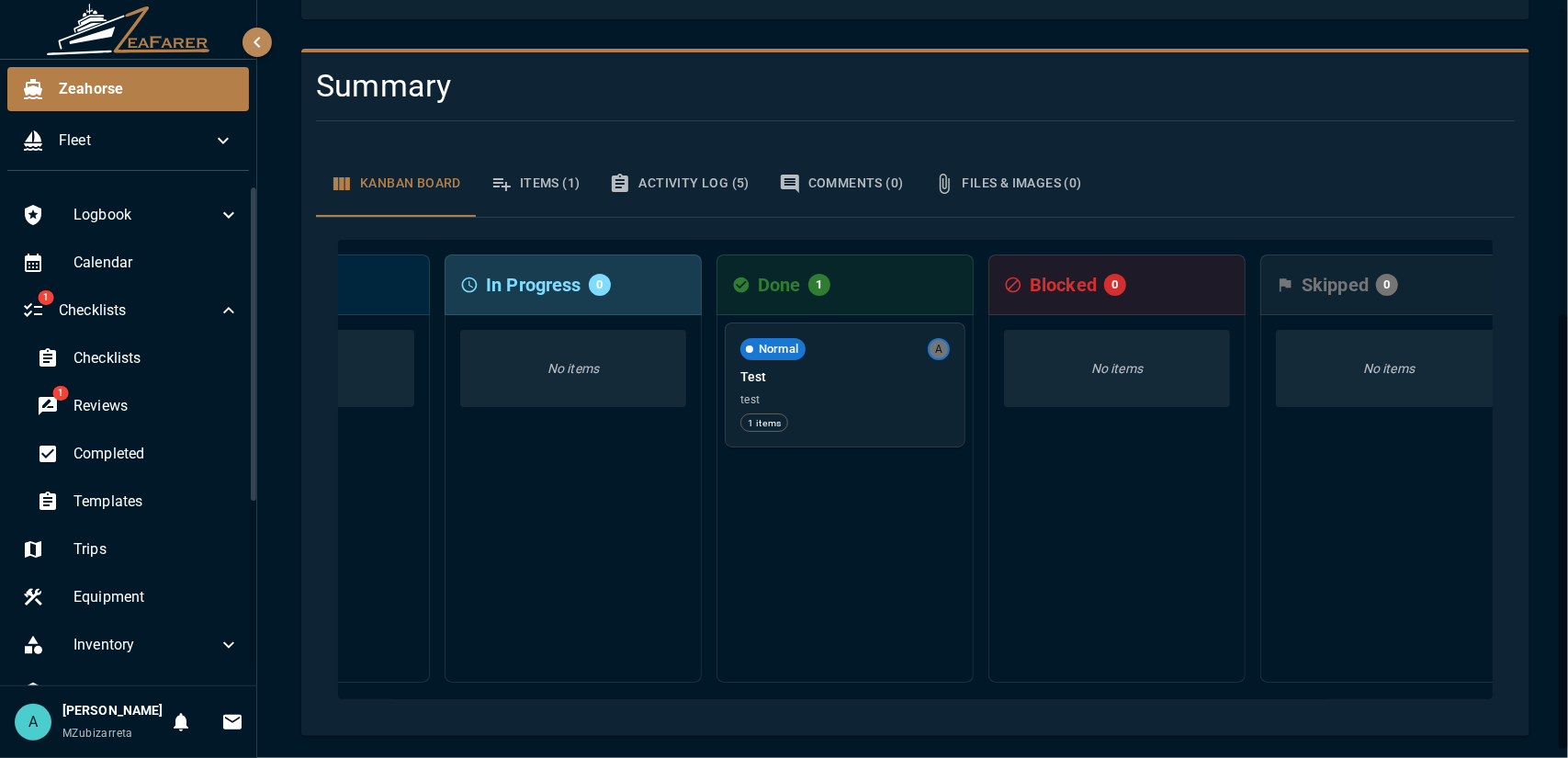
scroll to position [0, 233]
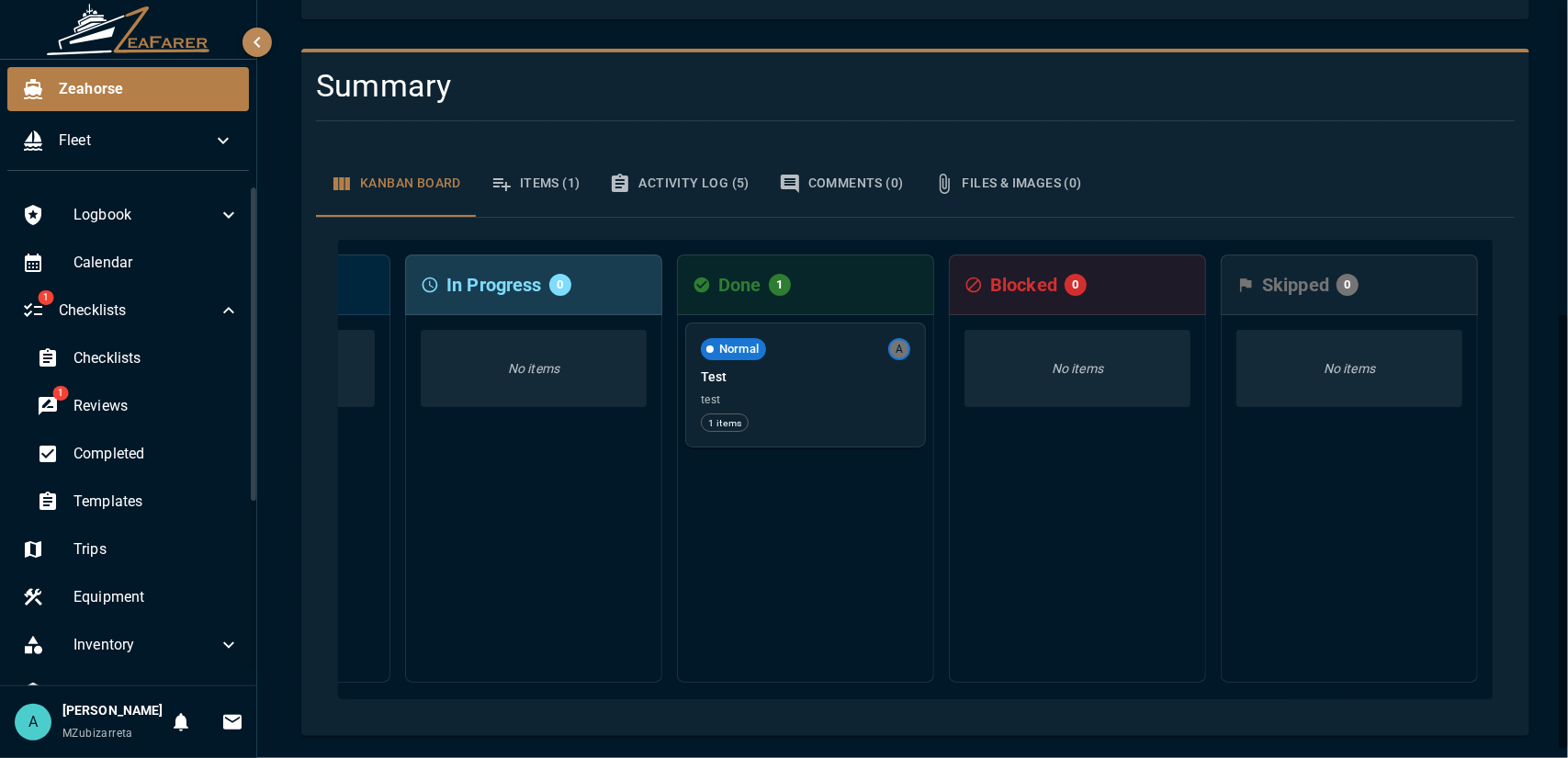
click at [1306, 272] on h6 "Skipped" at bounding box center [1295, 284] width 67 height 30
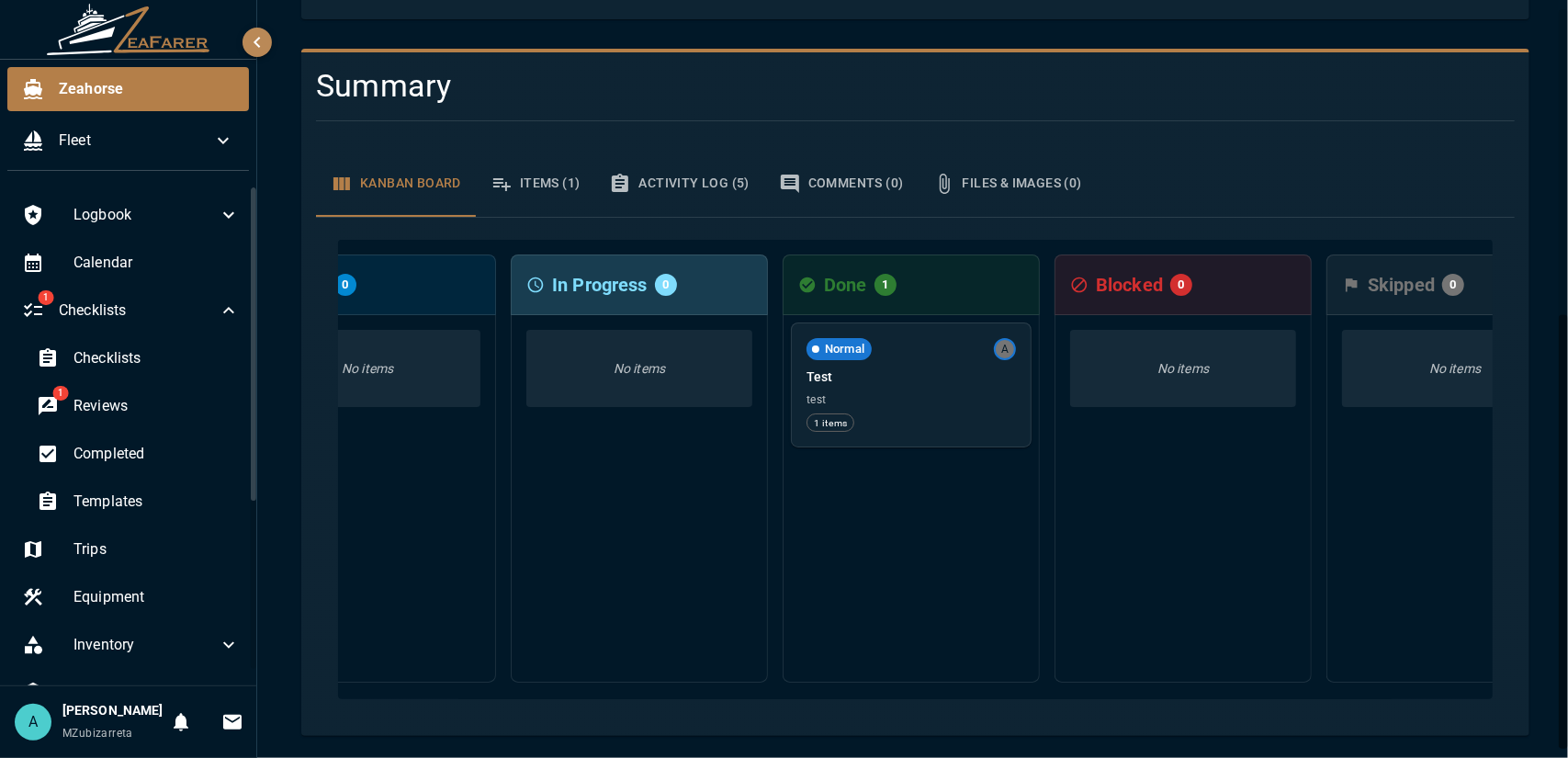
scroll to position [0, 0]
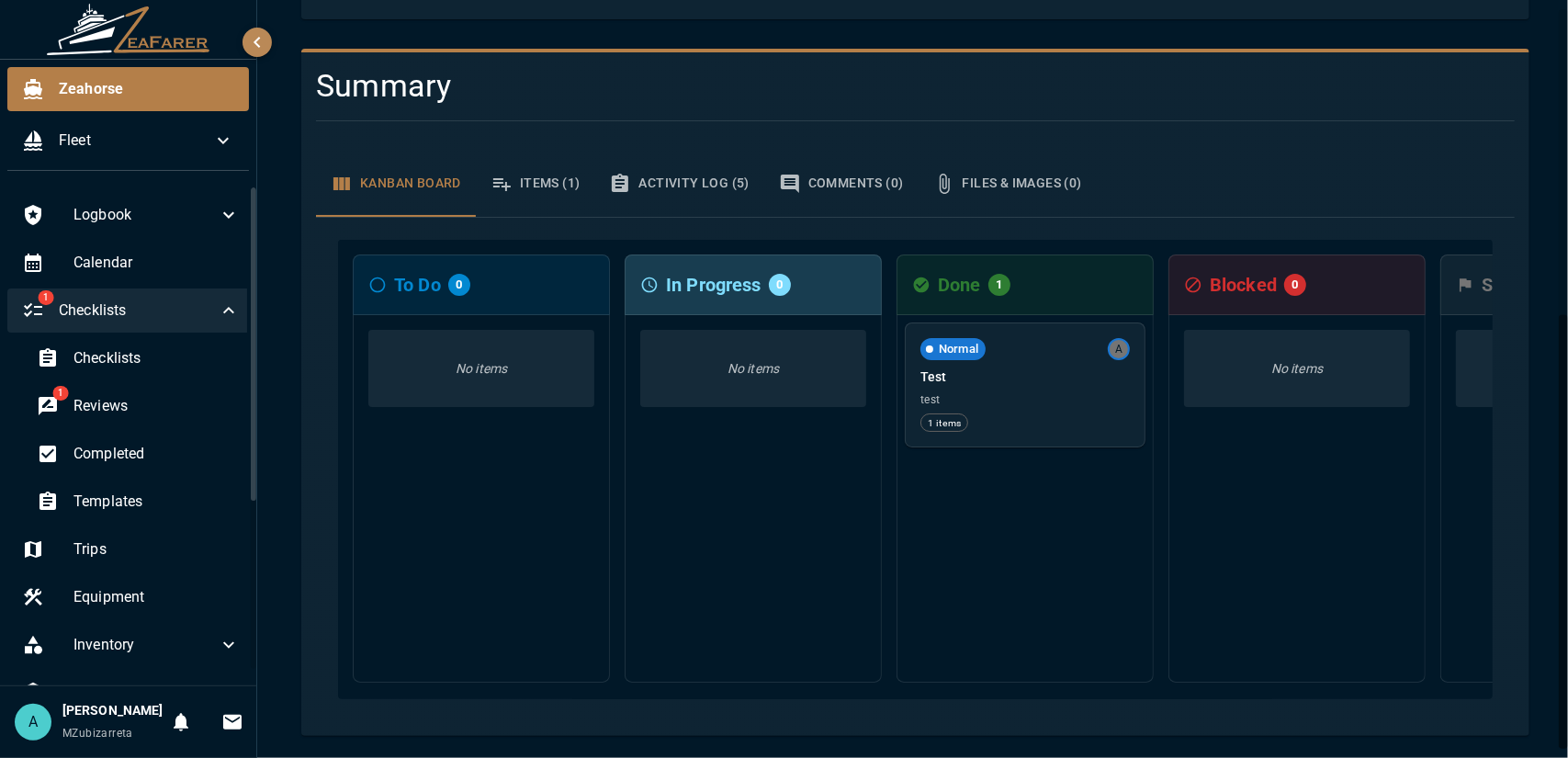
click at [148, 319] on span "Checklists" at bounding box center [138, 310] width 159 height 22
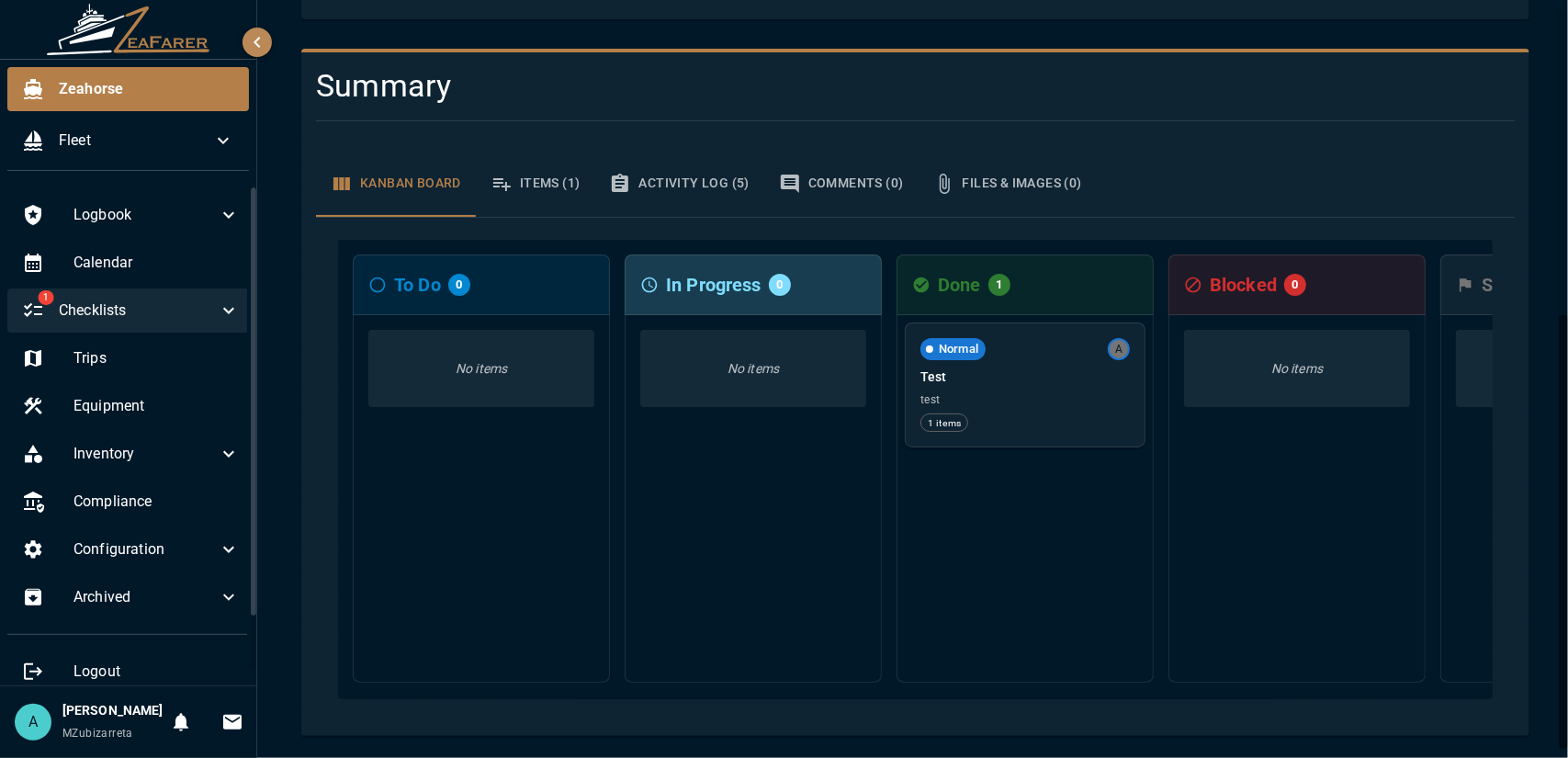
click at [144, 317] on span "Checklists" at bounding box center [138, 310] width 159 height 22
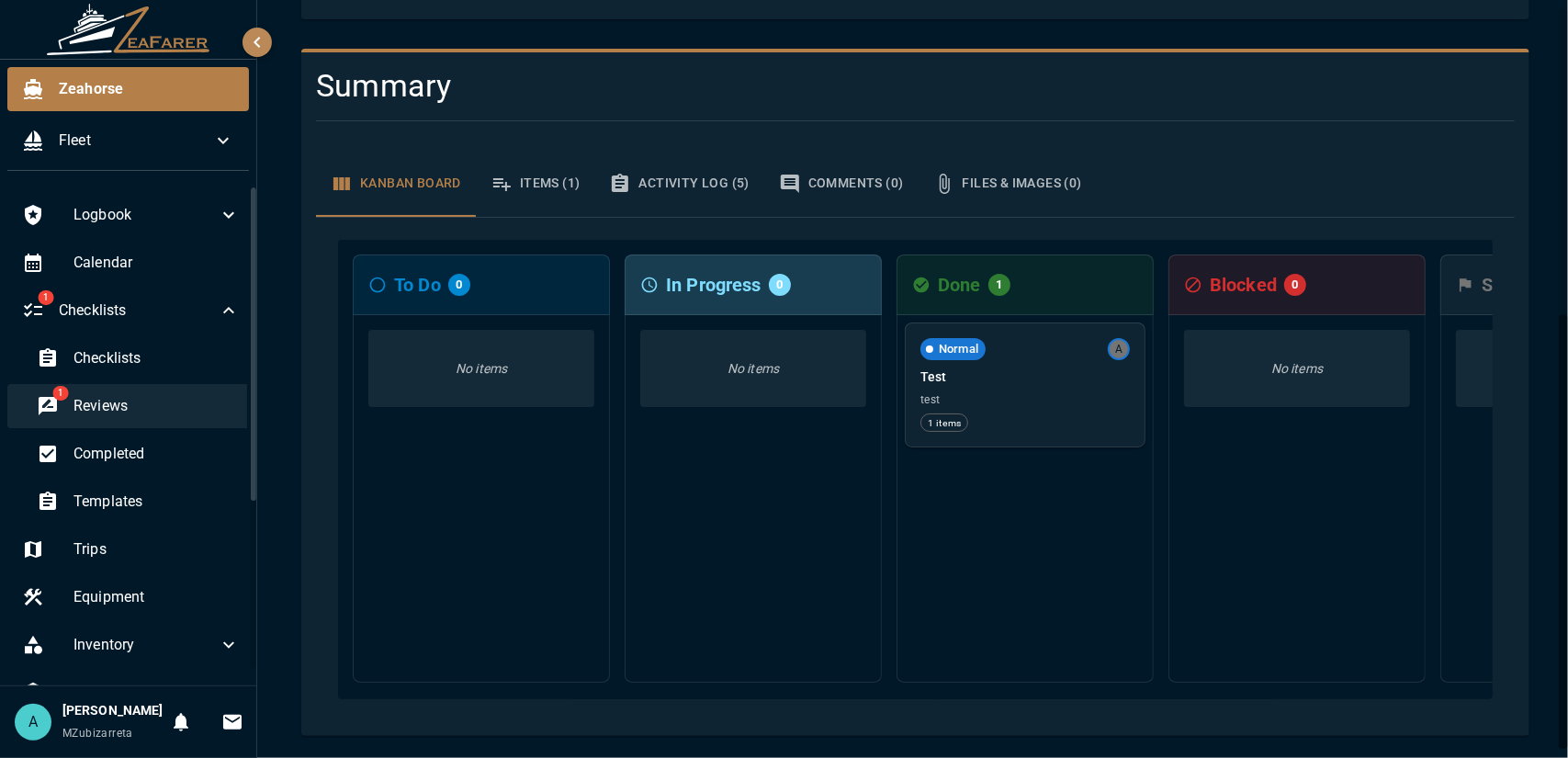
click at [111, 411] on span "Reviews" at bounding box center [156, 405] width 167 height 22
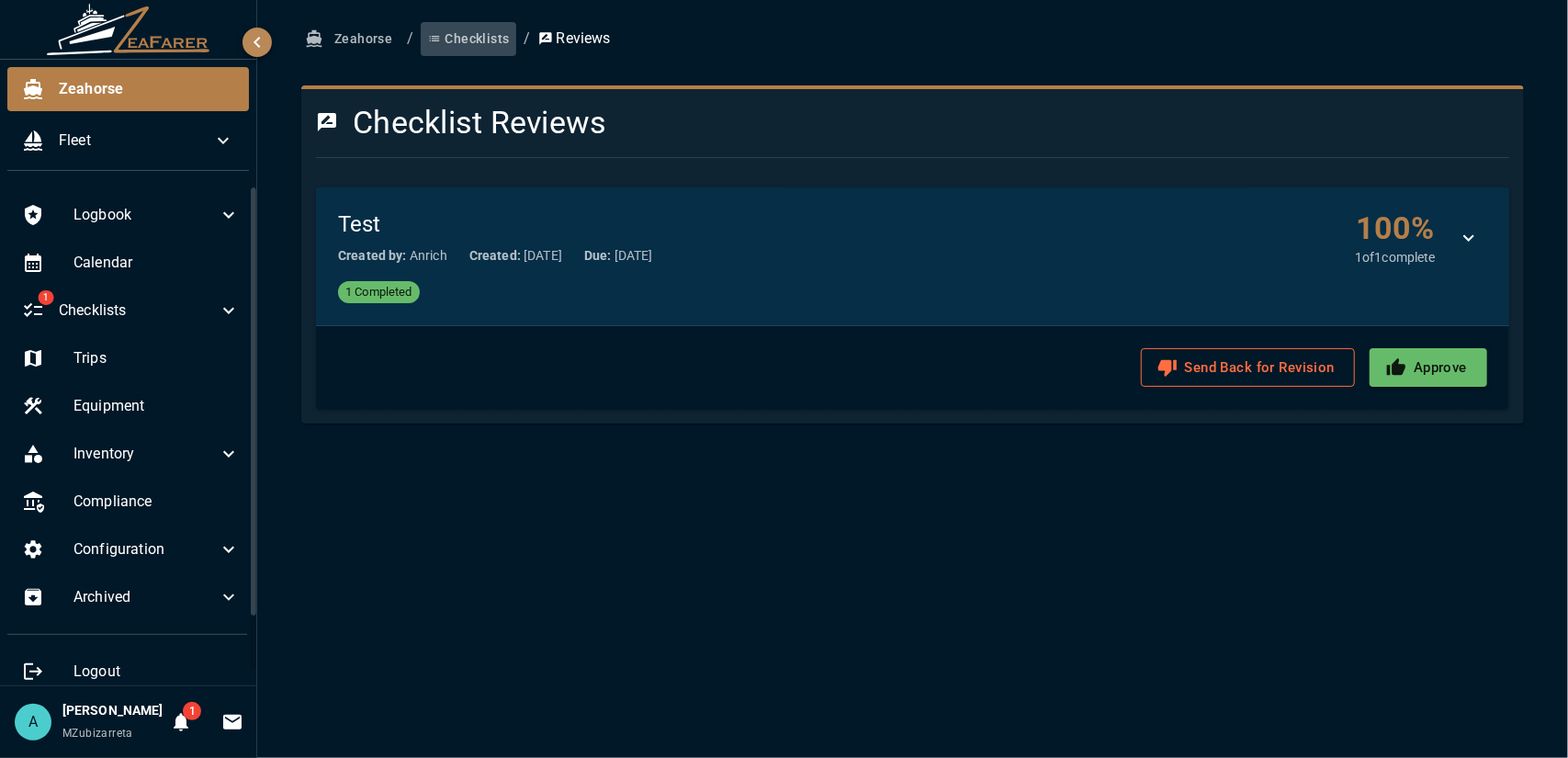
click at [457, 36] on button "Checklists" at bounding box center [468, 39] width 95 height 34
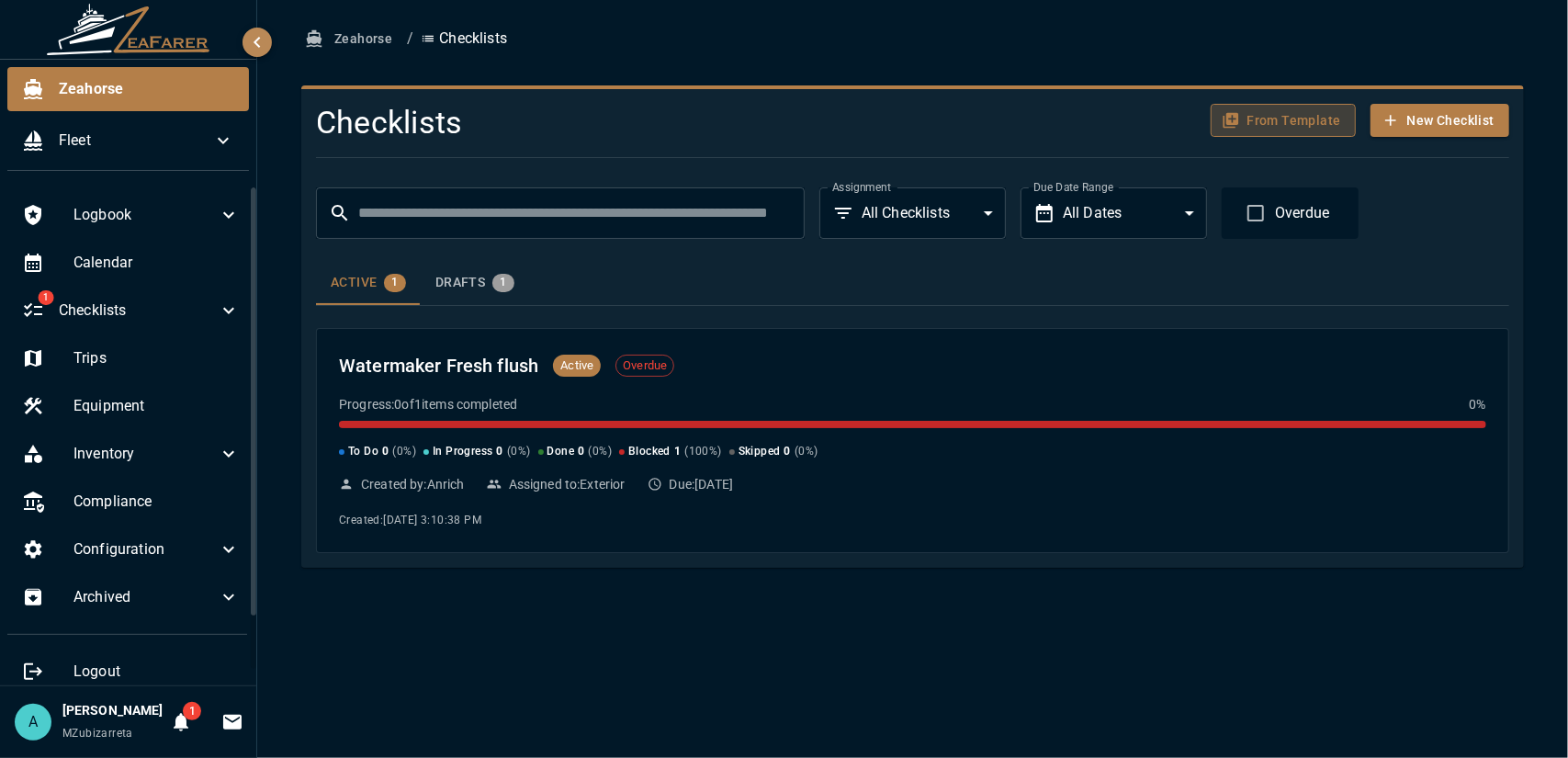
click at [1284, 128] on button "From Template" at bounding box center [1283, 120] width 145 height 34
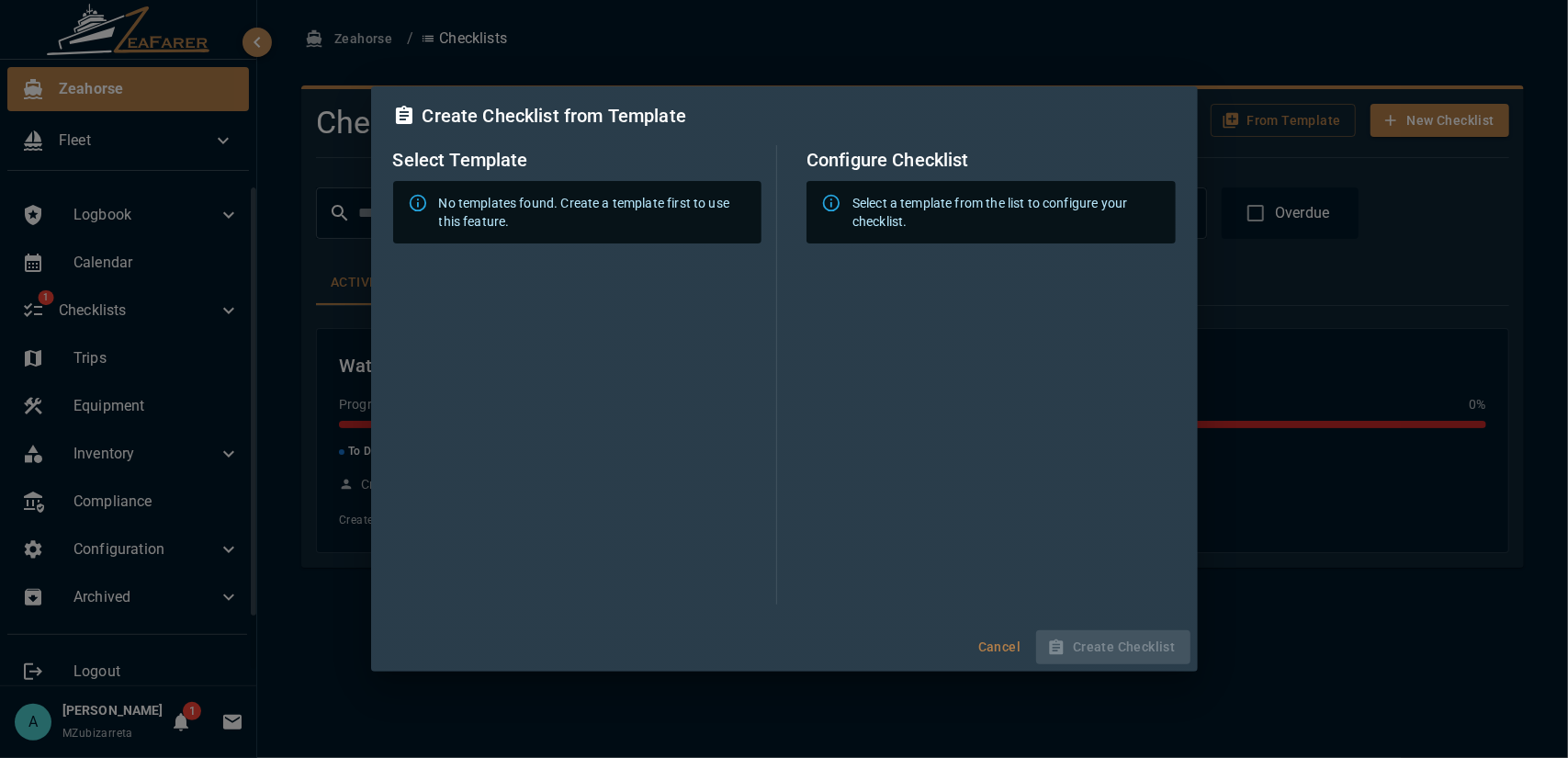
click at [733, 273] on div "Select Template No templates found. Create a template first to use this feature." at bounding box center [586, 375] width 385 height 459
click at [1004, 637] on button "Cancel" at bounding box center [999, 646] width 59 height 34
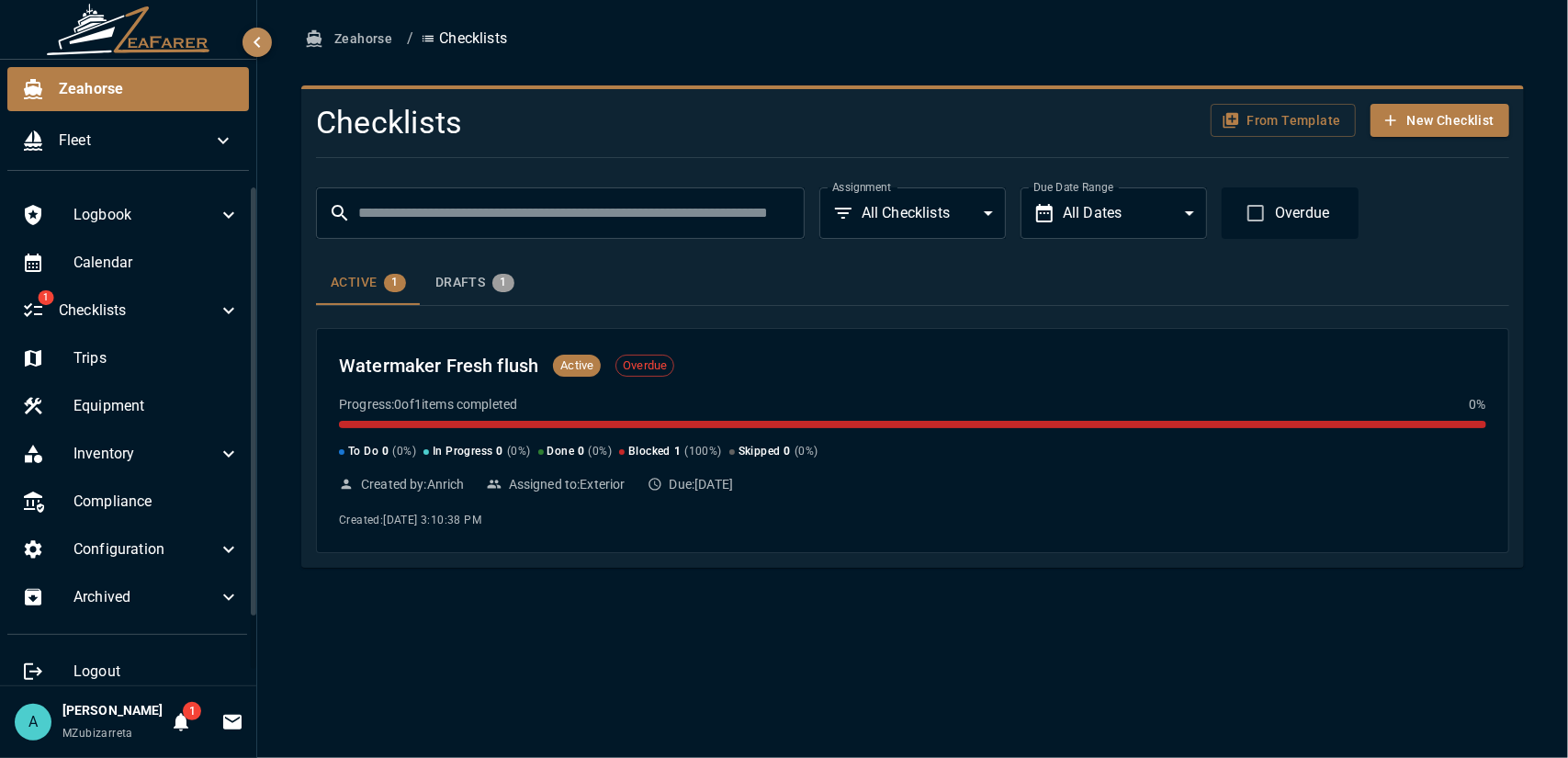
click at [174, 728] on button "1" at bounding box center [181, 721] width 37 height 37
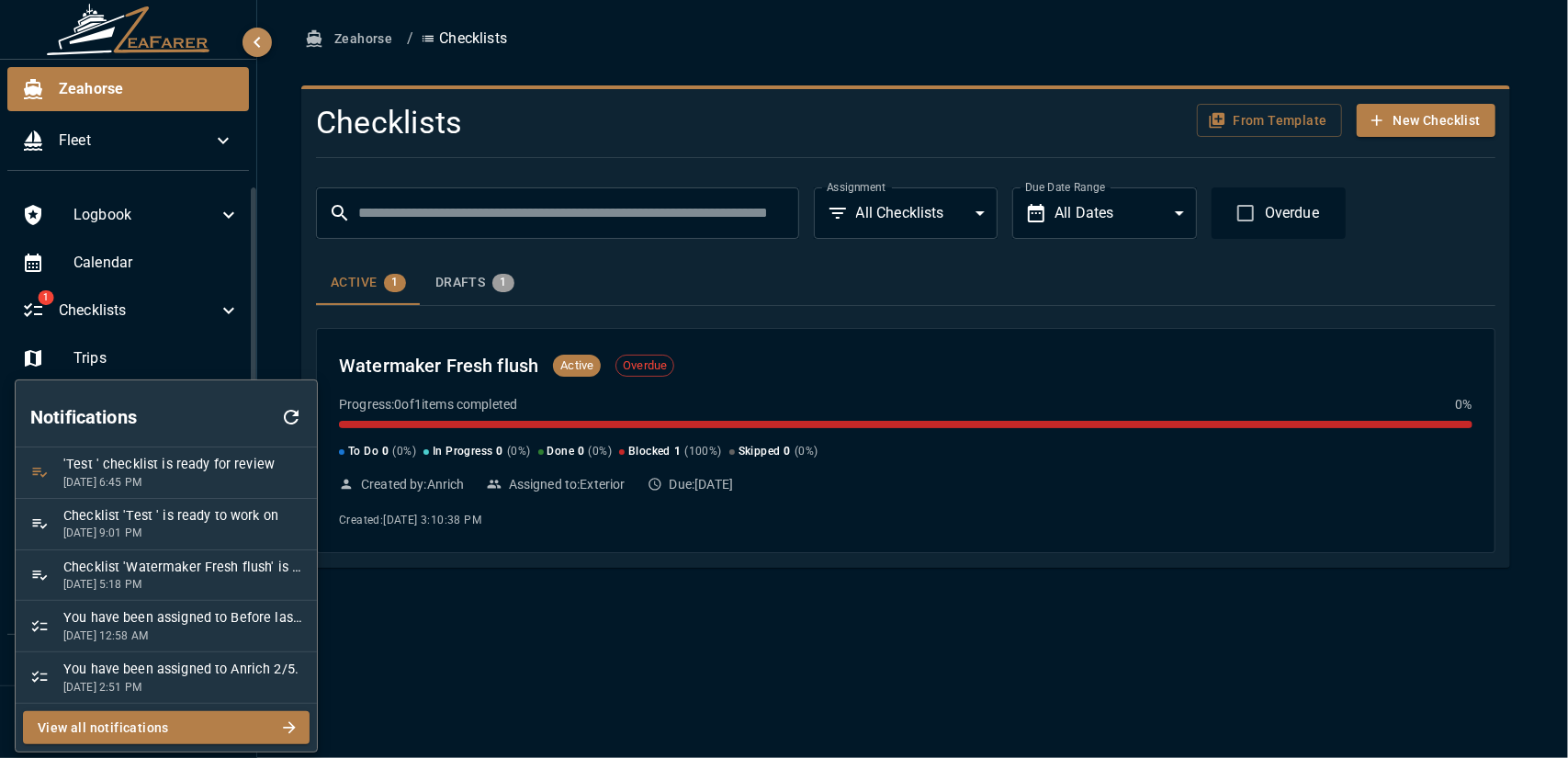
drag, startPoint x: 481, startPoint y: 721, endPoint x: 459, endPoint y: 713, distance: 23.4
click at [480, 722] on div at bounding box center [784, 379] width 1568 height 758
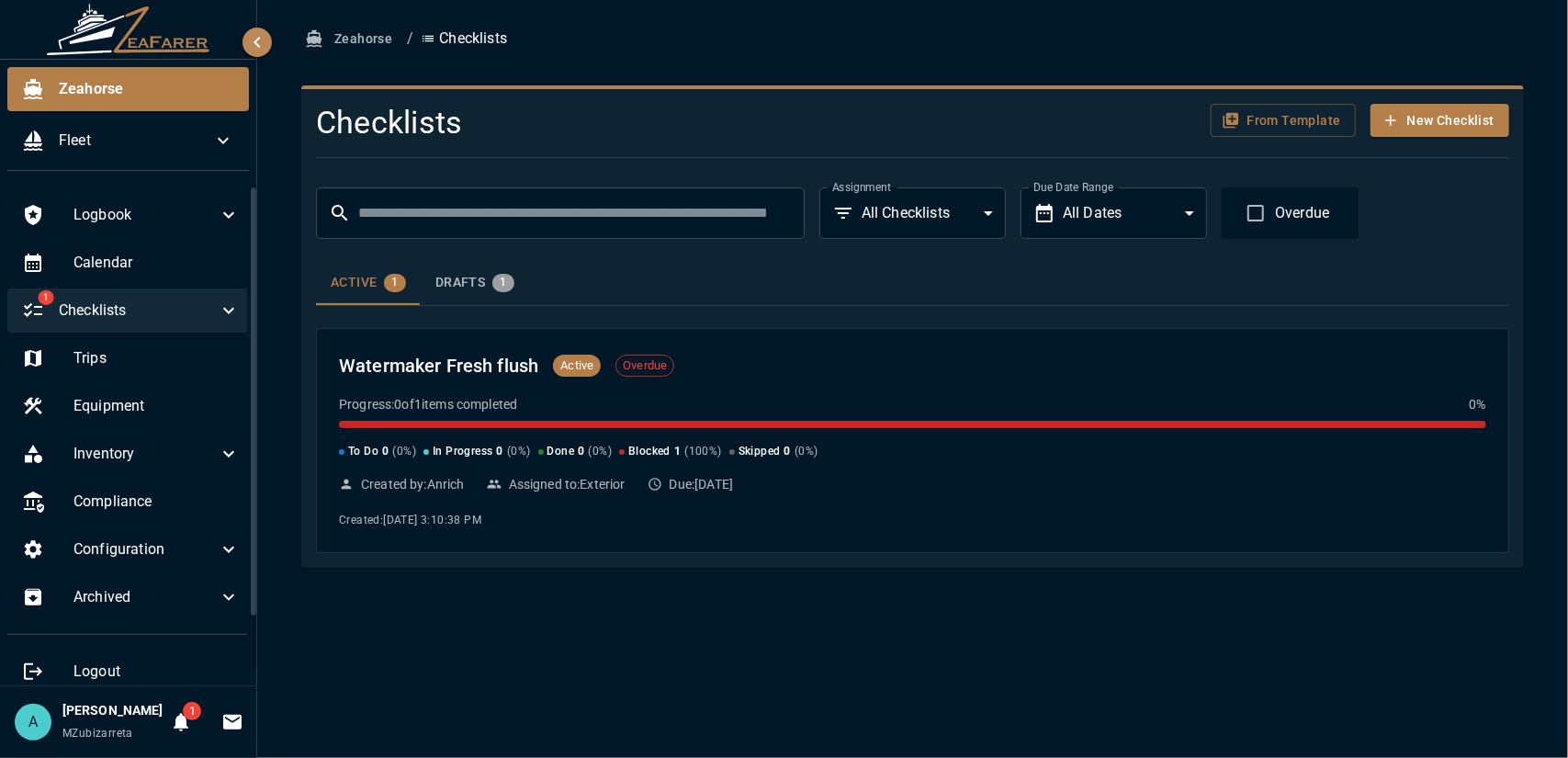
click at [121, 315] on span "Checklists" at bounding box center [138, 310] width 159 height 22
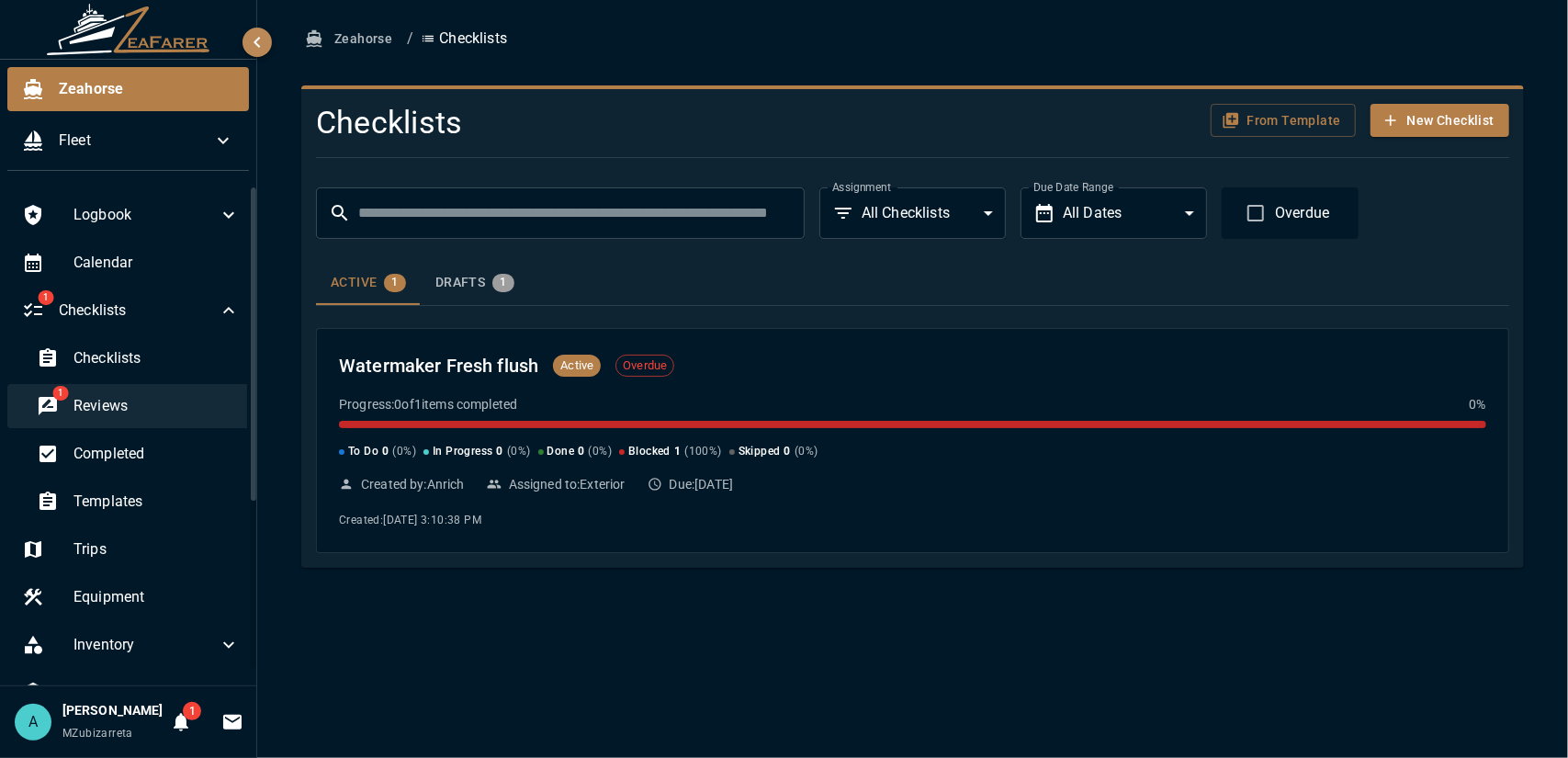
click at [142, 412] on span "Reviews" at bounding box center [156, 405] width 167 height 22
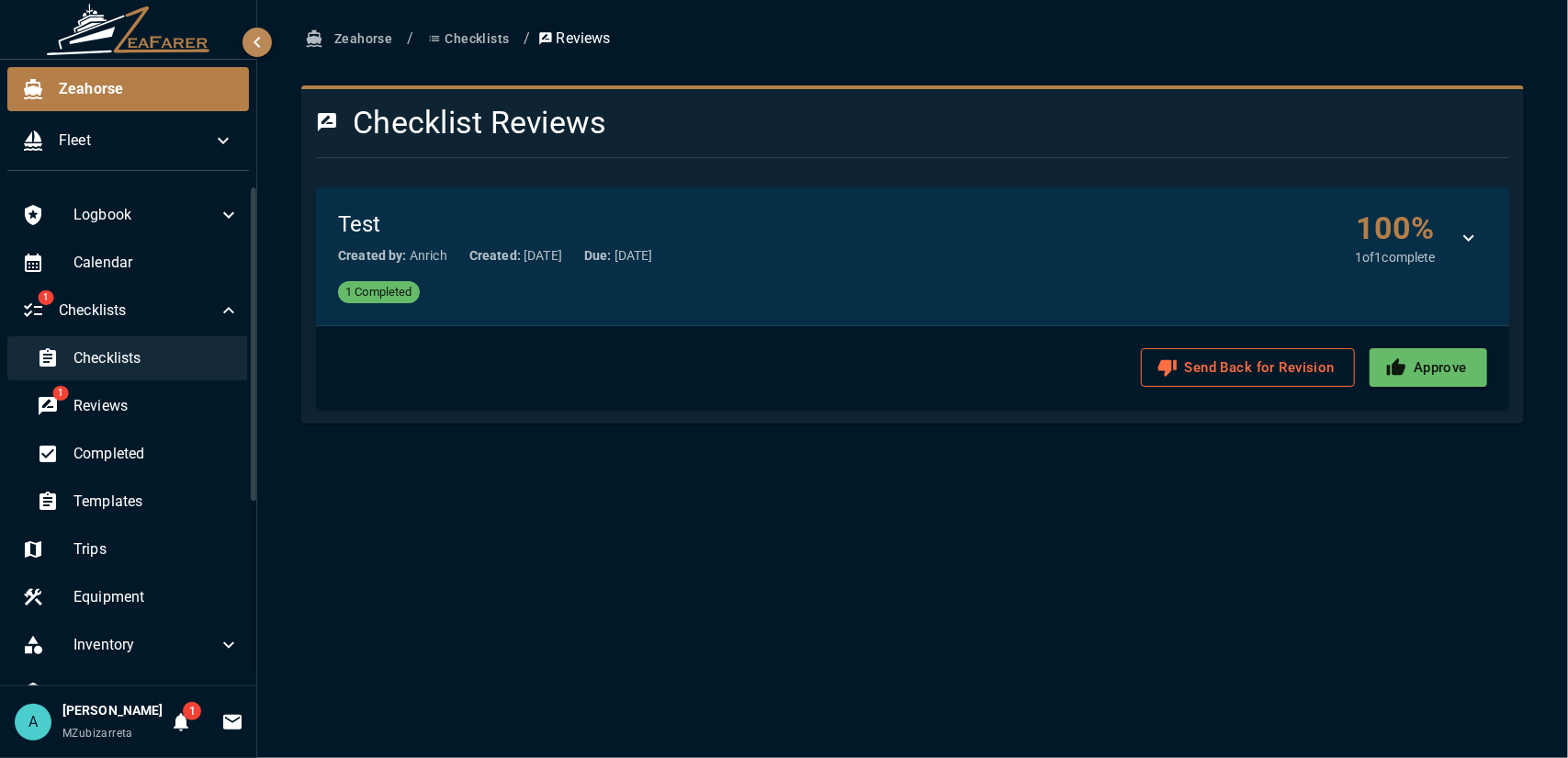
click at [142, 353] on span "Checklists" at bounding box center [156, 357] width 167 height 22
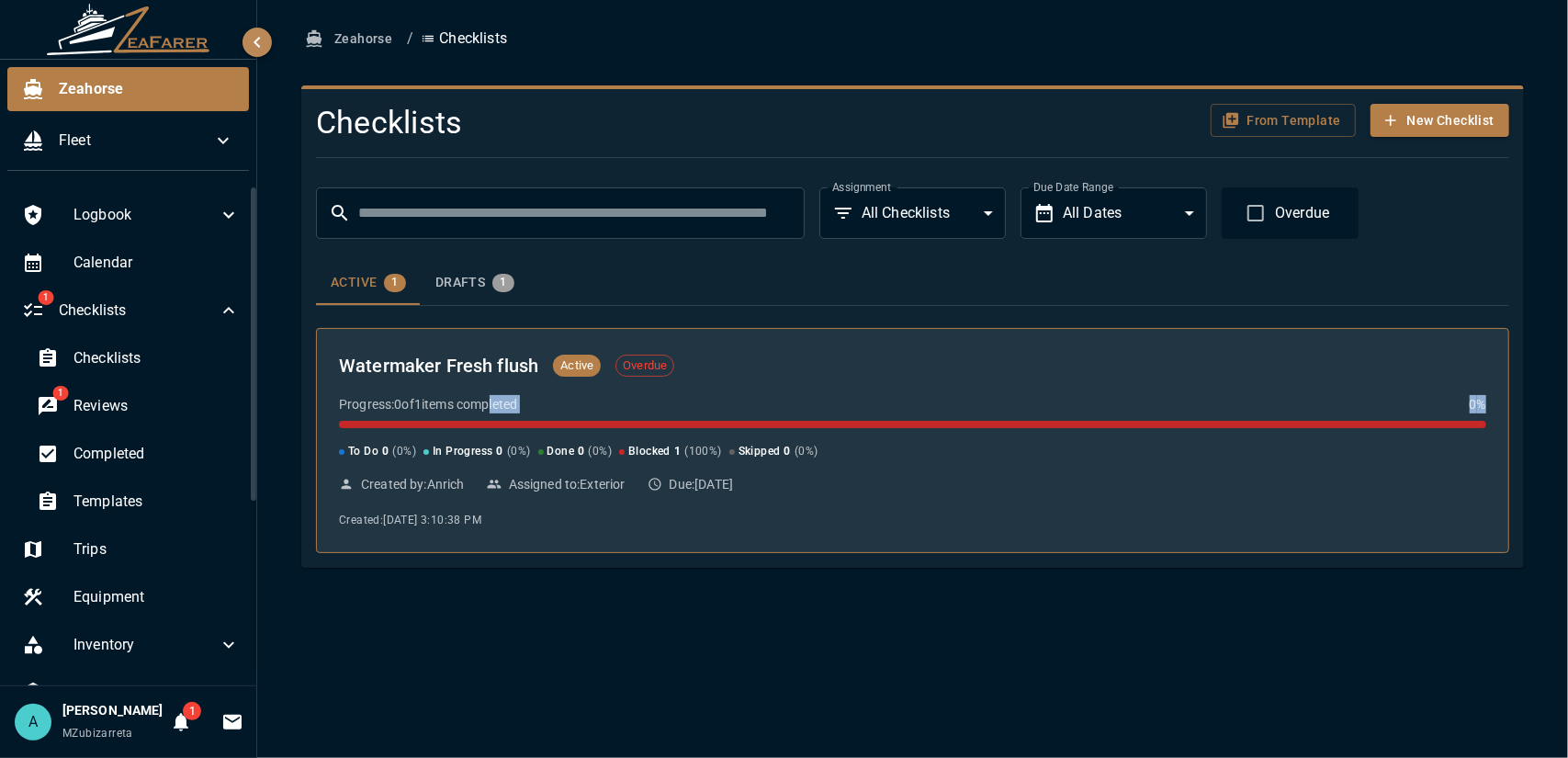
drag, startPoint x: 497, startPoint y: 394, endPoint x: 852, endPoint y: 421, distance: 356.0
click at [852, 421] on div "Progress: 0 of 1 items completed 0 % To Do 0 ( 0 %) In Progress 0 ( 0 %) Done 0…" at bounding box center [912, 428] width 1147 height 66
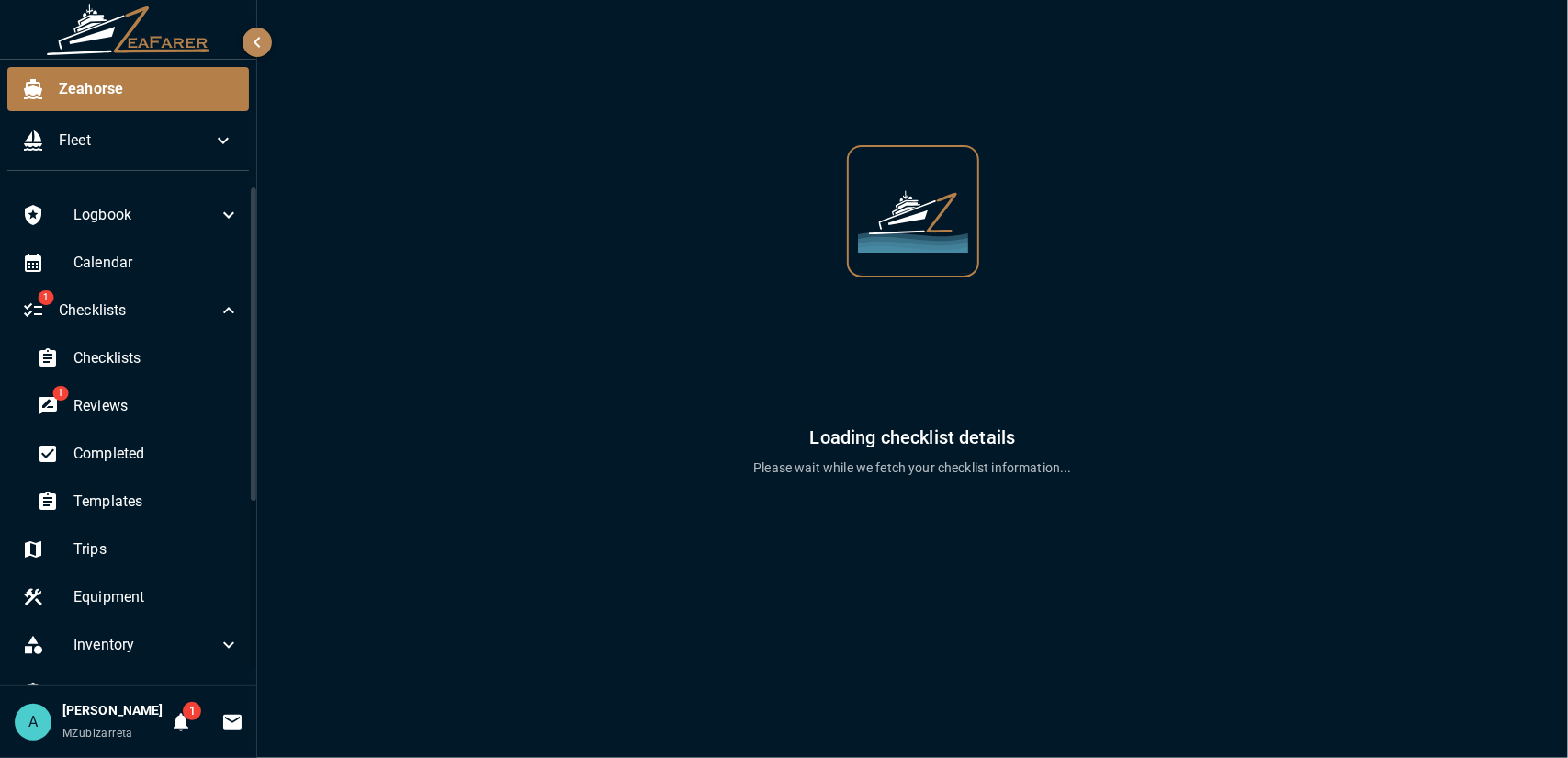
drag, startPoint x: 261, startPoint y: 39, endPoint x: 284, endPoint y: 66, distance: 35.5
click at [261, 40] on icon "button" at bounding box center [257, 41] width 22 height 22
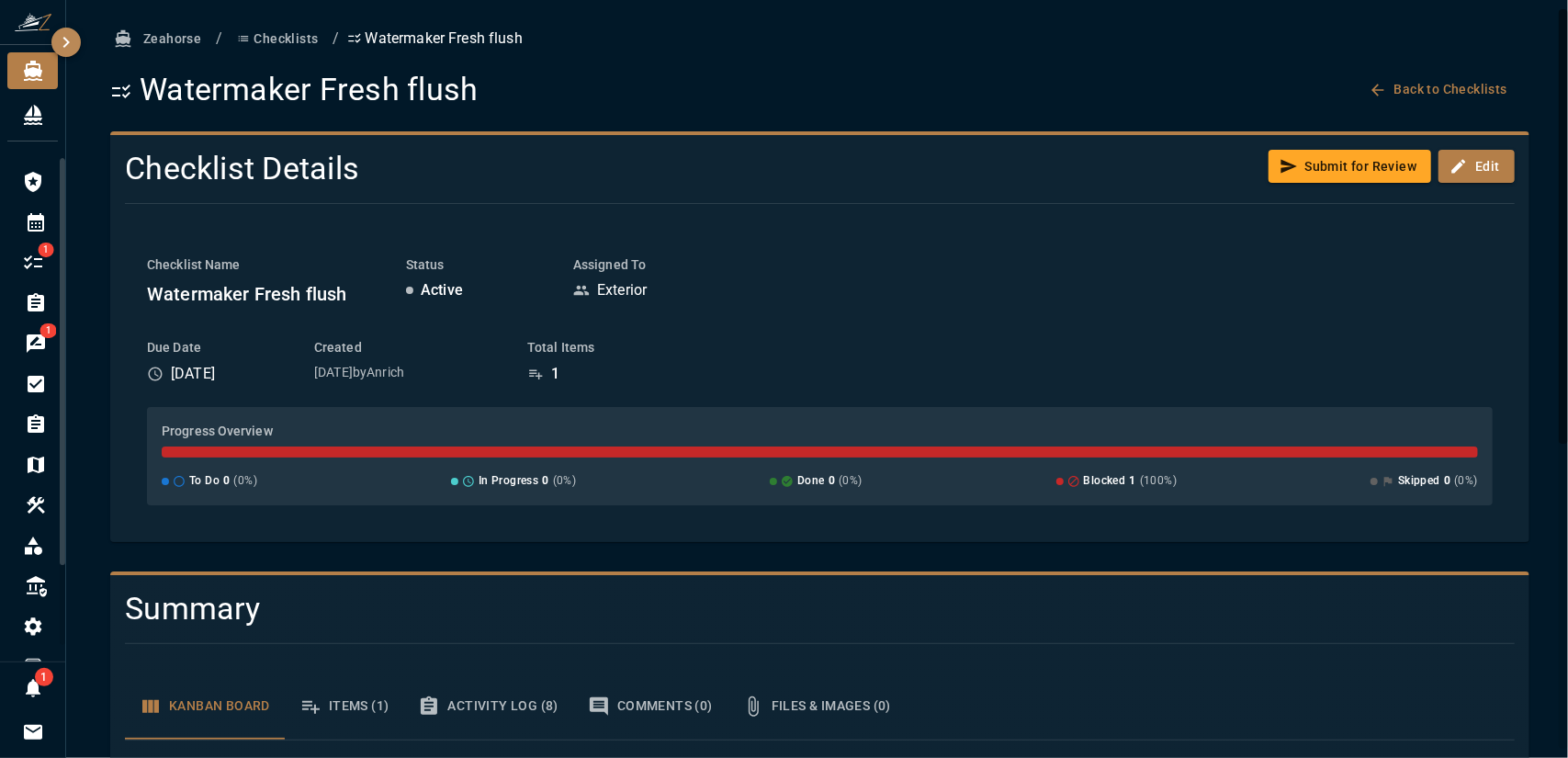
drag, startPoint x: 1327, startPoint y: 175, endPoint x: 1294, endPoint y: 203, distance: 43.3
click at [1326, 175] on button "Submit for Review" at bounding box center [1350, 166] width 164 height 34
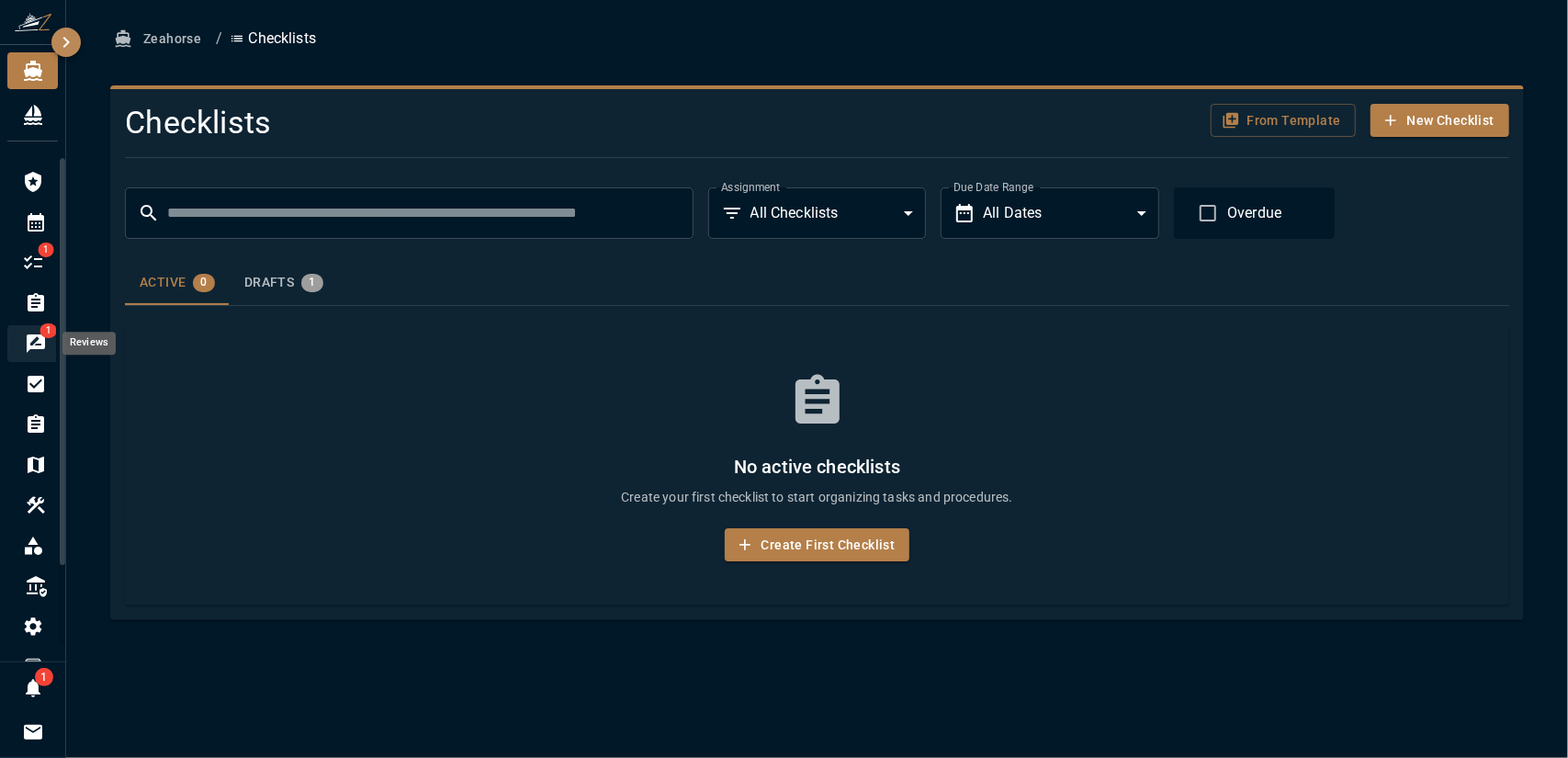
click at [40, 335] on span "1" at bounding box center [48, 330] width 15 height 14
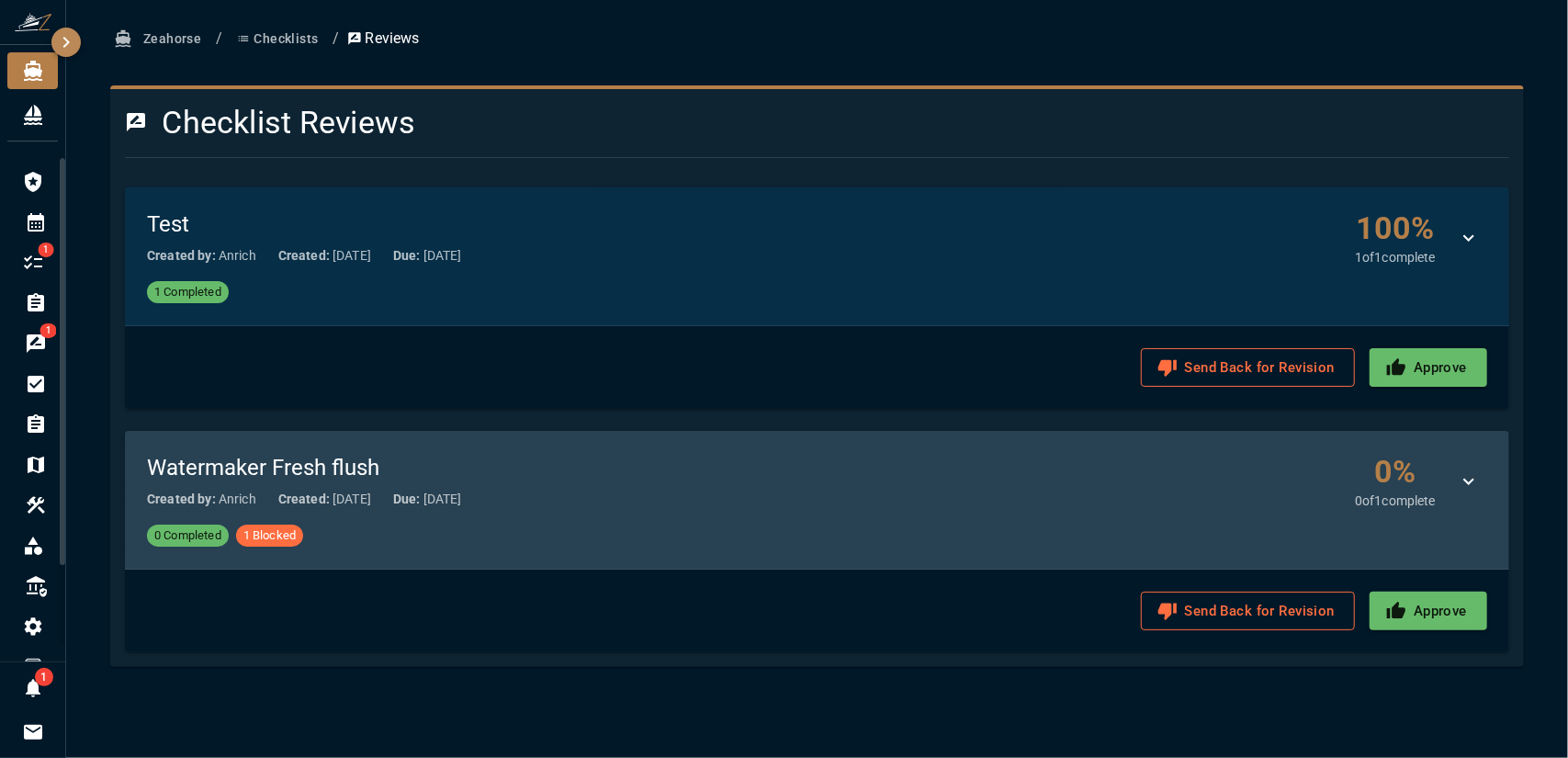
click at [265, 532] on span "1 Blocked" at bounding box center [270, 535] width 67 height 18
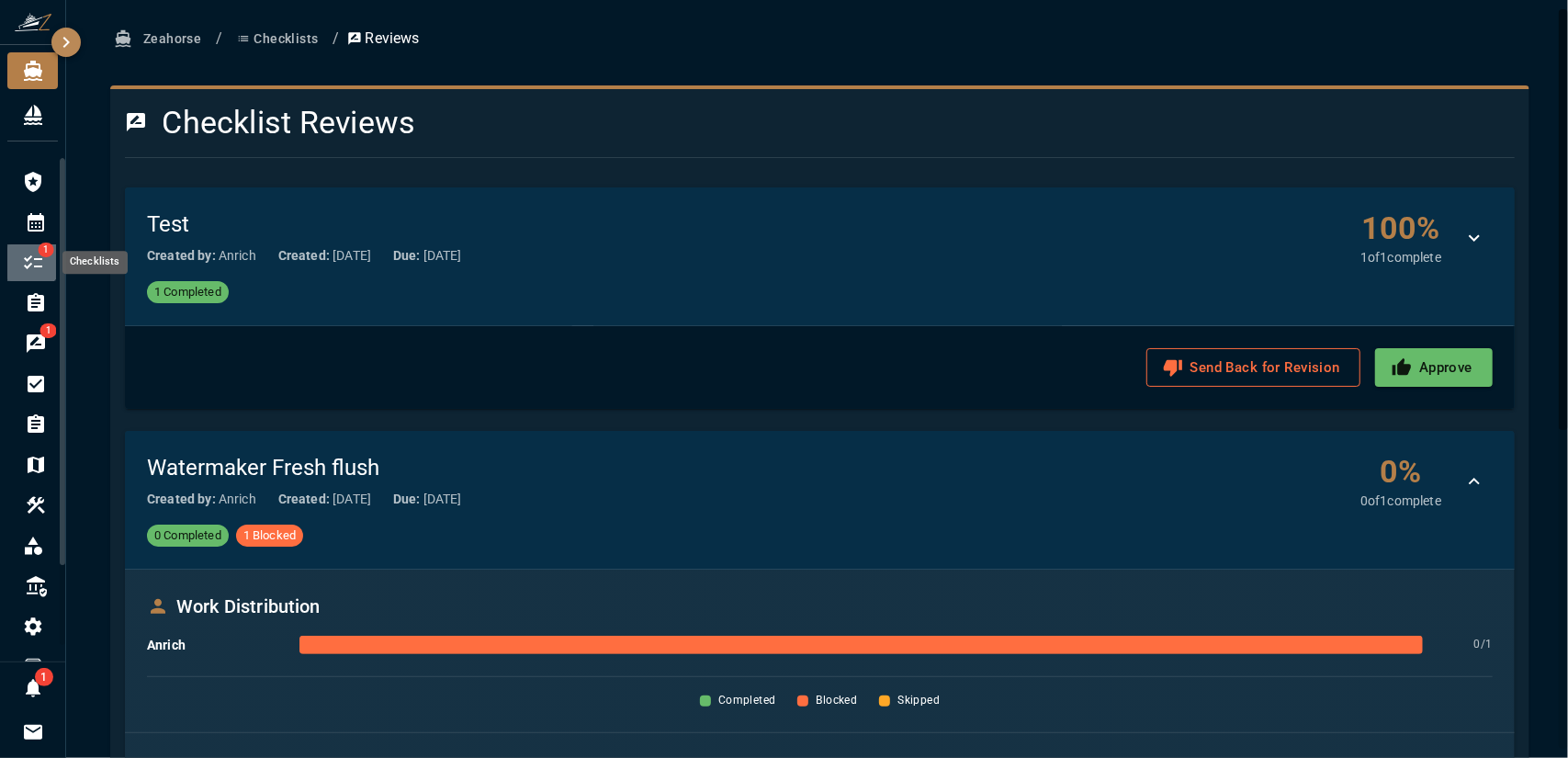
click at [30, 255] on icon "Checklists" at bounding box center [33, 262] width 22 height 22
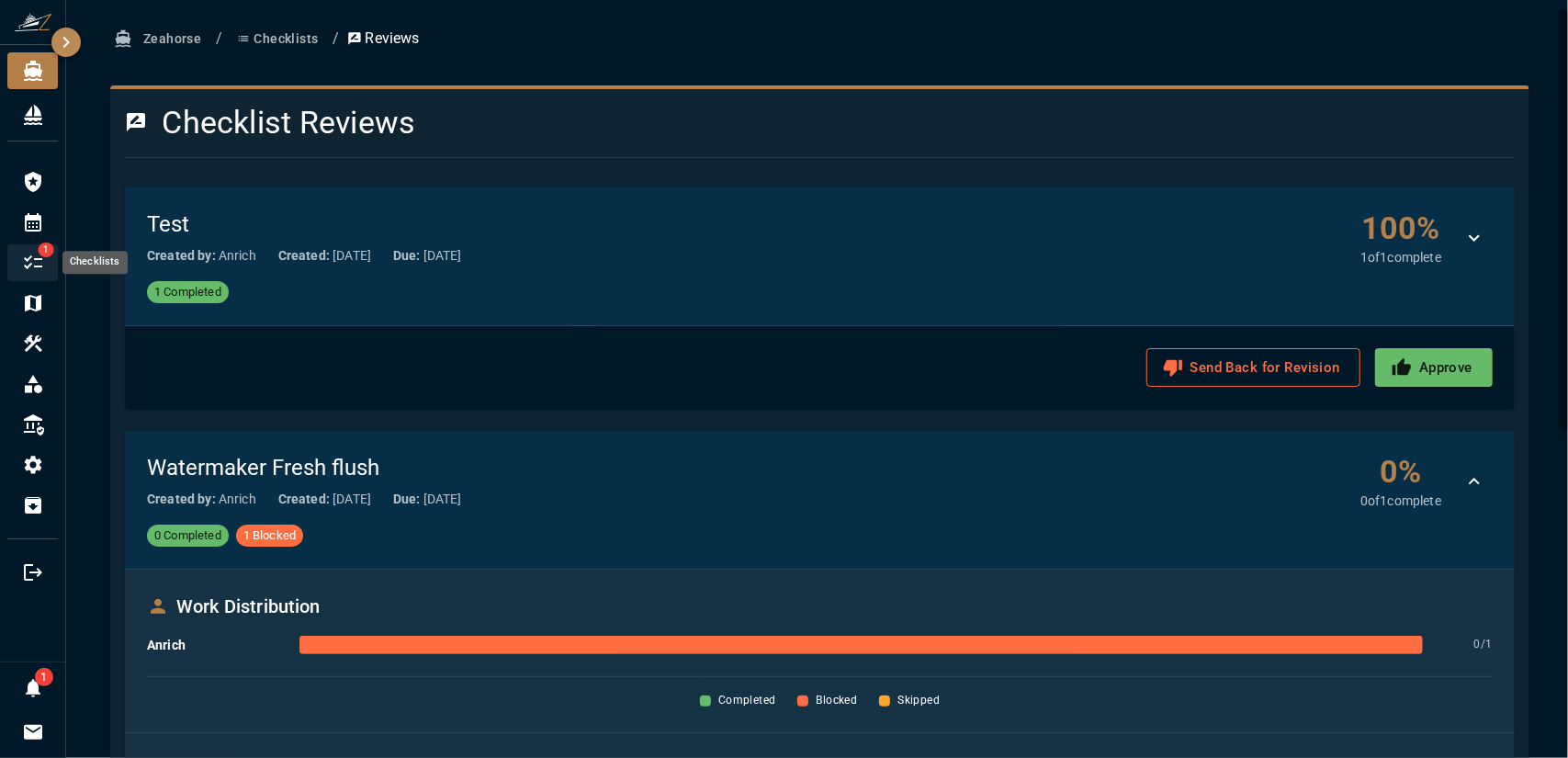
click at [32, 257] on icon "Checklists" at bounding box center [33, 262] width 22 height 22
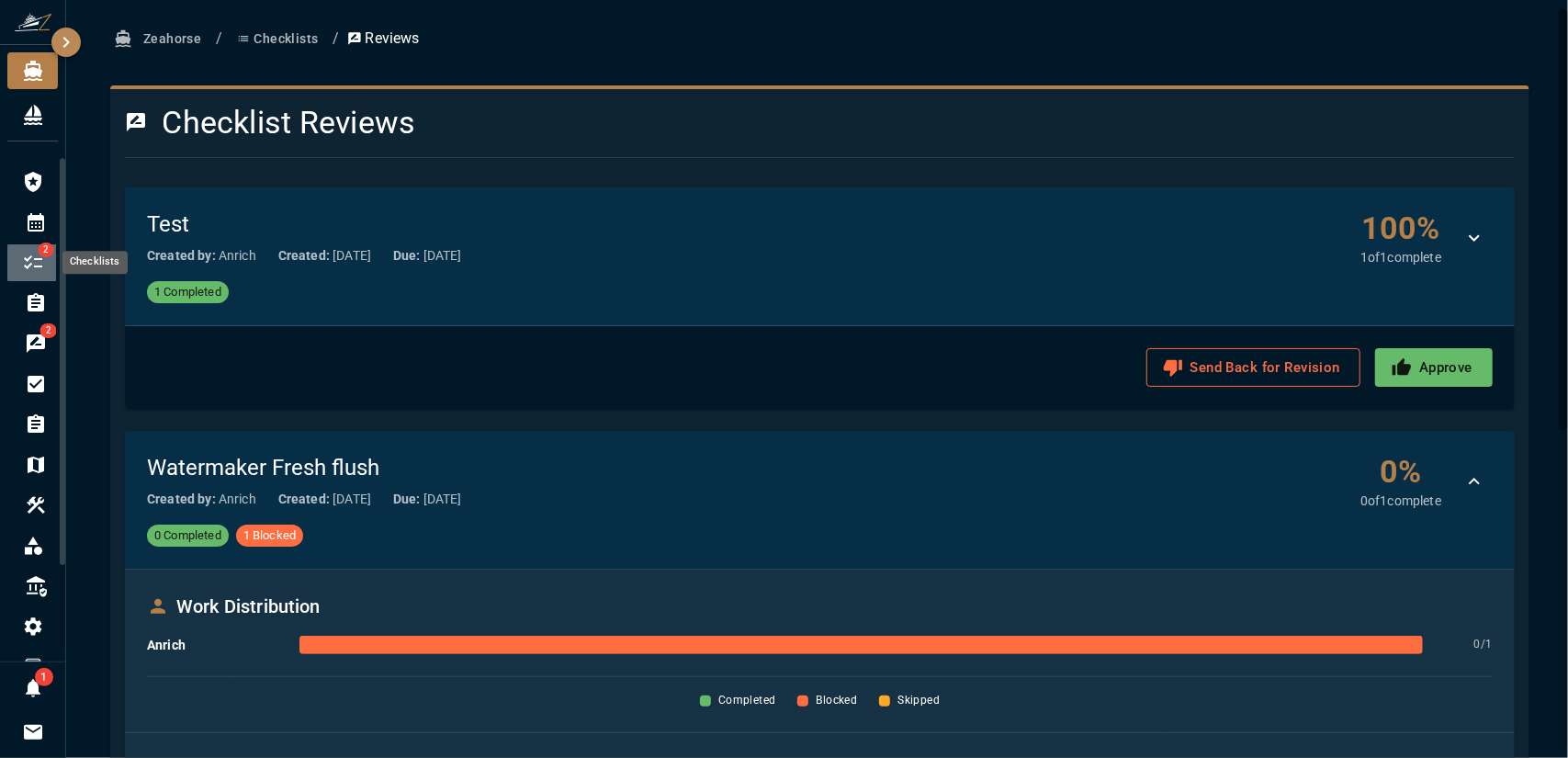
click at [41, 254] on span "2" at bounding box center [45, 249] width 15 height 14
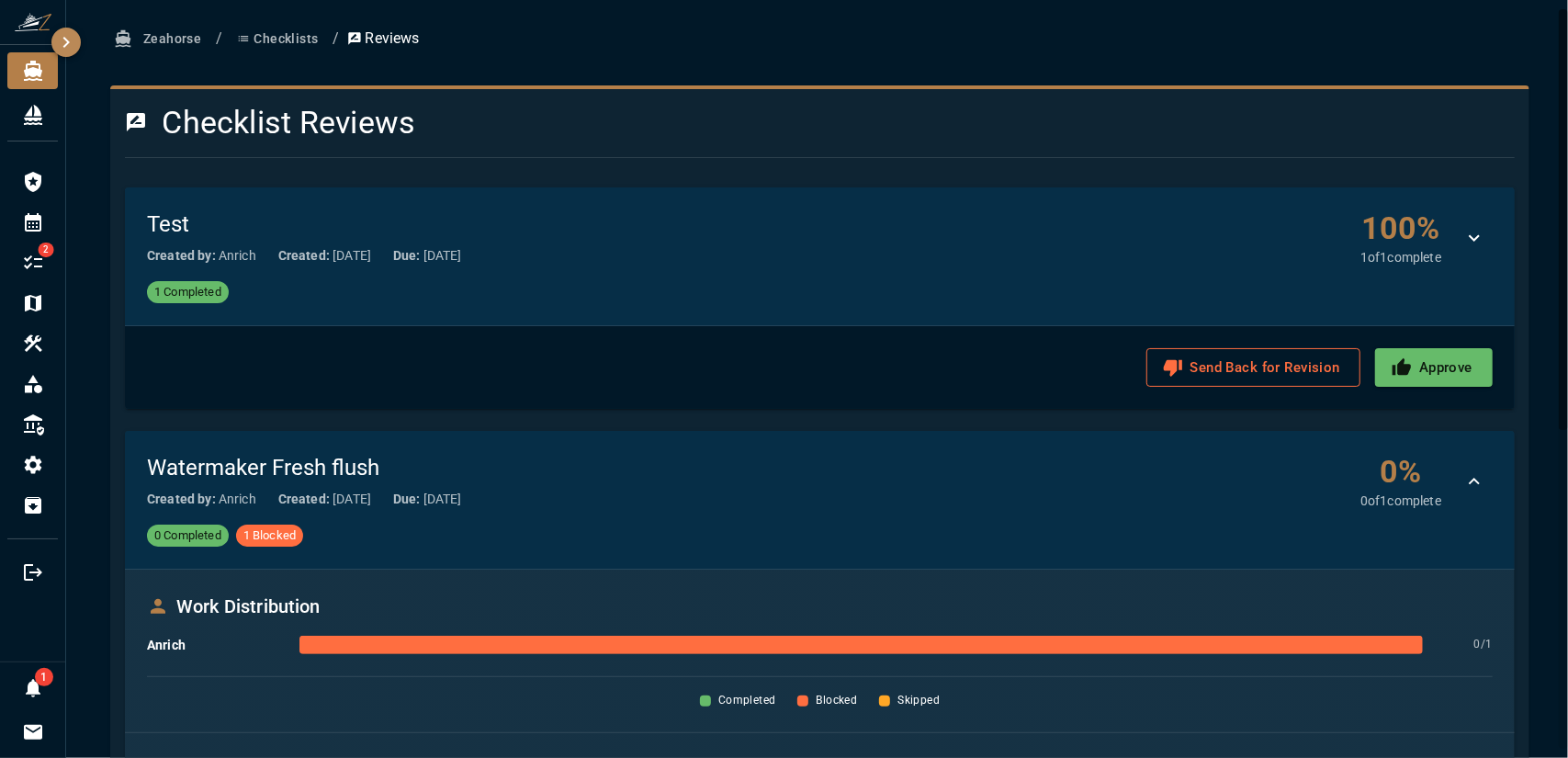
click at [295, 30] on button "Checklists" at bounding box center [276, 39] width 95 height 34
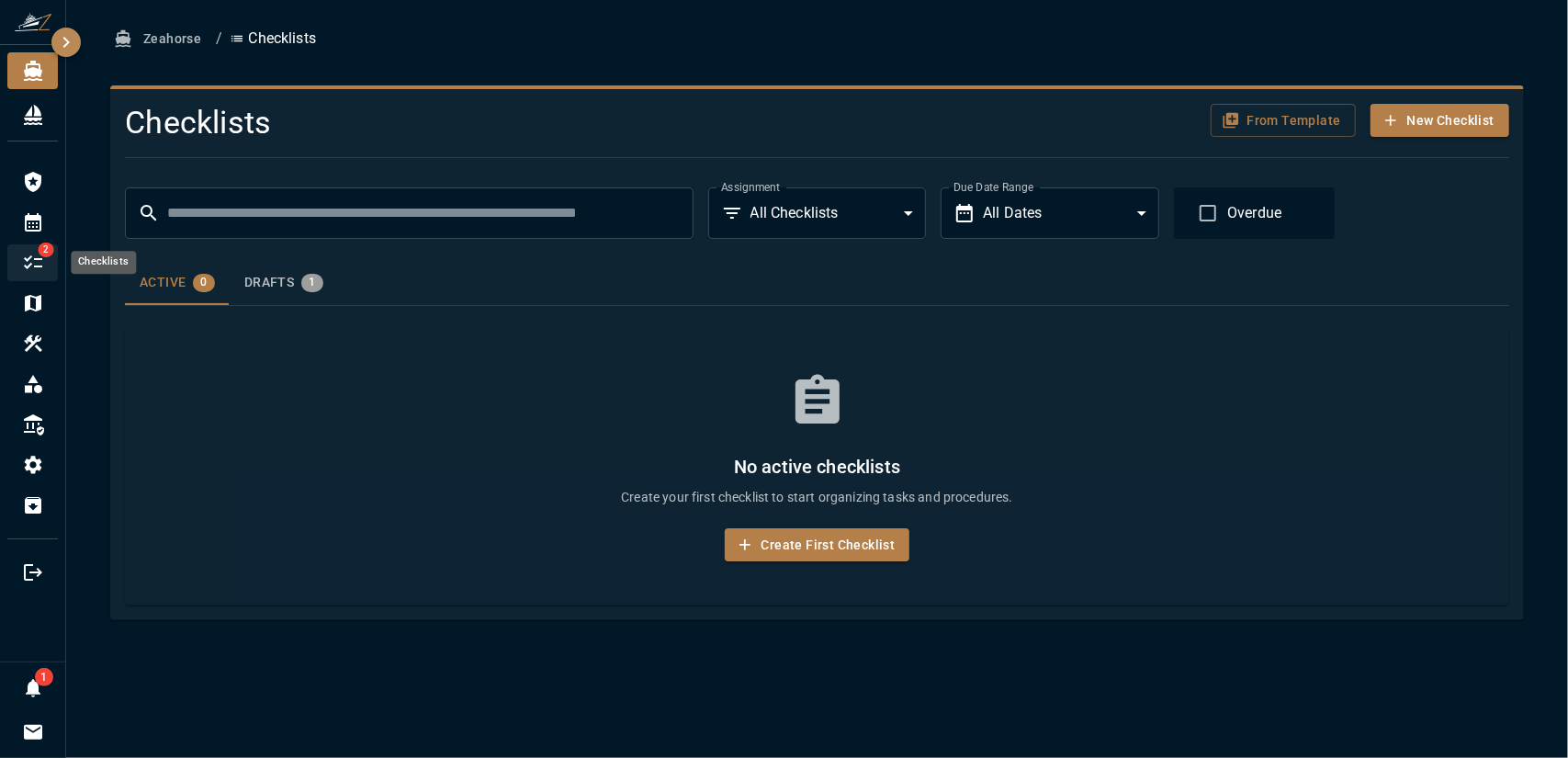
click at [48, 266] on div "2" at bounding box center [33, 263] width 50 height 37
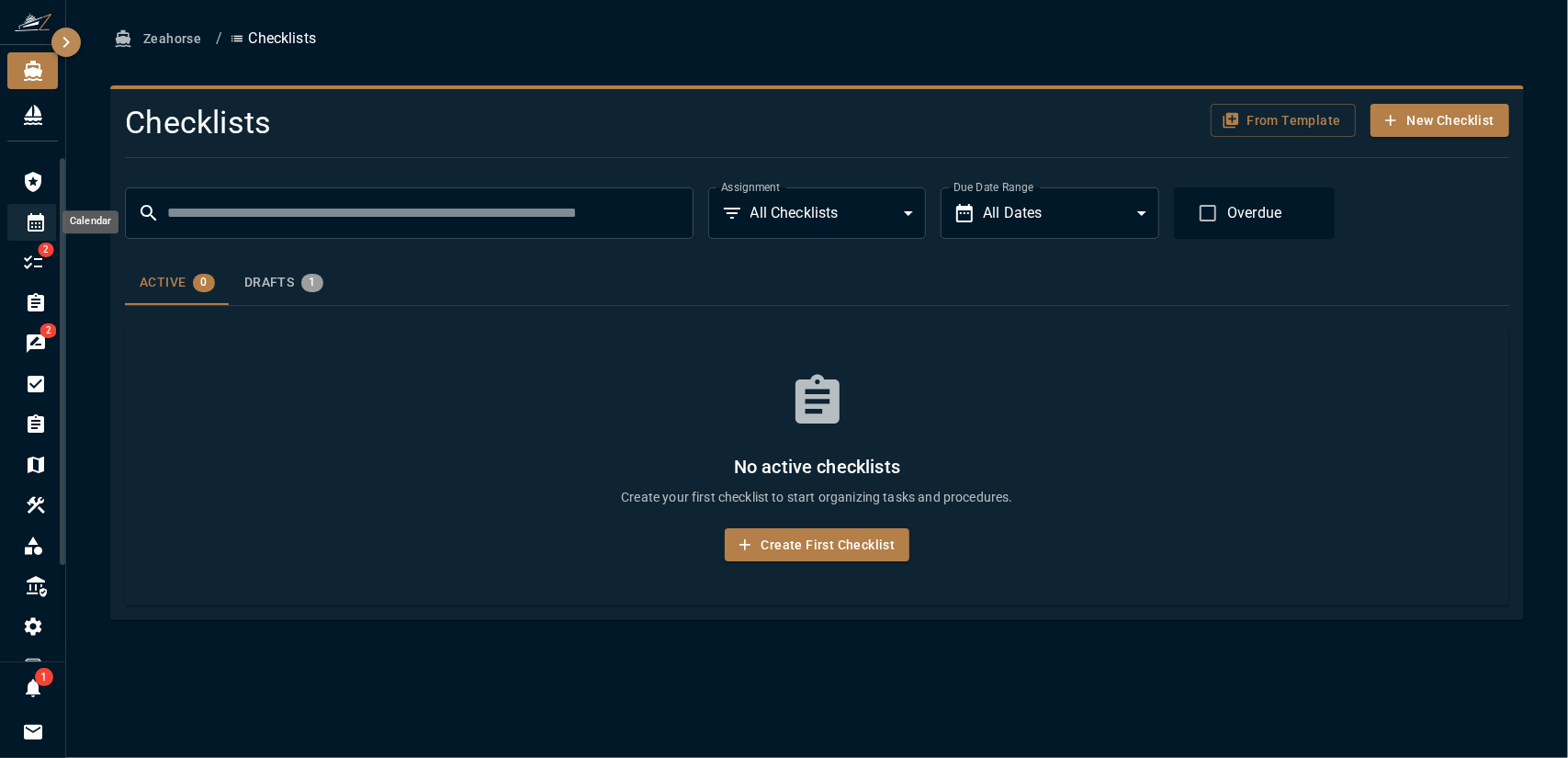
click at [42, 218] on div "Calendar" at bounding box center [36, 222] width 56 height 37
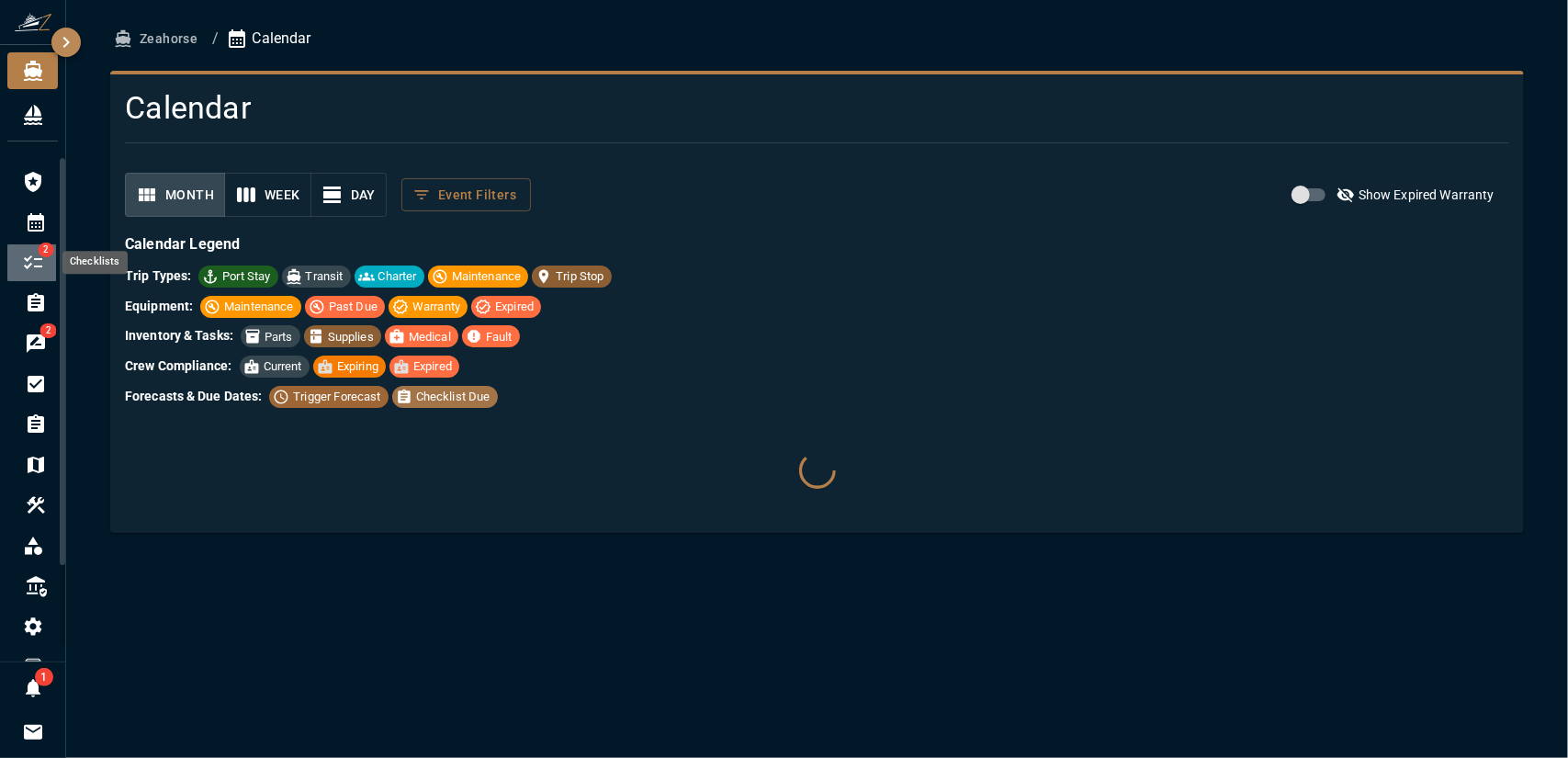
click at [46, 274] on div "2" at bounding box center [36, 263] width 56 height 37
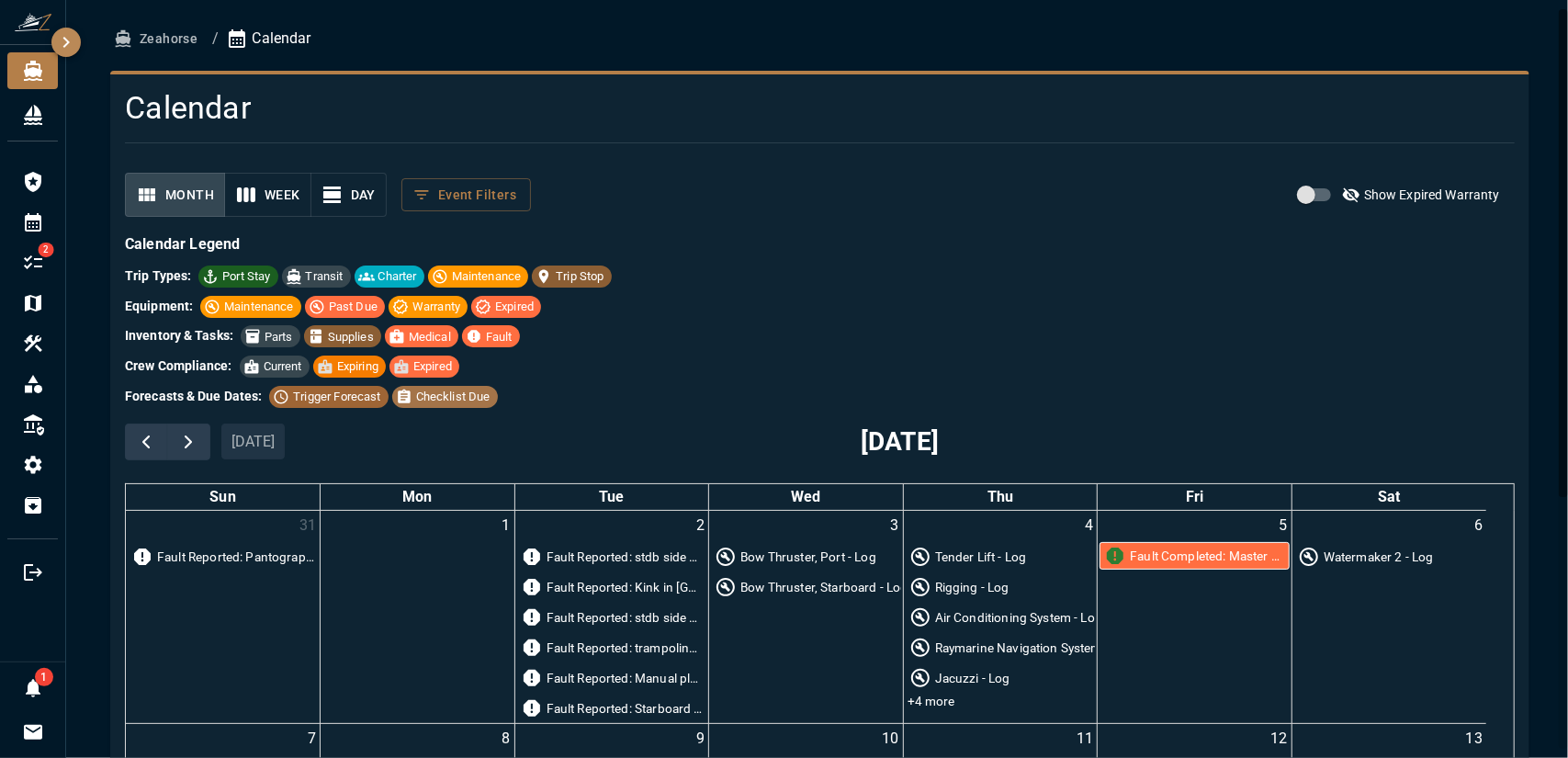
click at [79, 38] on button "button" at bounding box center [65, 42] width 30 height 30
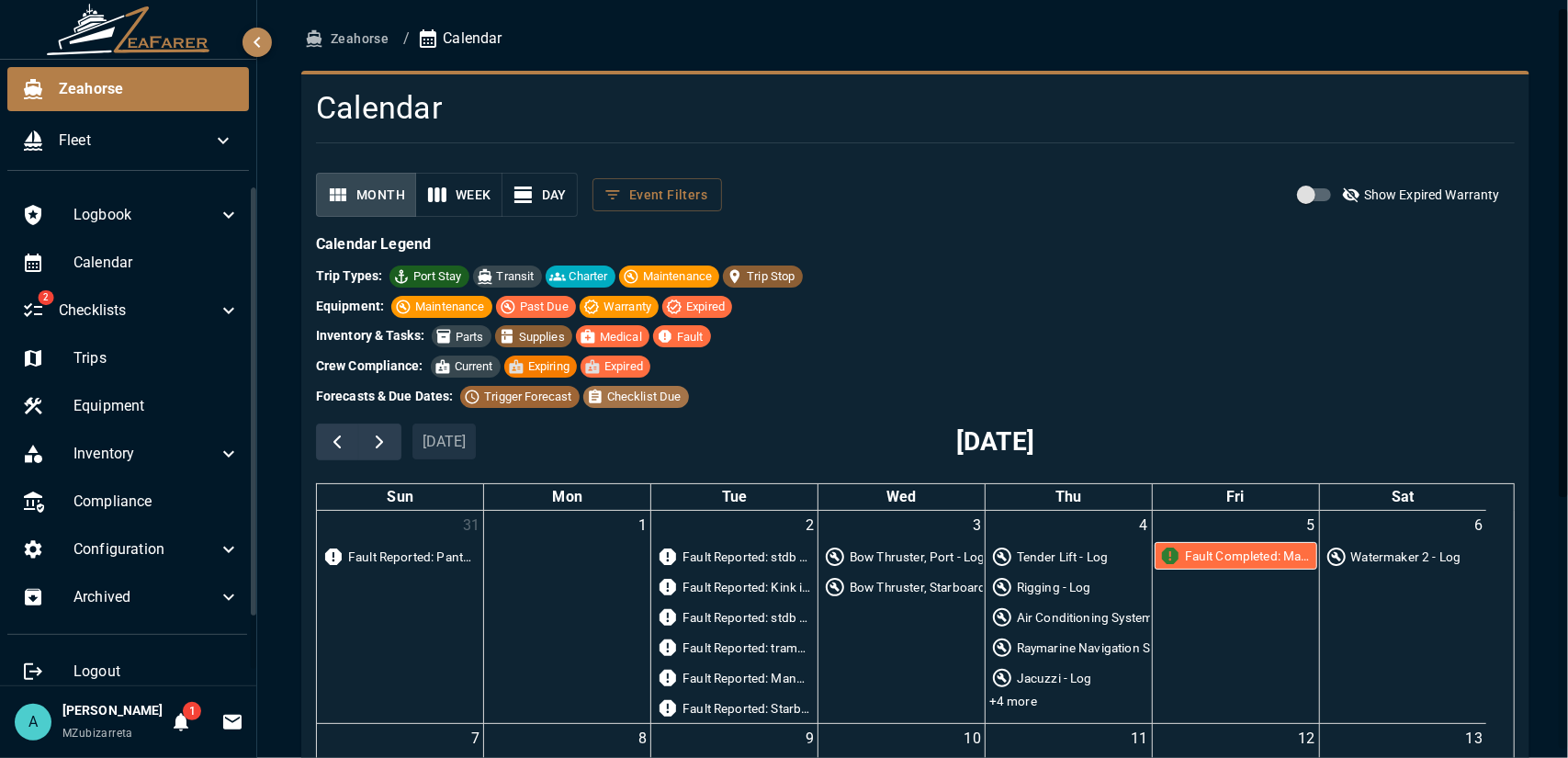
click at [351, 36] on button "Zeahorse" at bounding box center [349, 39] width 94 height 34
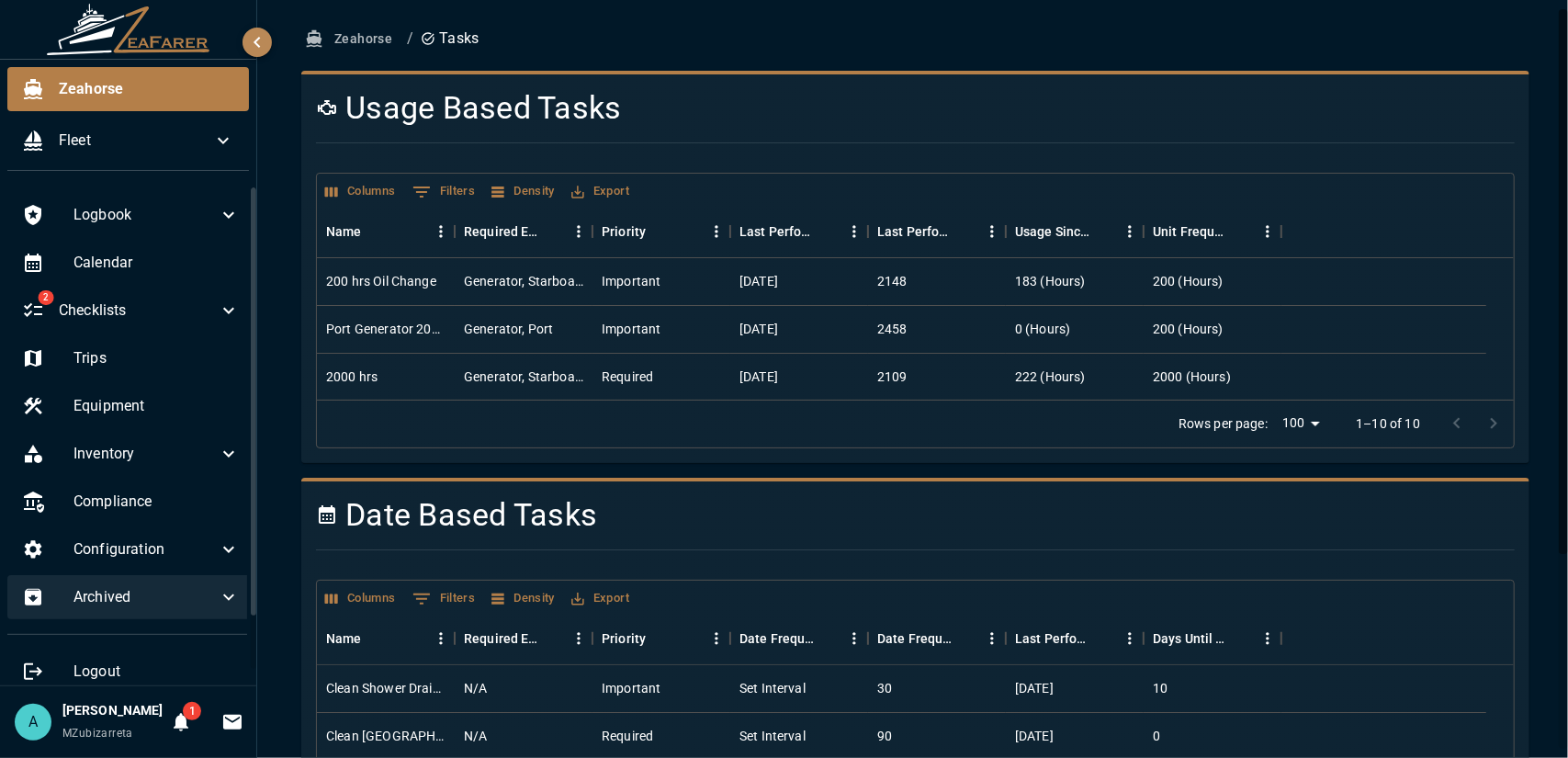
drag, startPoint x: 112, startPoint y: 677, endPoint x: 221, endPoint y: 611, distance: 127.4
